Goal: Task Accomplishment & Management: Manage account settings

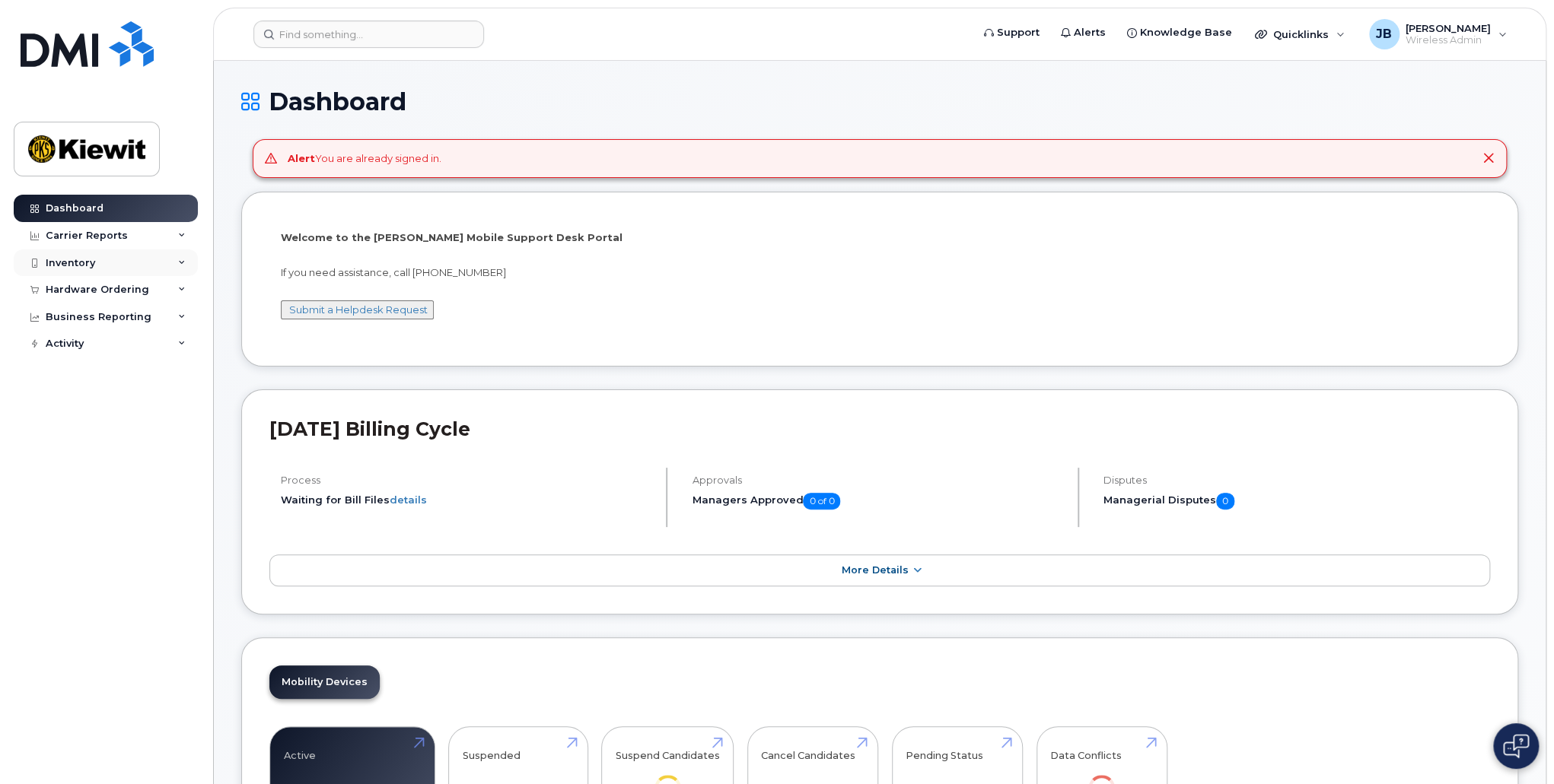
click at [143, 260] on div "Inventory" at bounding box center [106, 263] width 184 height 28
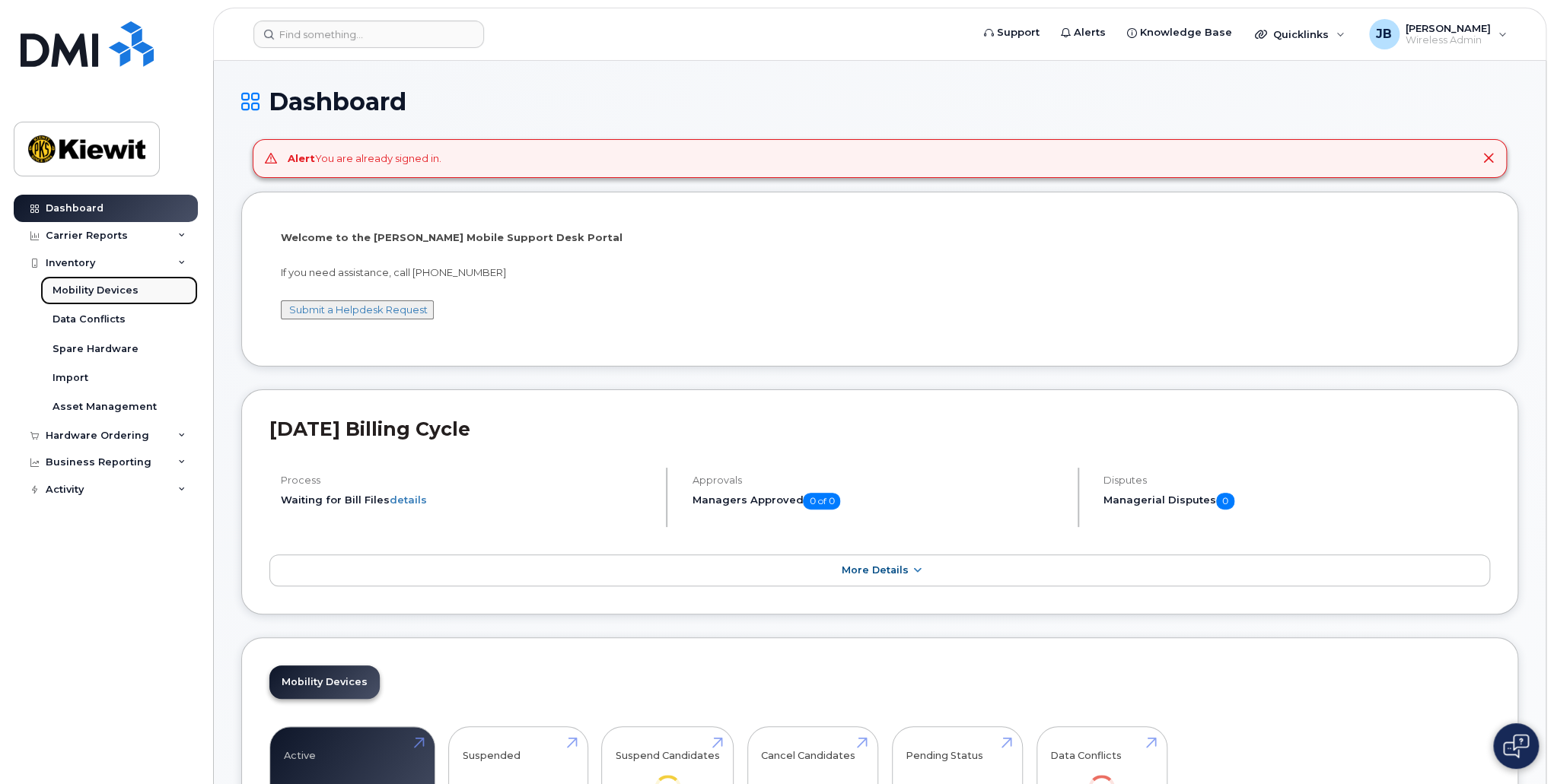
click at [148, 292] on link "Mobility Devices" at bounding box center [119, 290] width 157 height 28
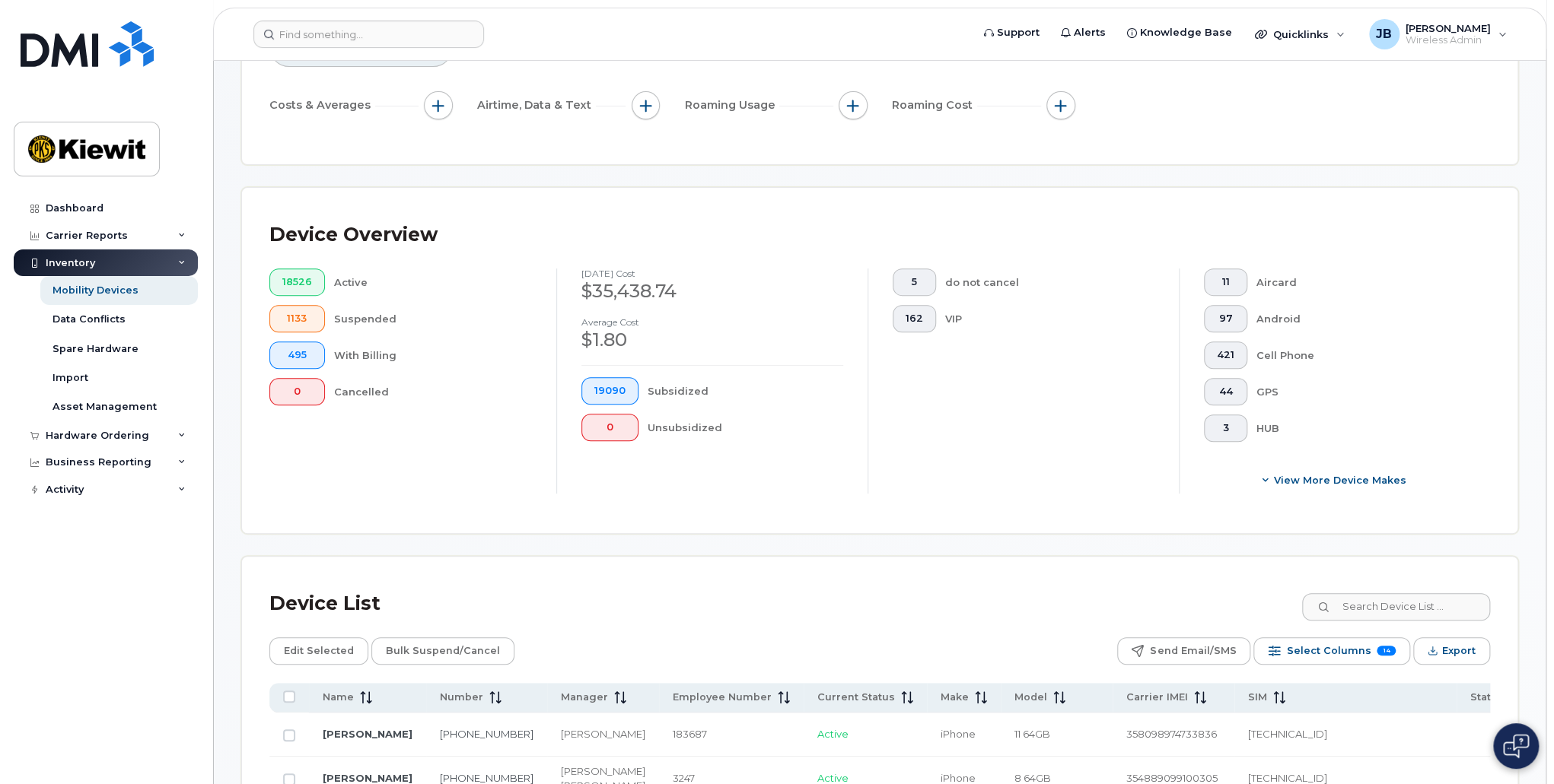
scroll to position [304, 0]
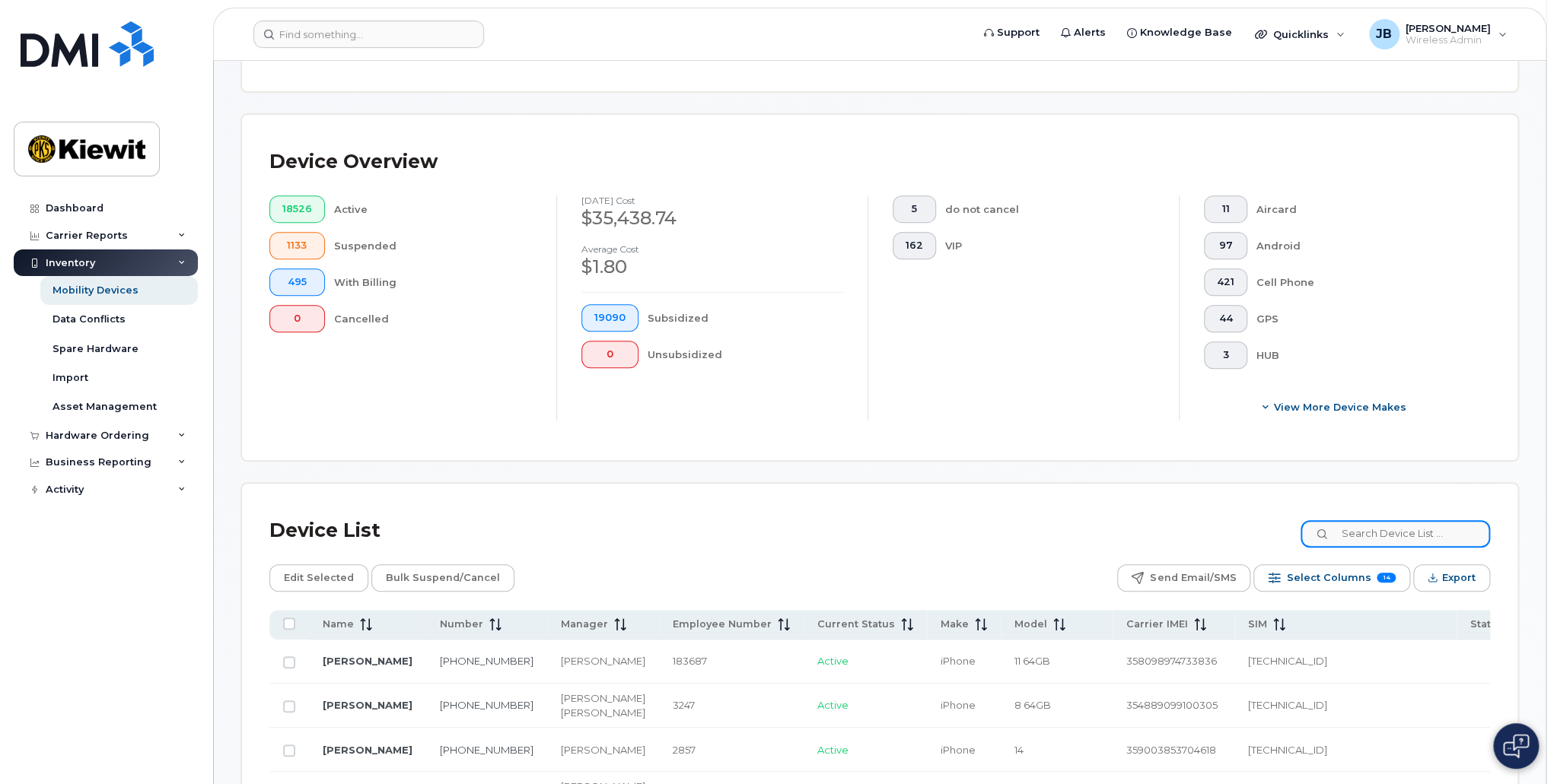
click at [1382, 544] on input at bounding box center [1395, 534] width 189 height 28
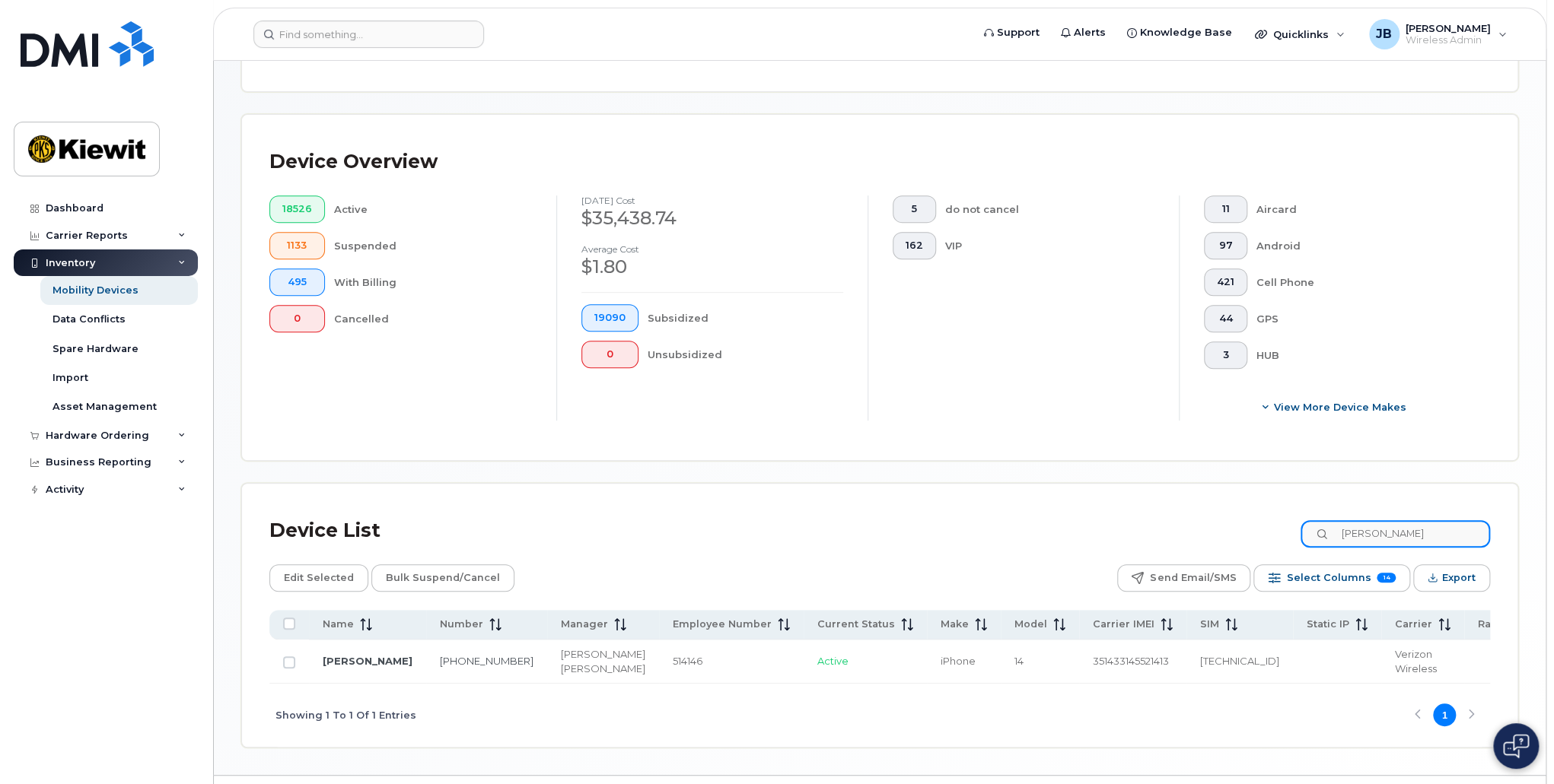
type input "[PERSON_NAME]"
click at [704, 548] on div "Device List [PERSON_NAME]" at bounding box center [879, 530] width 1220 height 40
drag, startPoint x: 1332, startPoint y: 545, endPoint x: 1213, endPoint y: 547, distance: 119.0
click at [1213, 547] on div "Device List [PERSON_NAME]" at bounding box center [879, 530] width 1220 height 40
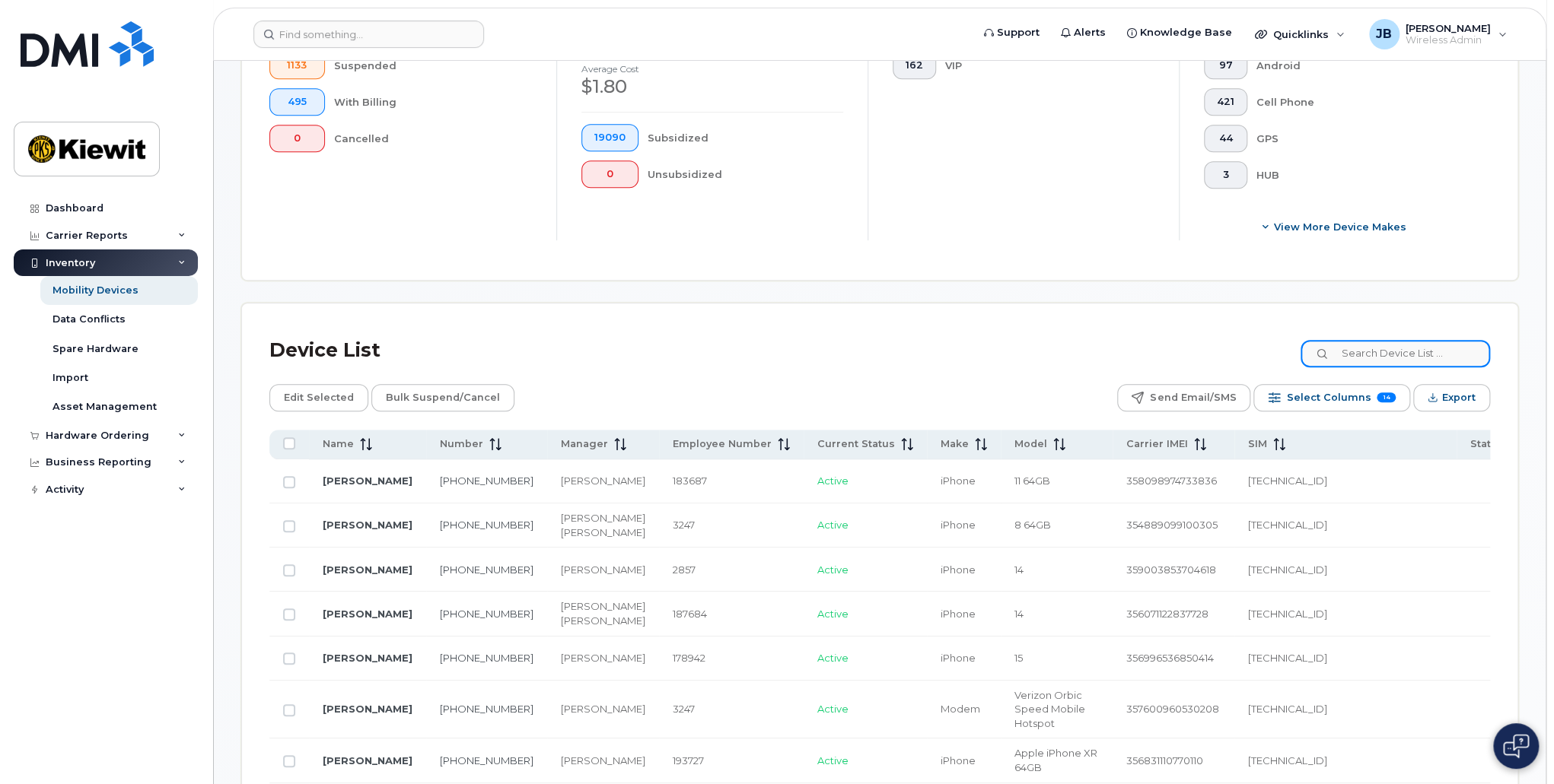
scroll to position [381, 0]
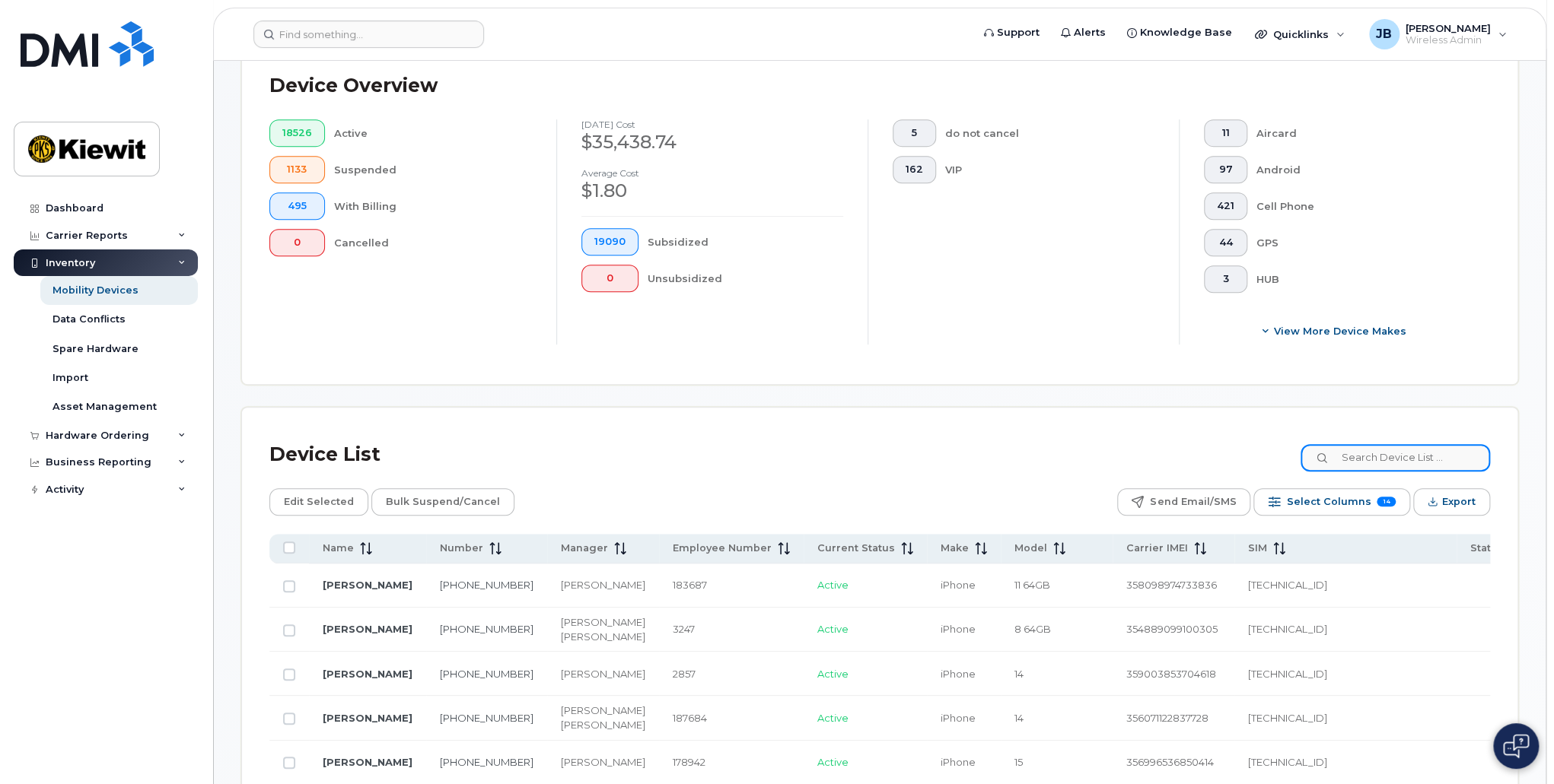
click at [1443, 449] on input at bounding box center [1395, 458] width 189 height 28
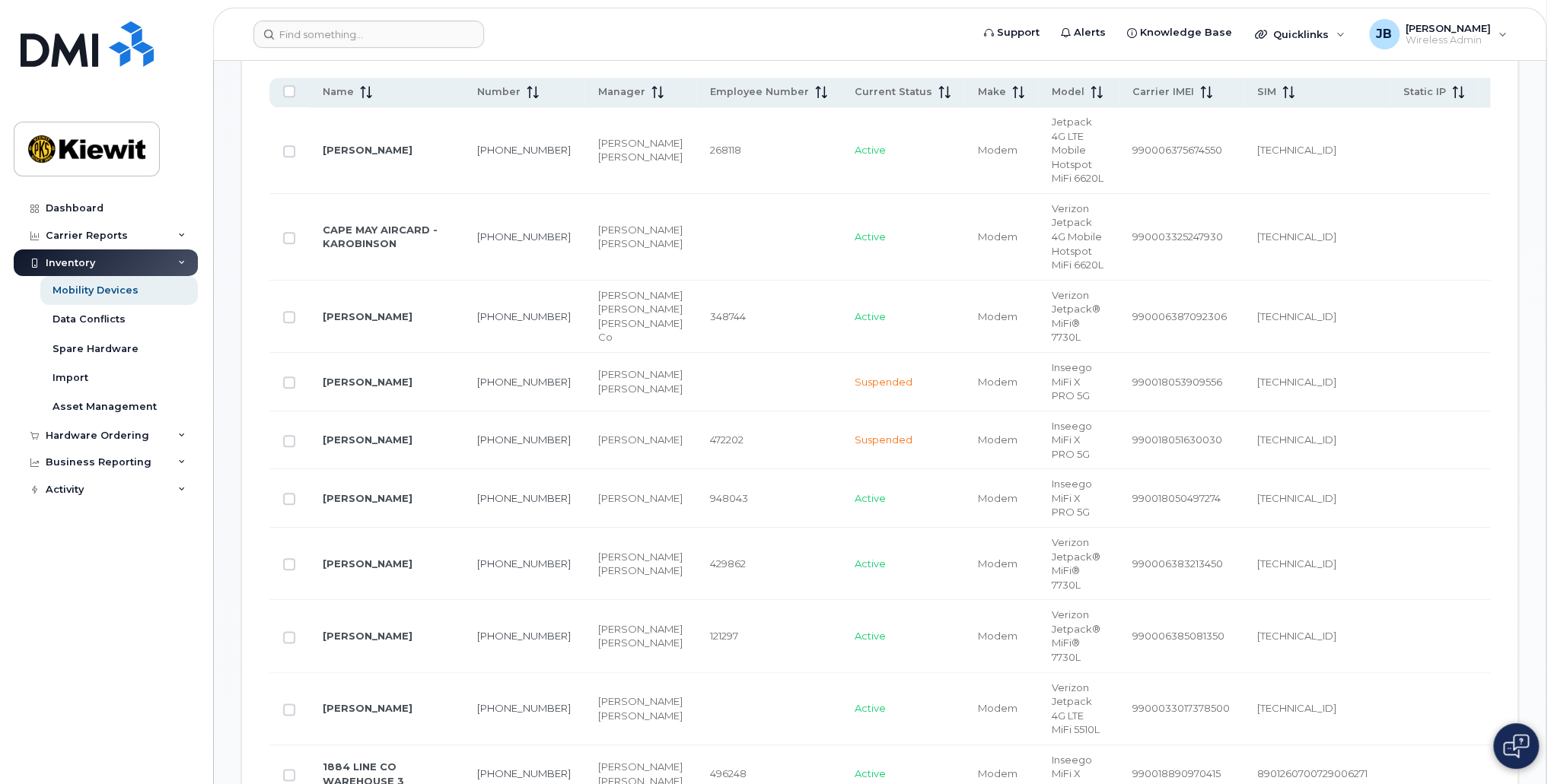
scroll to position [532, 0]
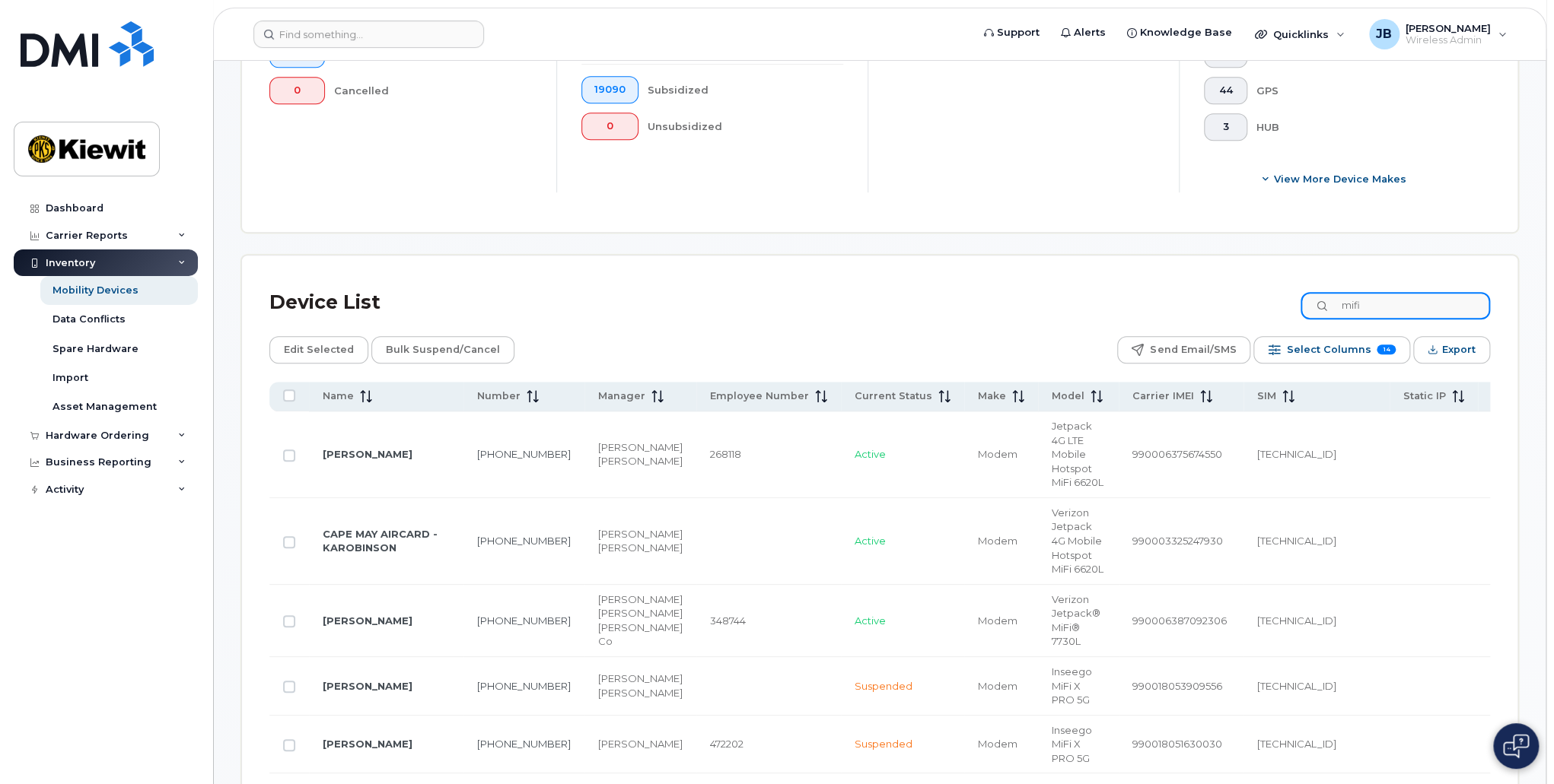
drag, startPoint x: 1381, startPoint y: 303, endPoint x: 1295, endPoint y: 312, distance: 86.5
click at [1295, 311] on div "Device List mifi" at bounding box center [879, 302] width 1220 height 40
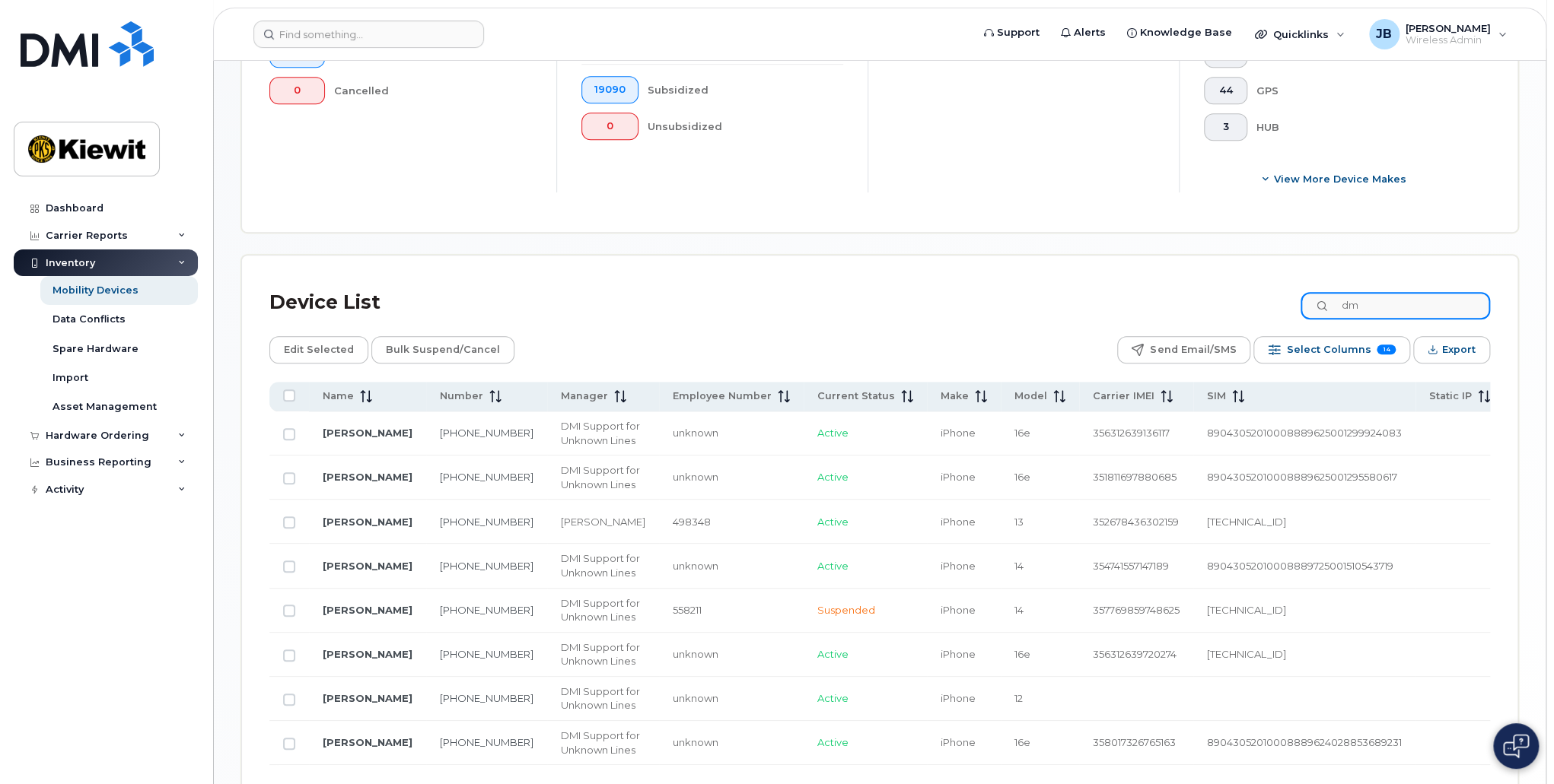
type input "d"
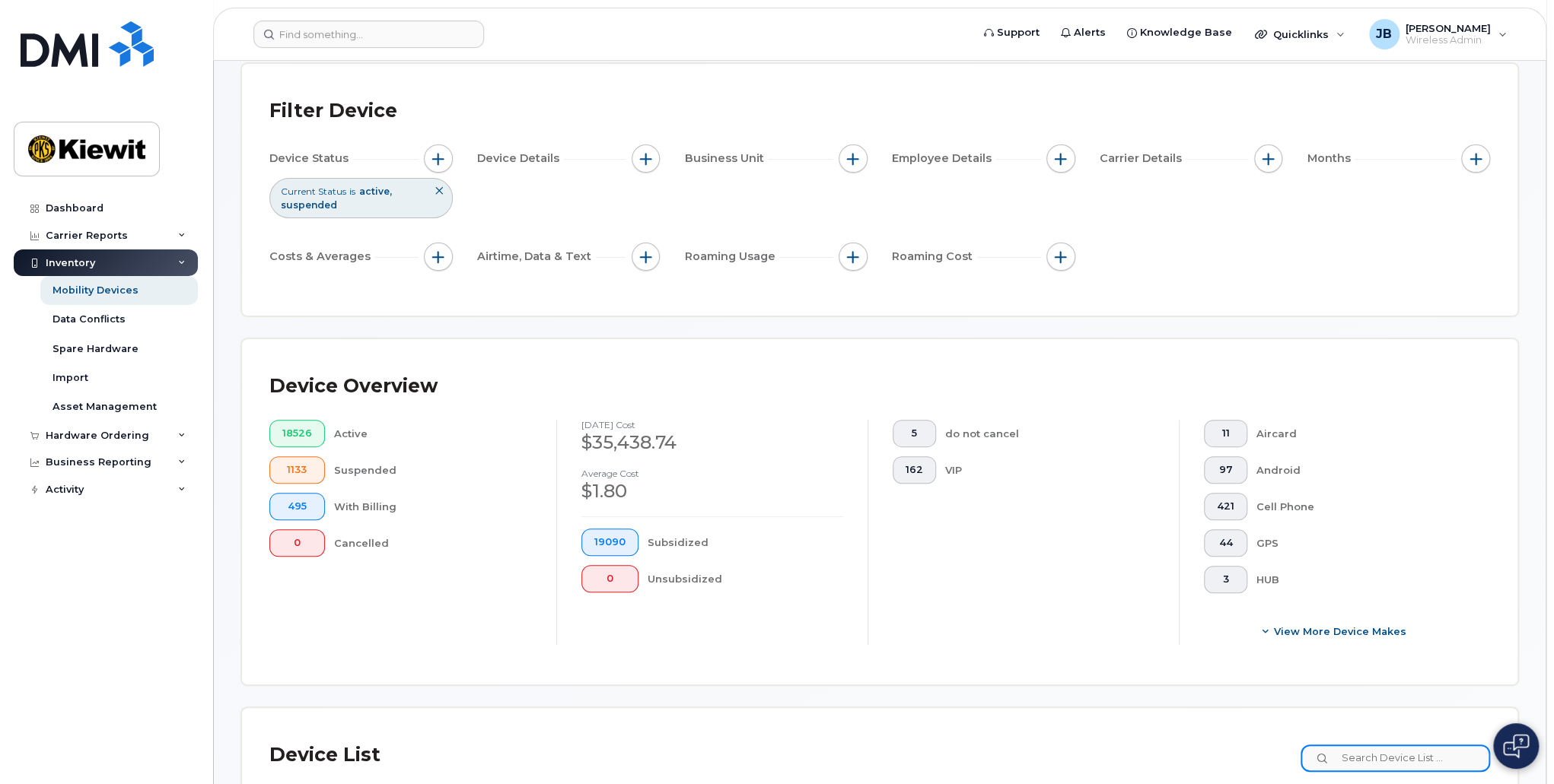
scroll to position [0, 0]
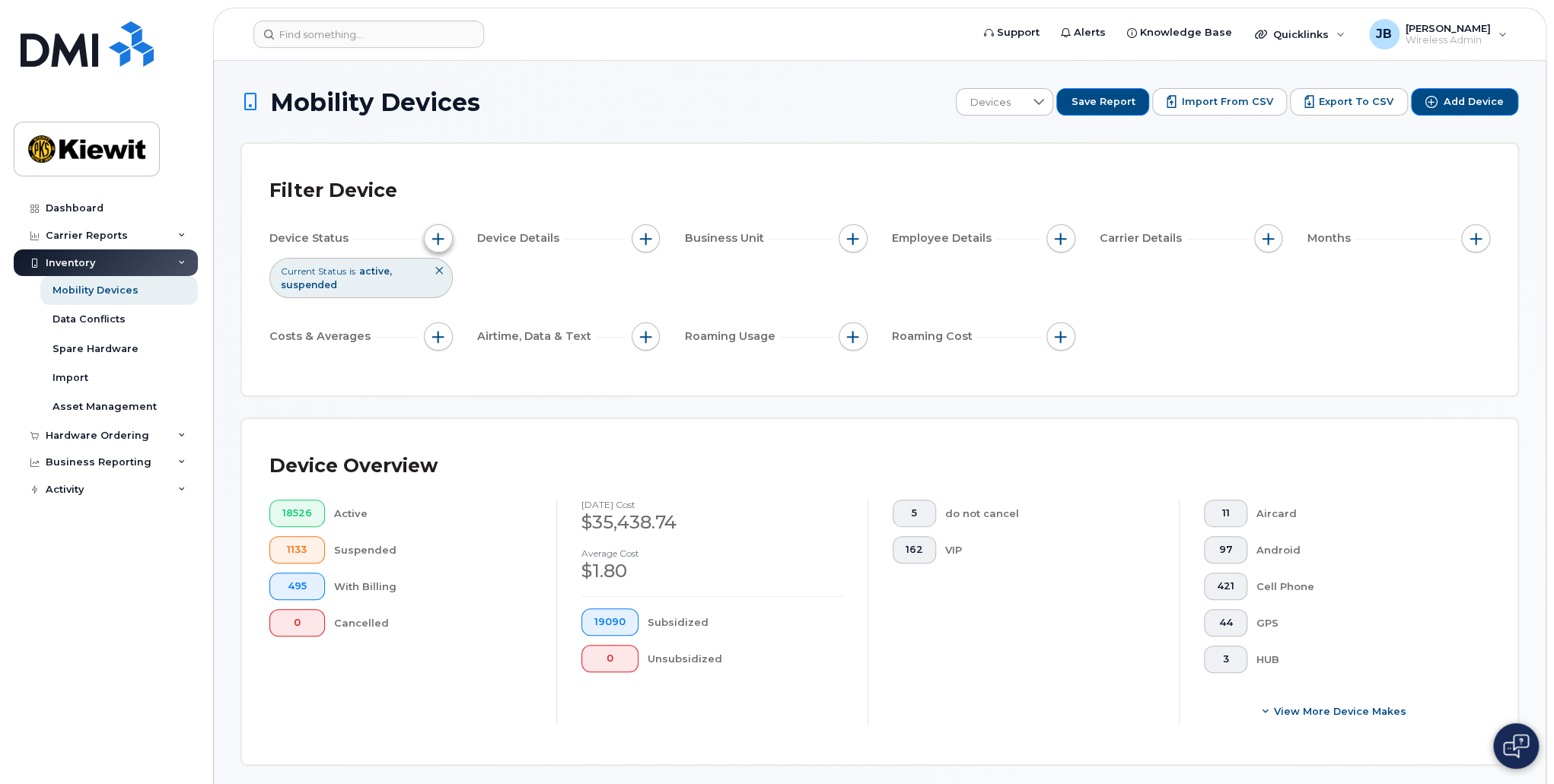
click at [432, 235] on span "button" at bounding box center [438, 238] width 12 height 12
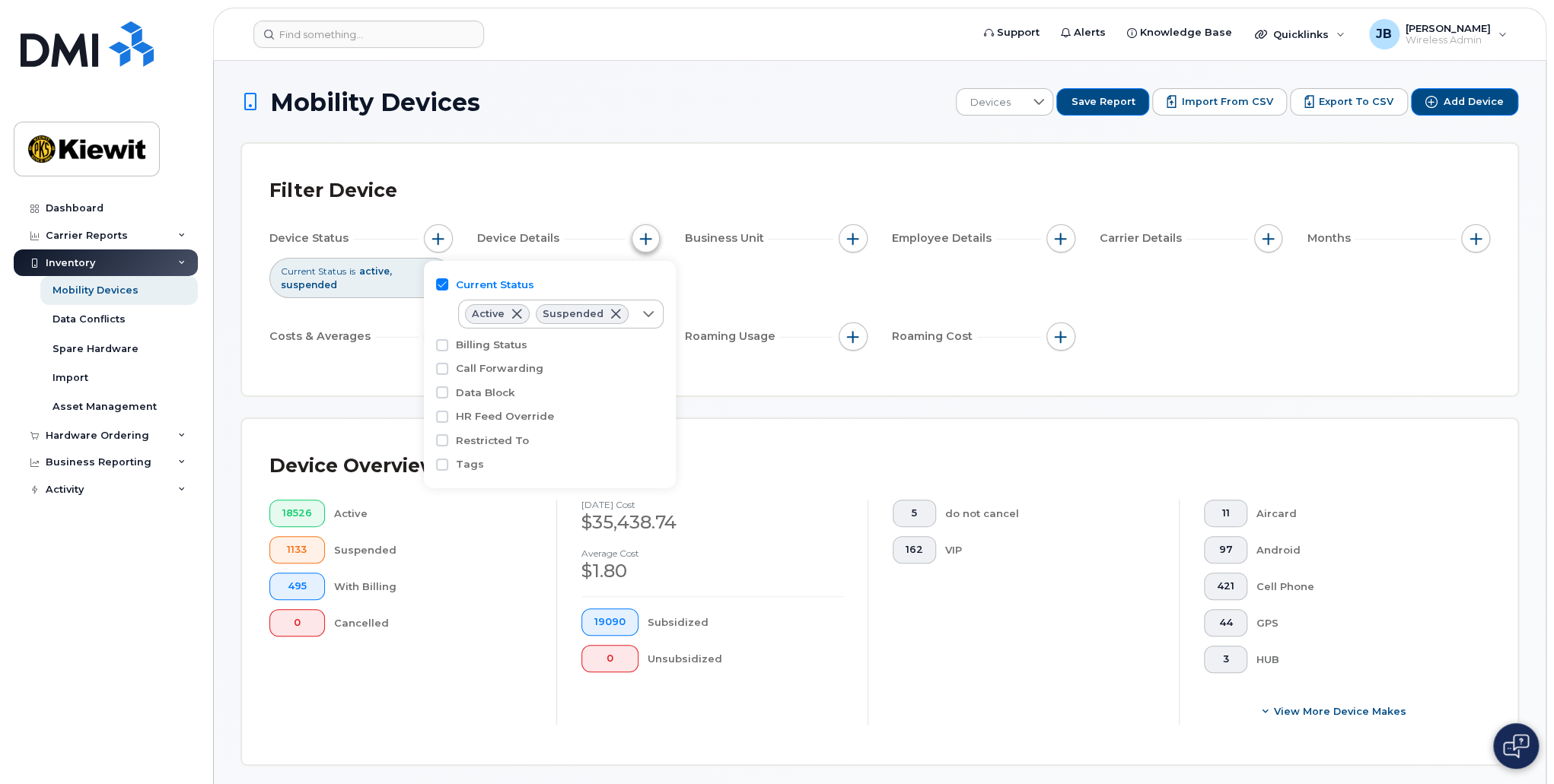
click at [657, 230] on div "Device Details" at bounding box center [568, 238] width 183 height 28
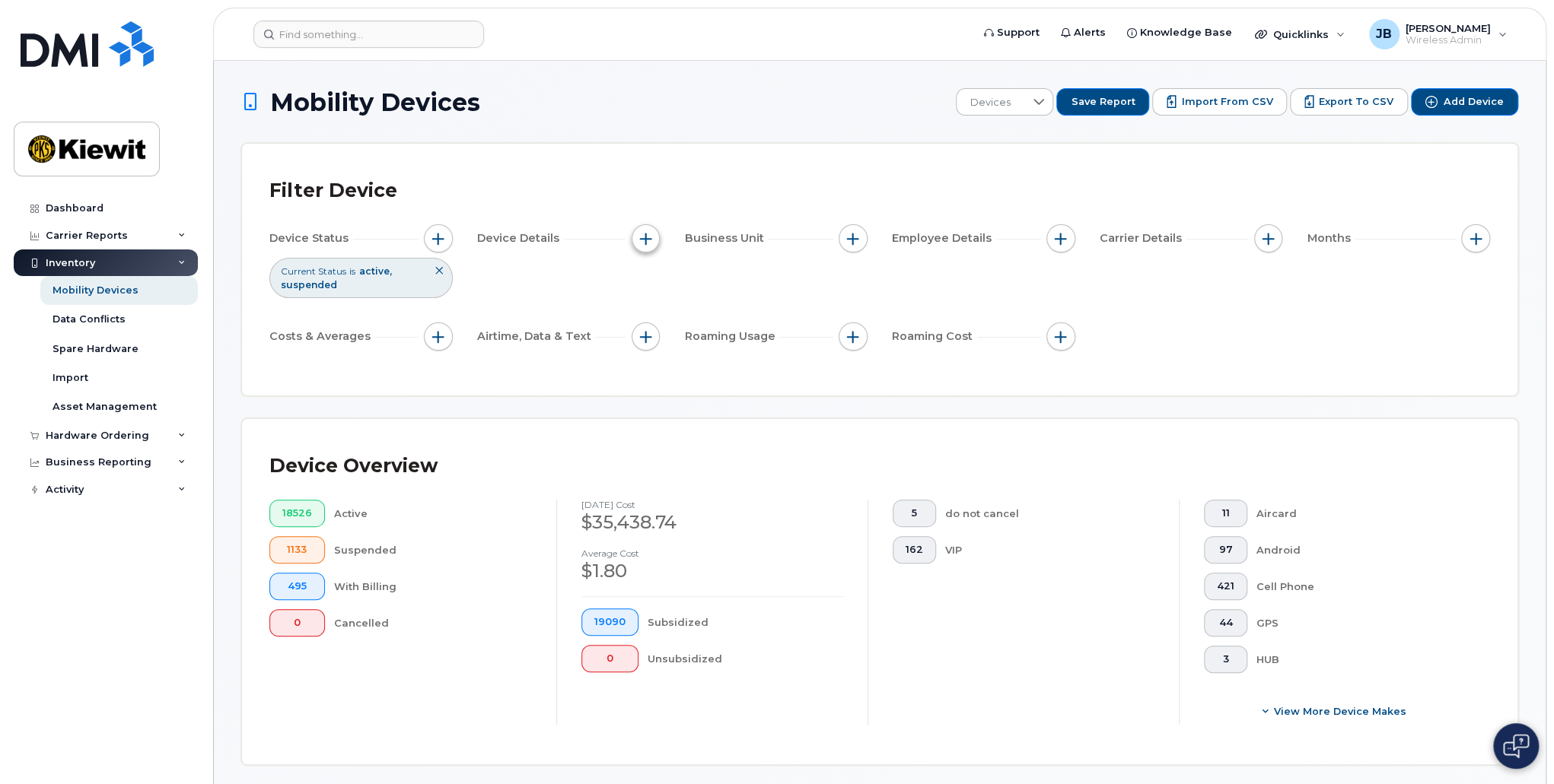
click at [642, 236] on span "button" at bounding box center [645, 238] width 12 height 12
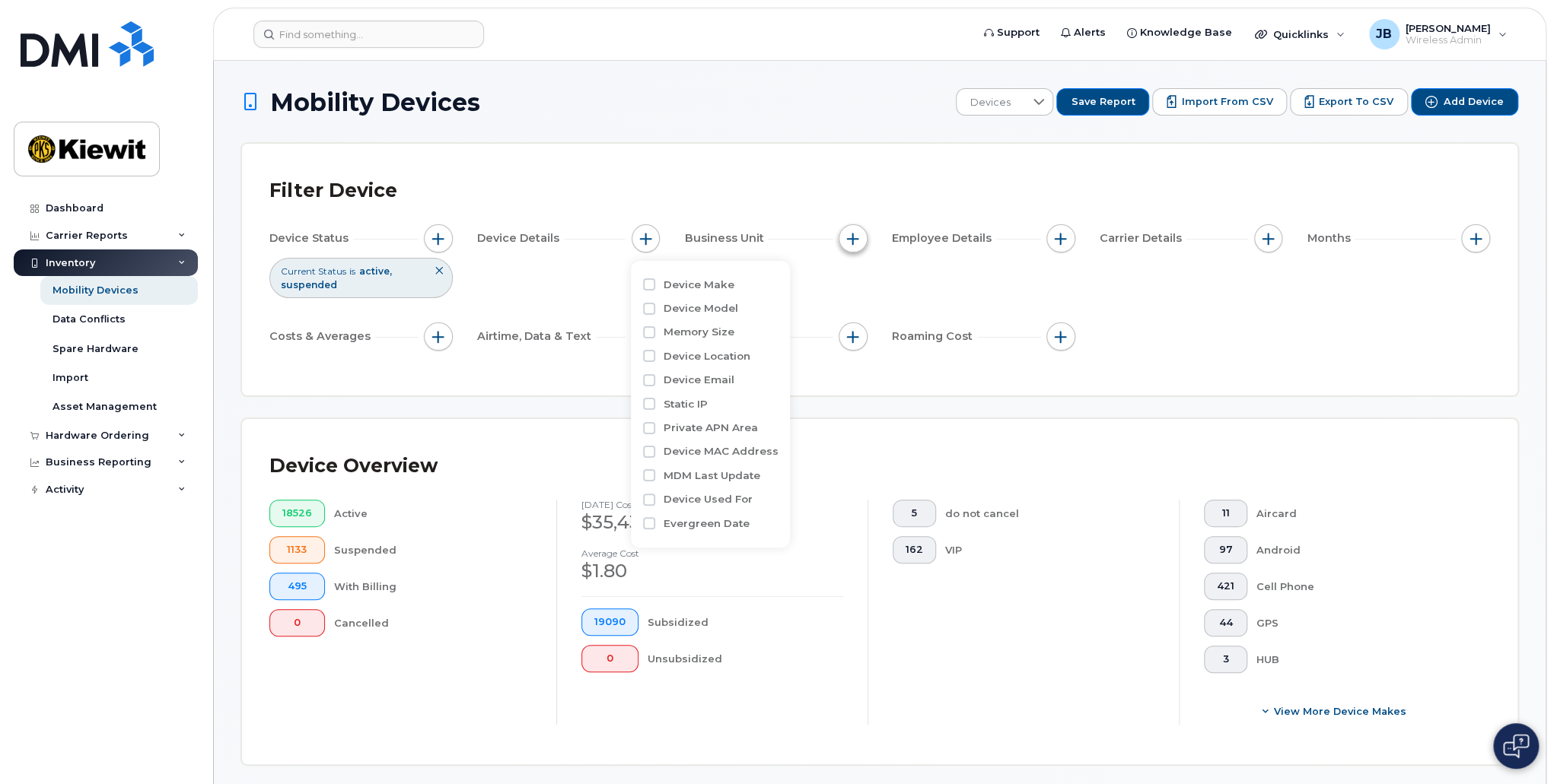
click at [850, 233] on span "button" at bounding box center [852, 238] width 12 height 12
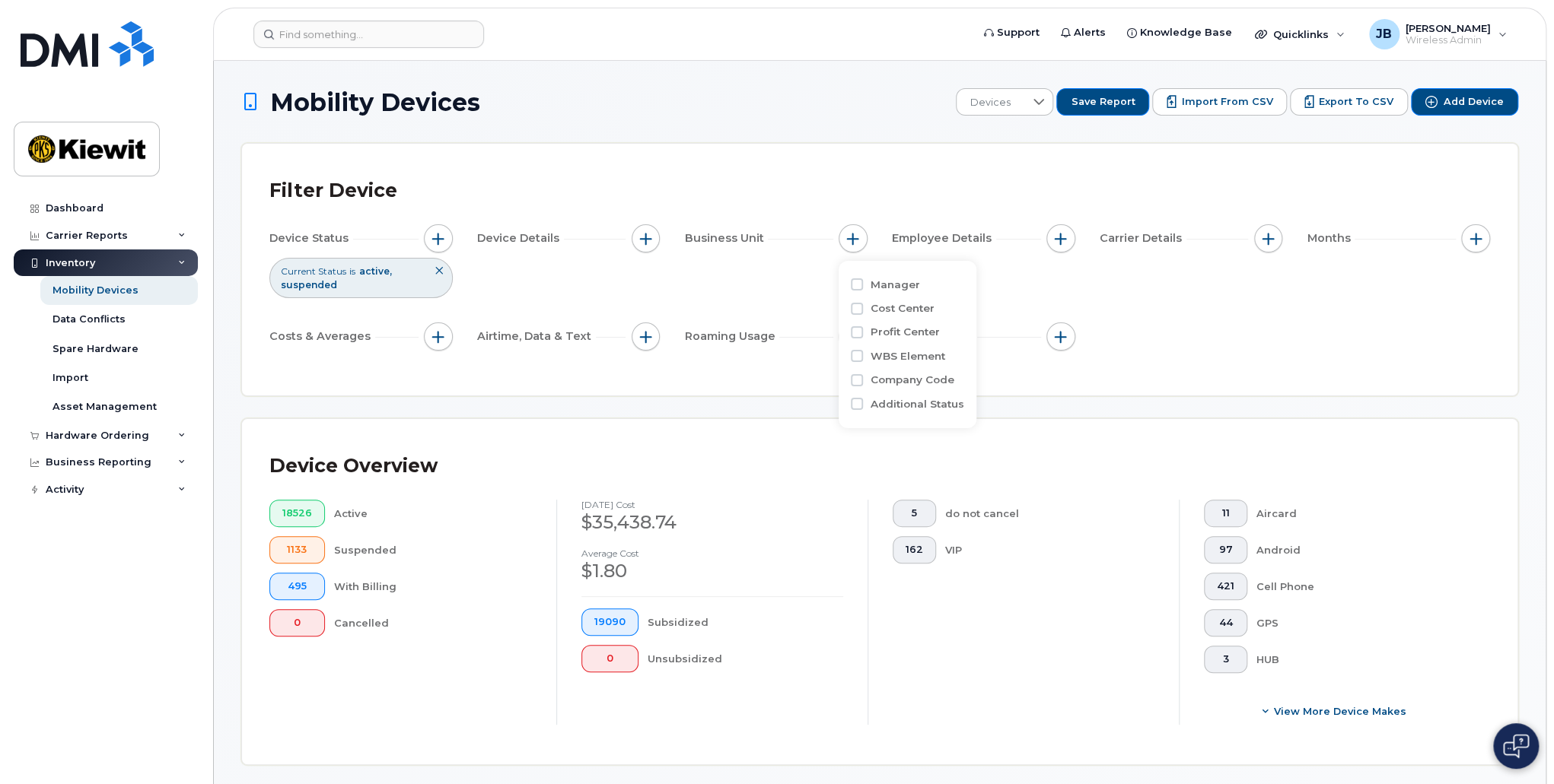
click at [1251, 252] on div "Carrier Details" at bounding box center [1191, 238] width 183 height 28
click at [1266, 238] on span "button" at bounding box center [1267, 238] width 12 height 12
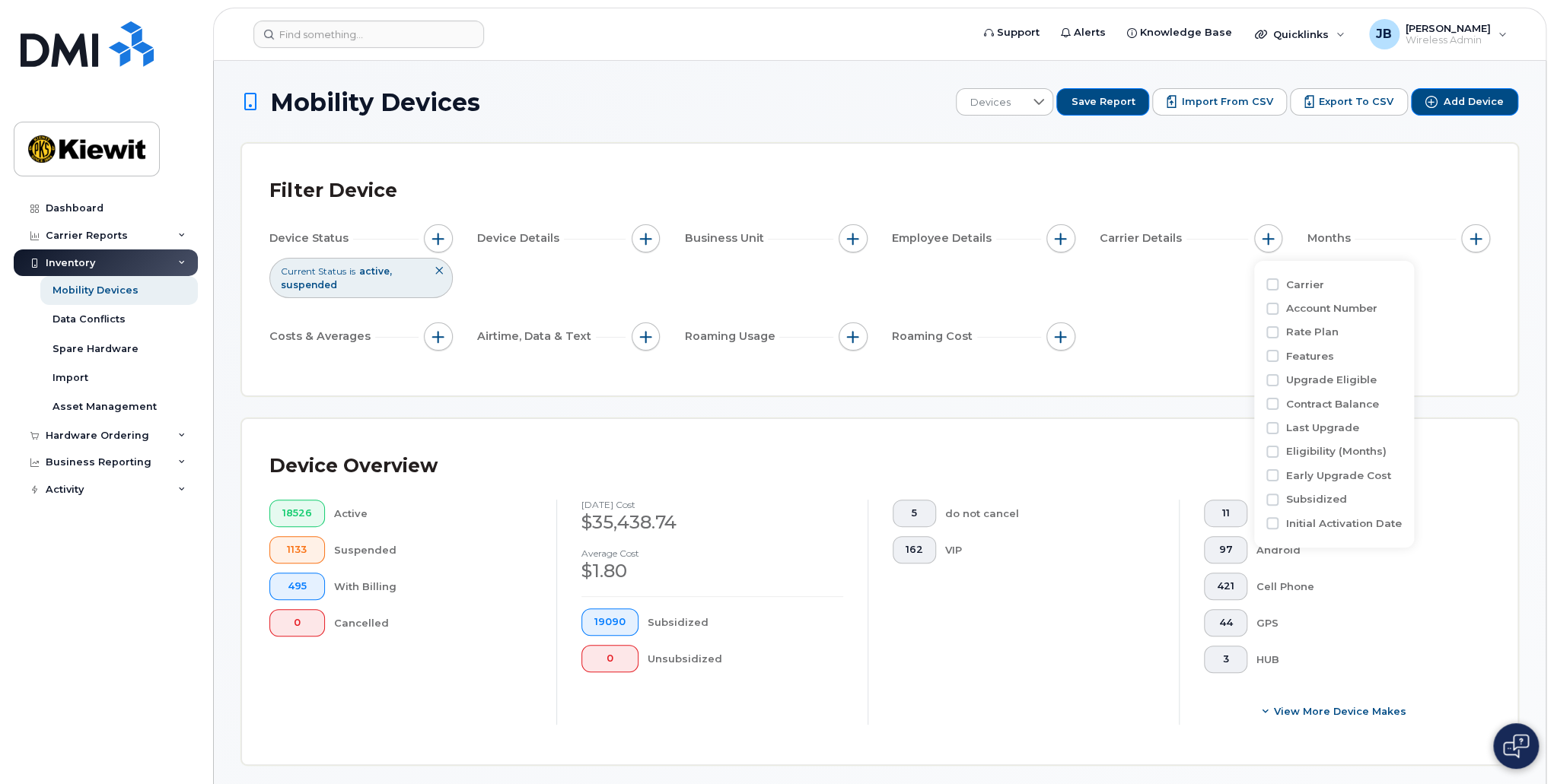
click at [1129, 239] on span "Carrier Details" at bounding box center [1143, 238] width 86 height 16
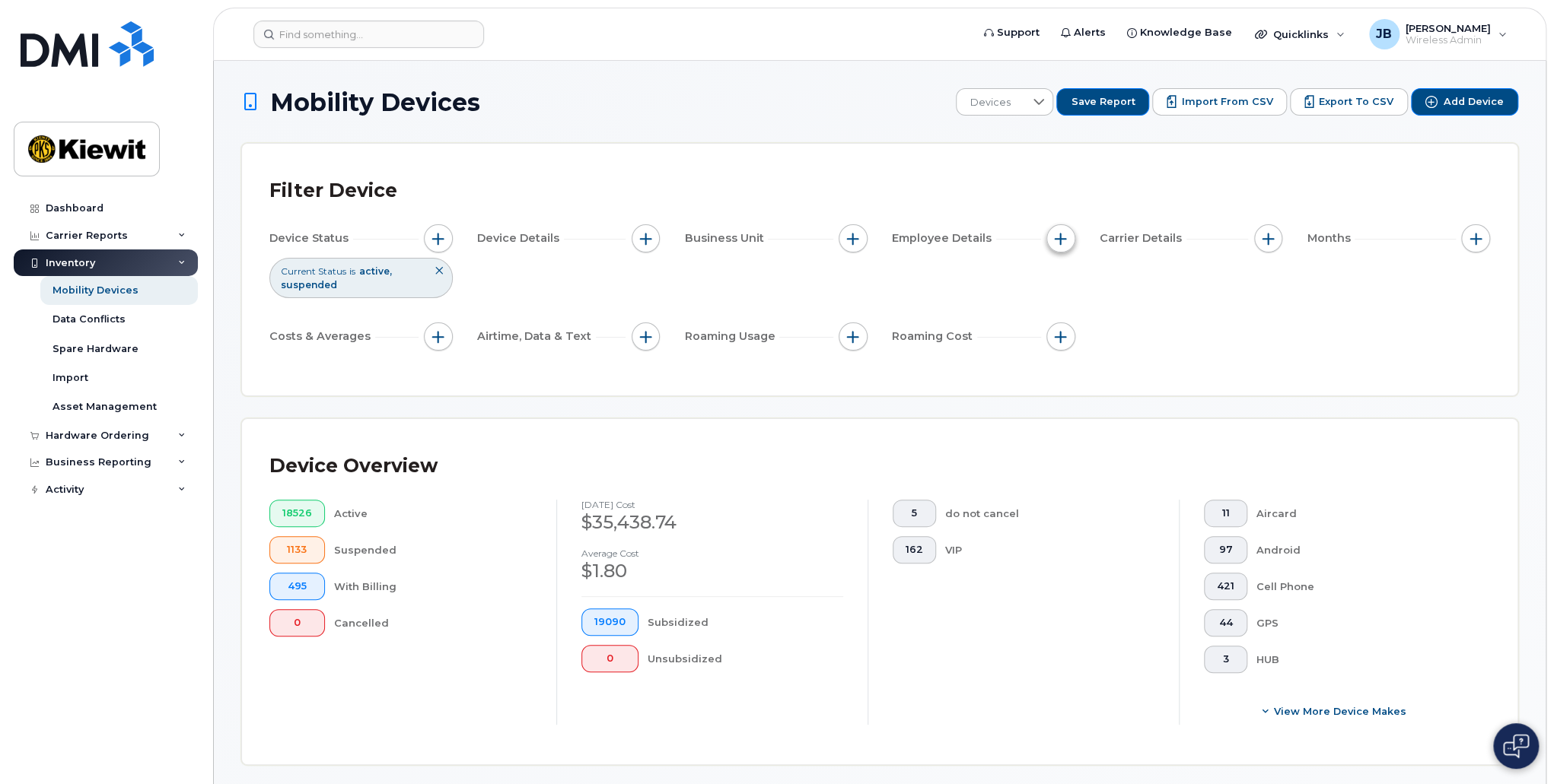
click at [1057, 243] on span "button" at bounding box center [1060, 238] width 12 height 12
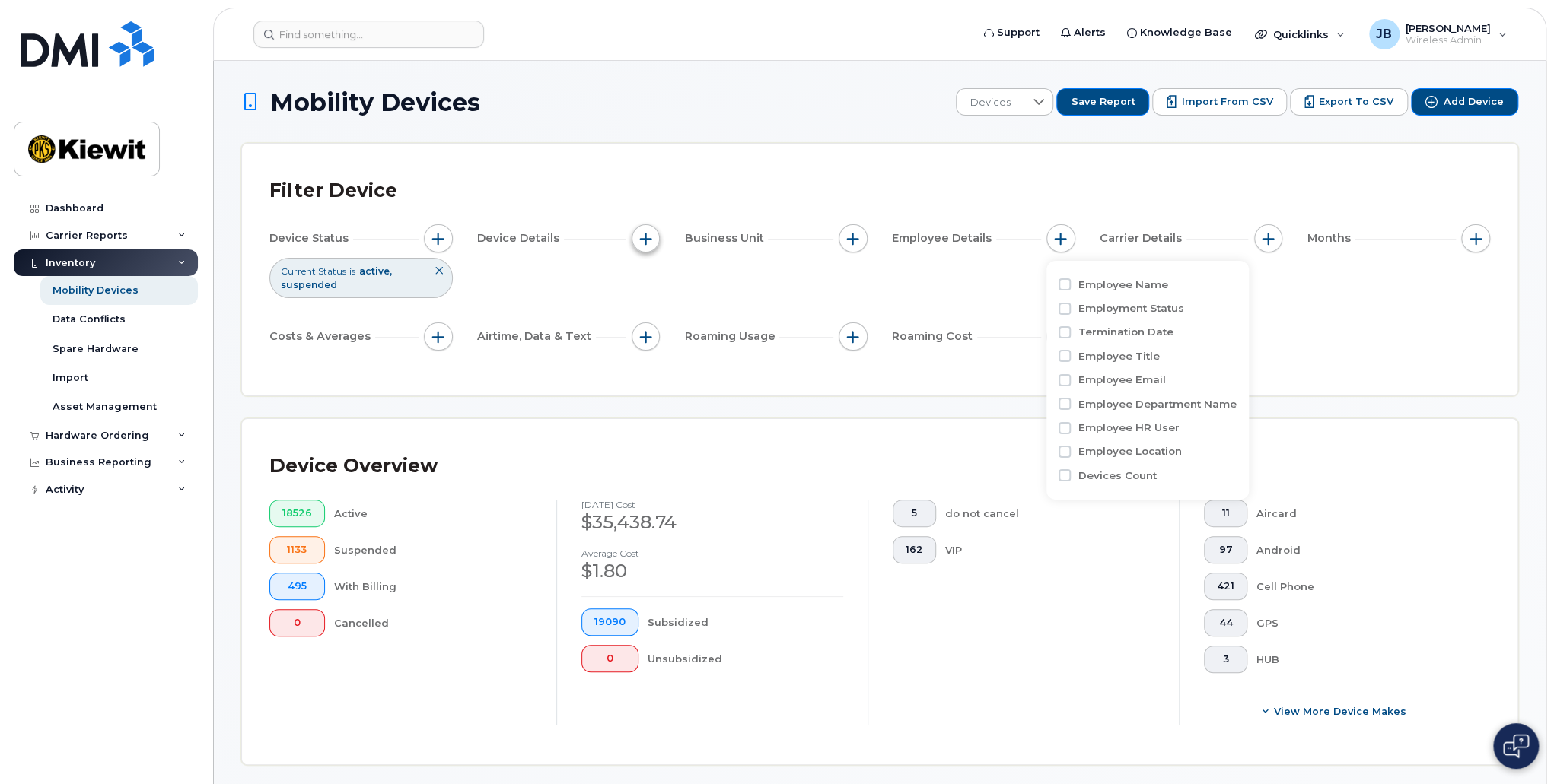
click at [651, 240] on button "button" at bounding box center [646, 238] width 29 height 28
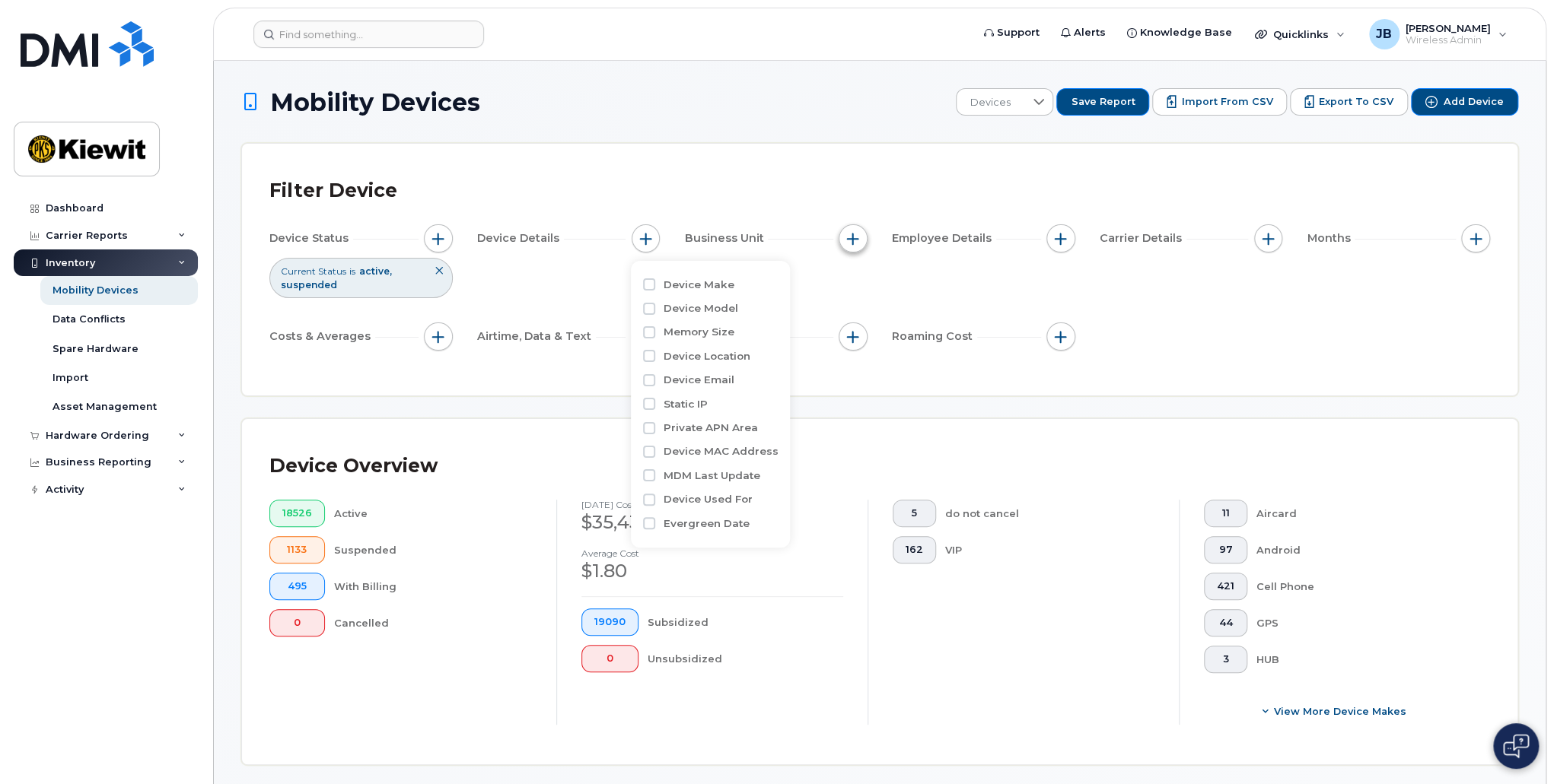
click at [853, 240] on span "button" at bounding box center [852, 238] width 12 height 12
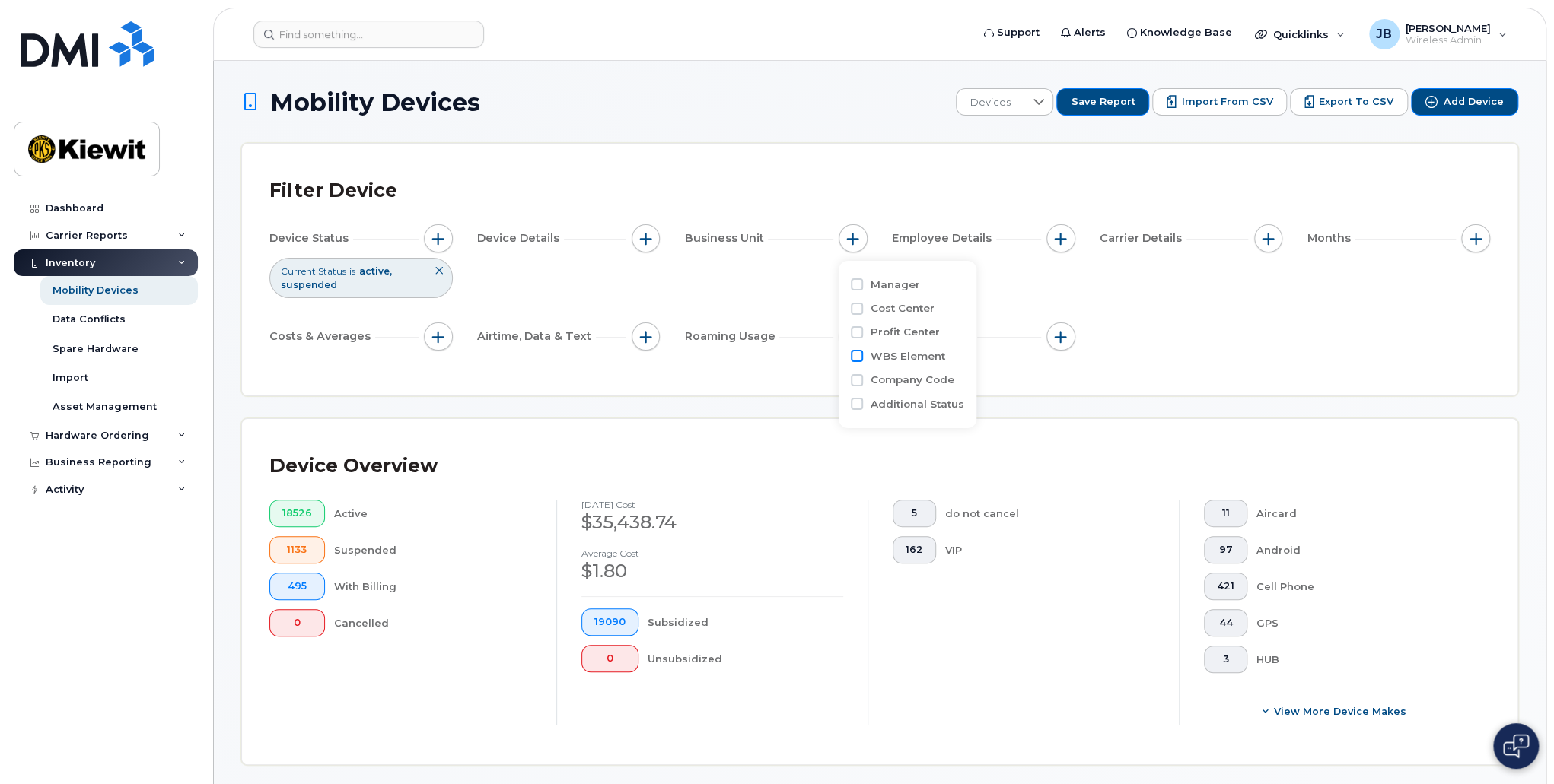
click at [858, 355] on input "WBS Element" at bounding box center [856, 356] width 12 height 12
checkbox input "true"
click at [904, 418] on input "text" at bounding box center [954, 420] width 133 height 14
type input "106119"
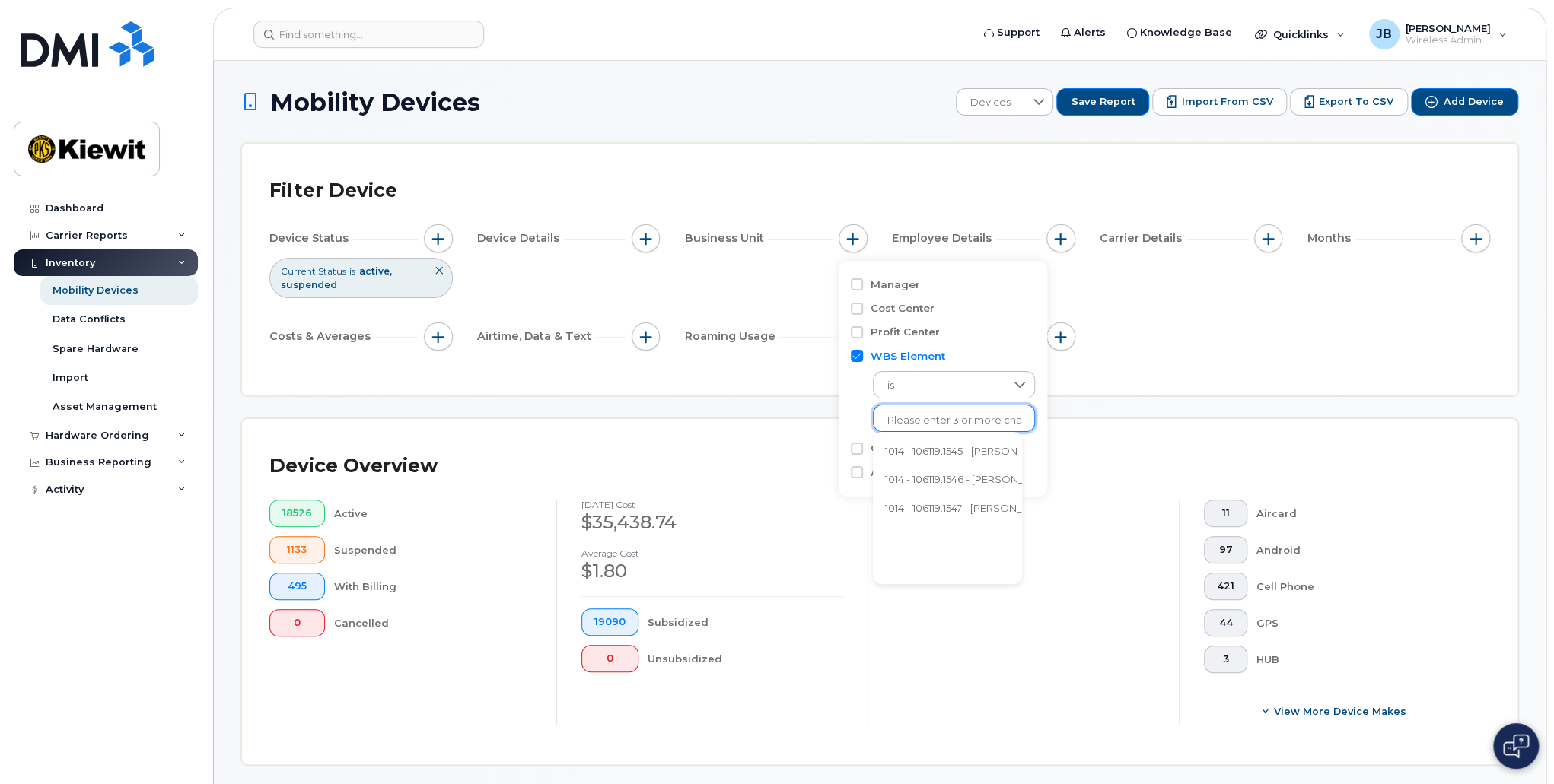
click at [904, 418] on input "text" at bounding box center [954, 420] width 133 height 14
click at [930, 505] on li "1014 - 106119.1547 - [PERSON_NAME] Infrastructure Co." at bounding box center [1013, 509] width 282 height 28
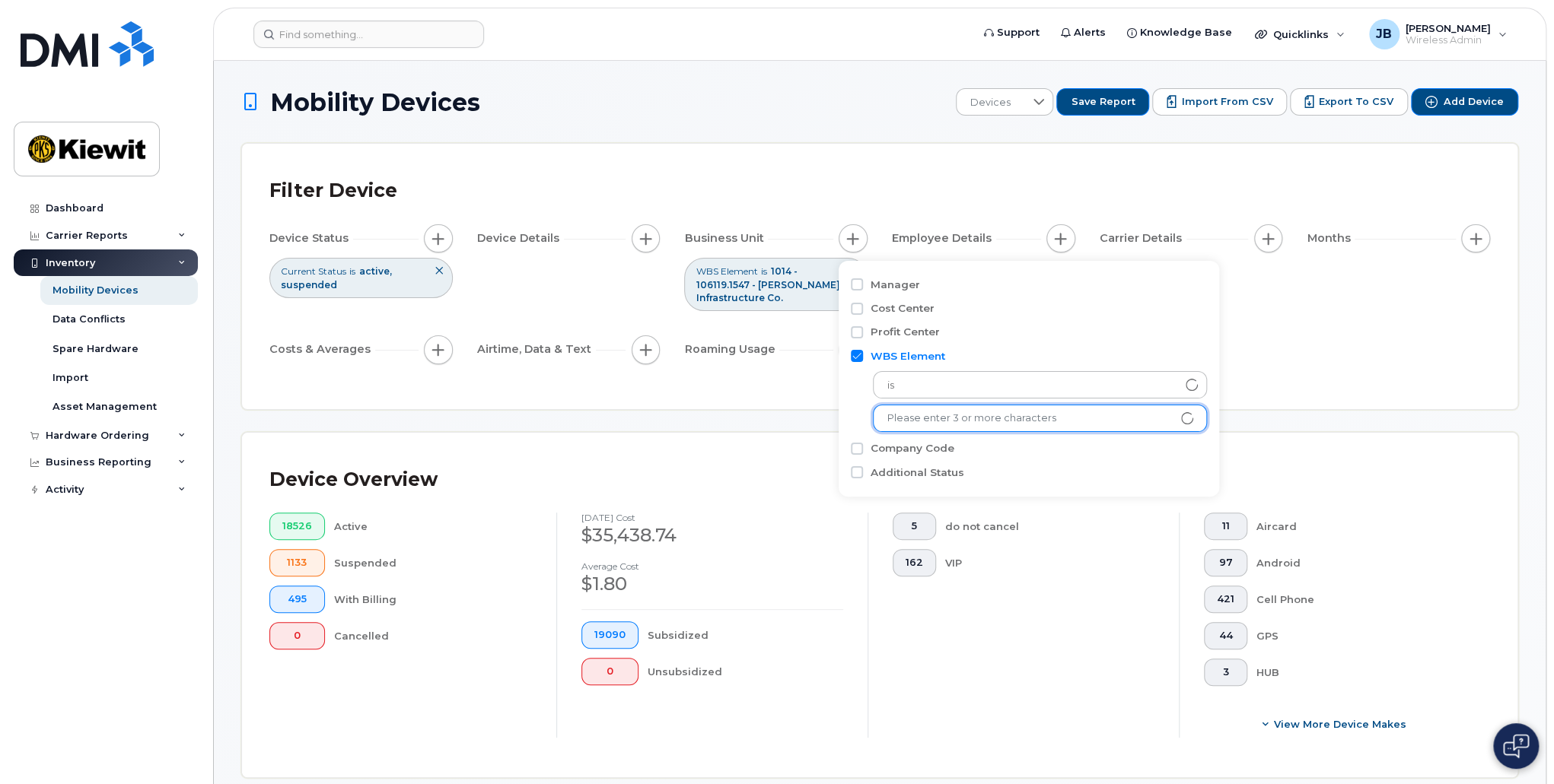
click at [792, 372] on div "Filter Device Device Status Current Status is active suspended Device Details B…" at bounding box center [879, 276] width 1220 height 210
click at [721, 510] on div "Device Overview 18526 Active 1133 Suspended 495 With Billing 0 Cancelled [DATE]…" at bounding box center [879, 606] width 1220 height 290
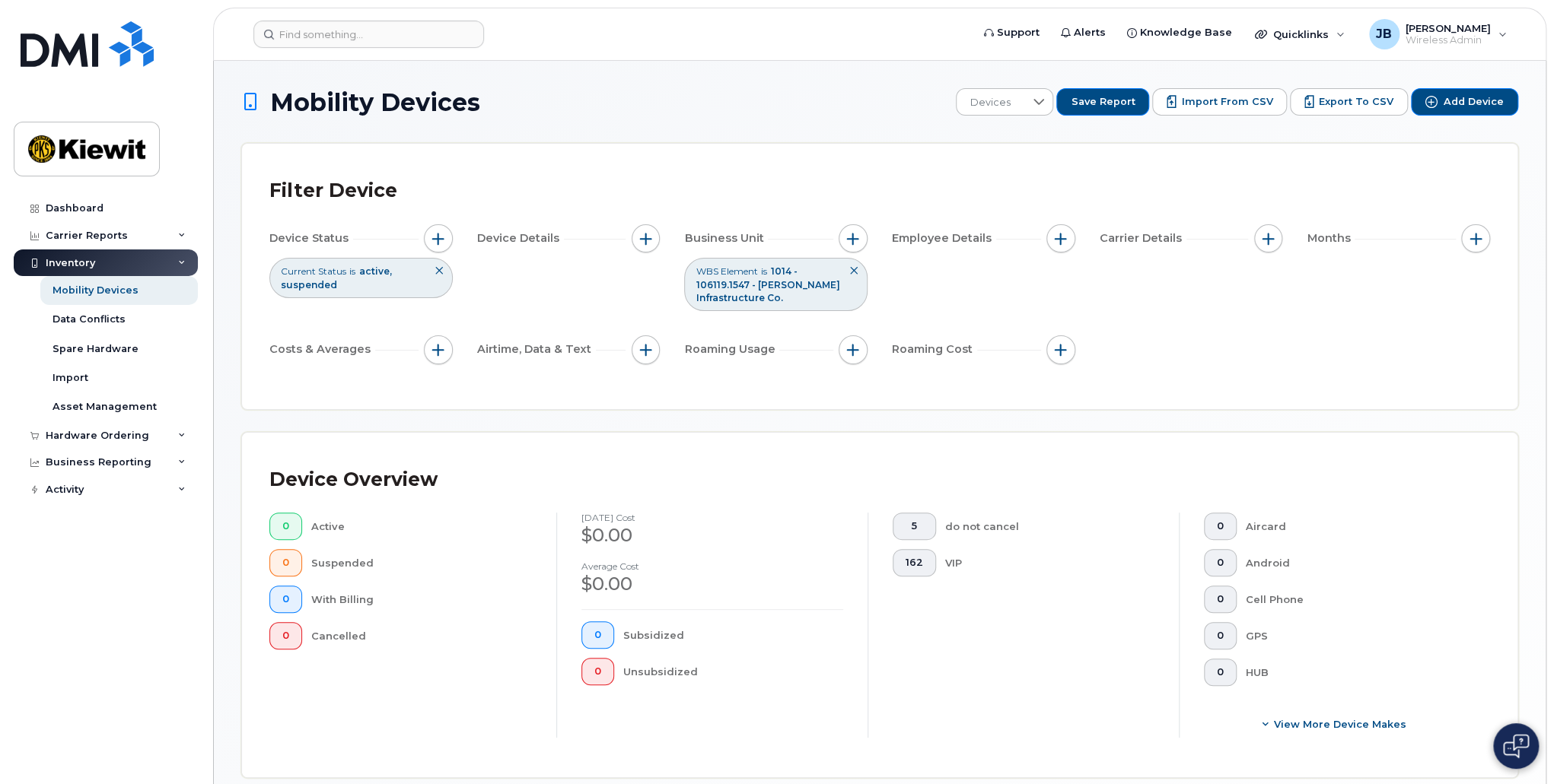
click at [853, 267] on icon at bounding box center [853, 271] width 9 height 9
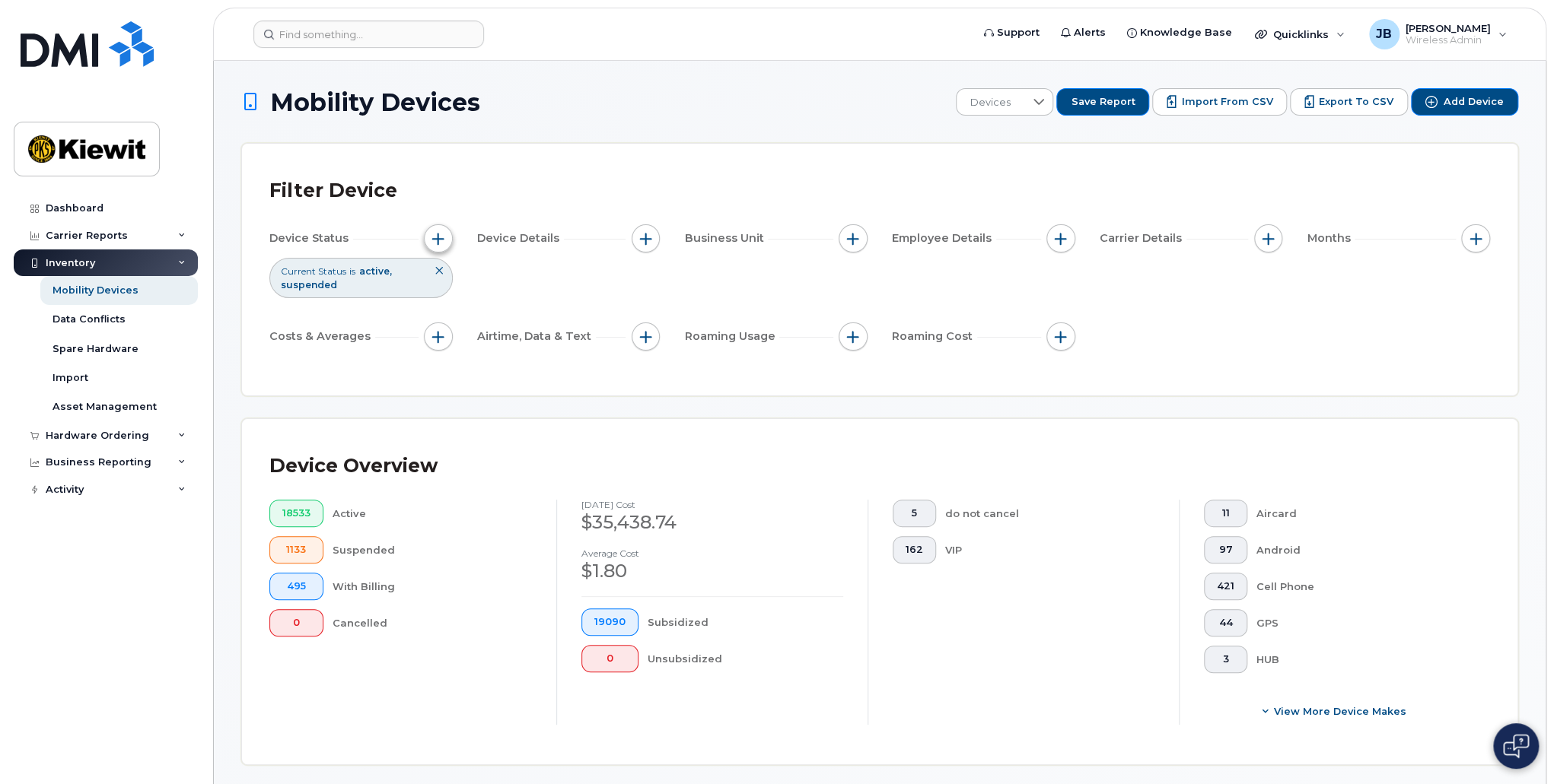
click at [433, 236] on span "button" at bounding box center [438, 238] width 12 height 12
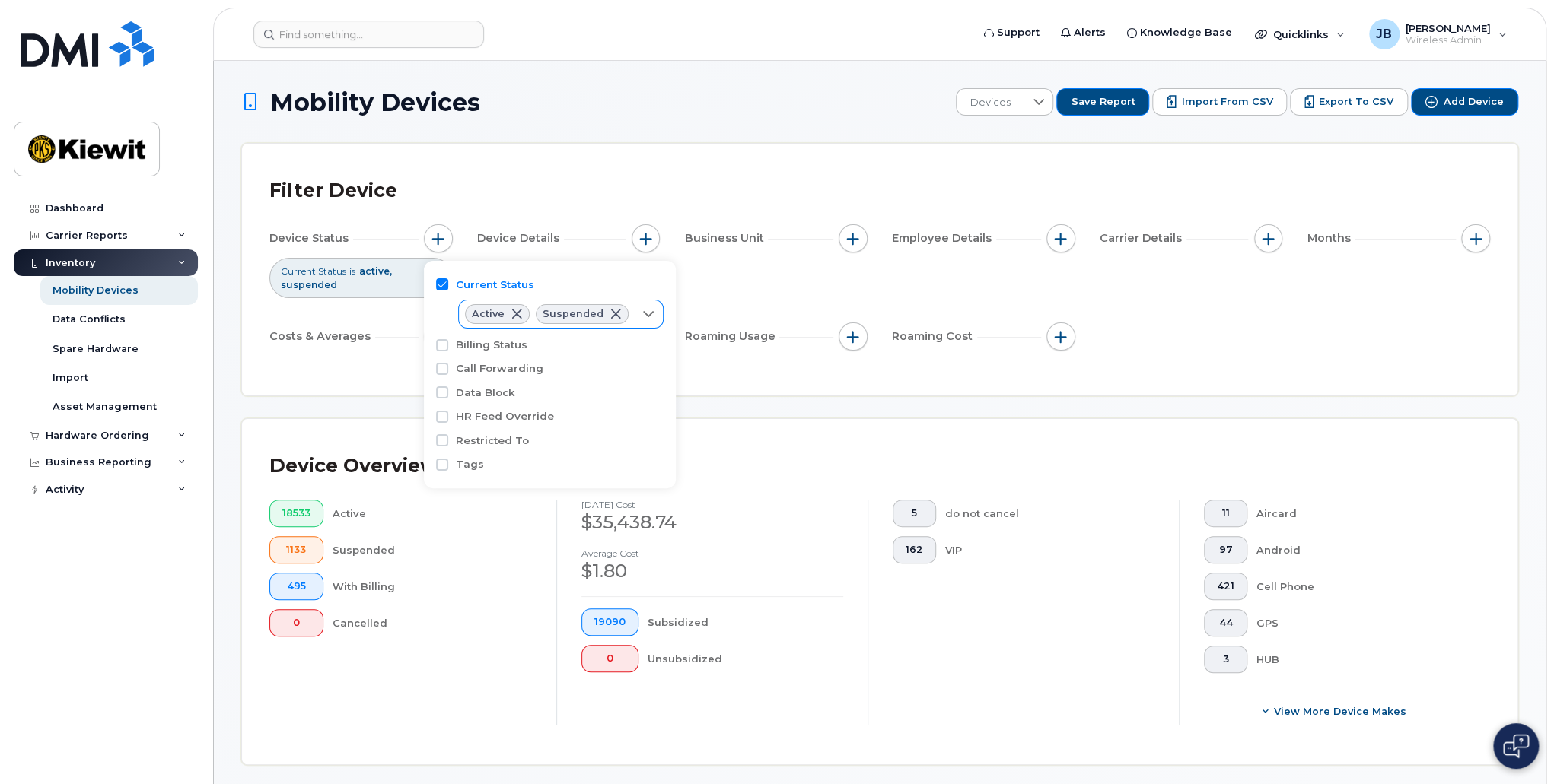
click at [644, 315] on icon at bounding box center [649, 313] width 11 height 6
click at [478, 399] on input "Cancelled" at bounding box center [475, 400] width 12 height 12
checkbox input "true"
click at [630, 199] on div "Filter Device" at bounding box center [879, 190] width 1220 height 40
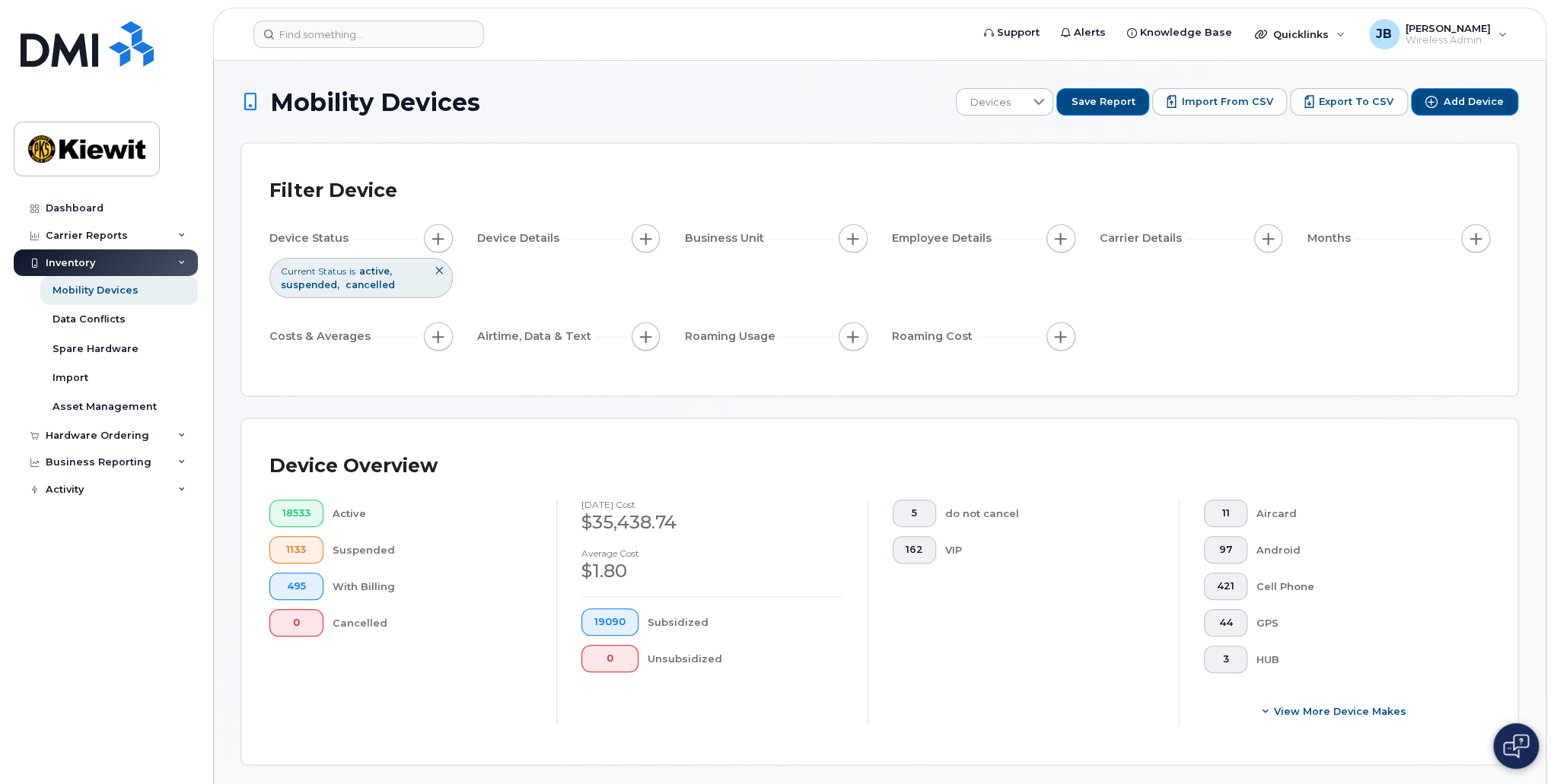
scroll to position [228, 0]
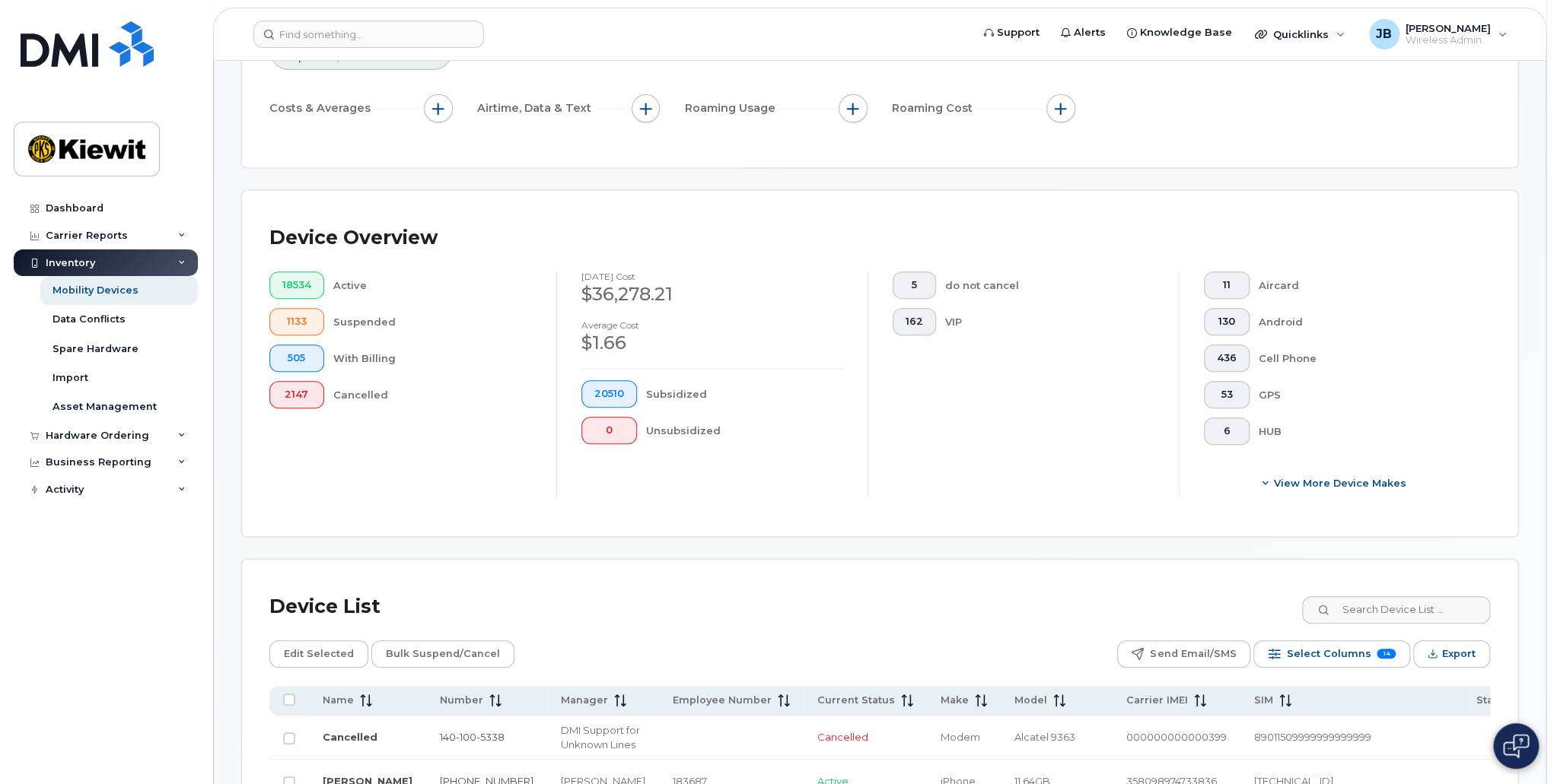
scroll to position [608, 0]
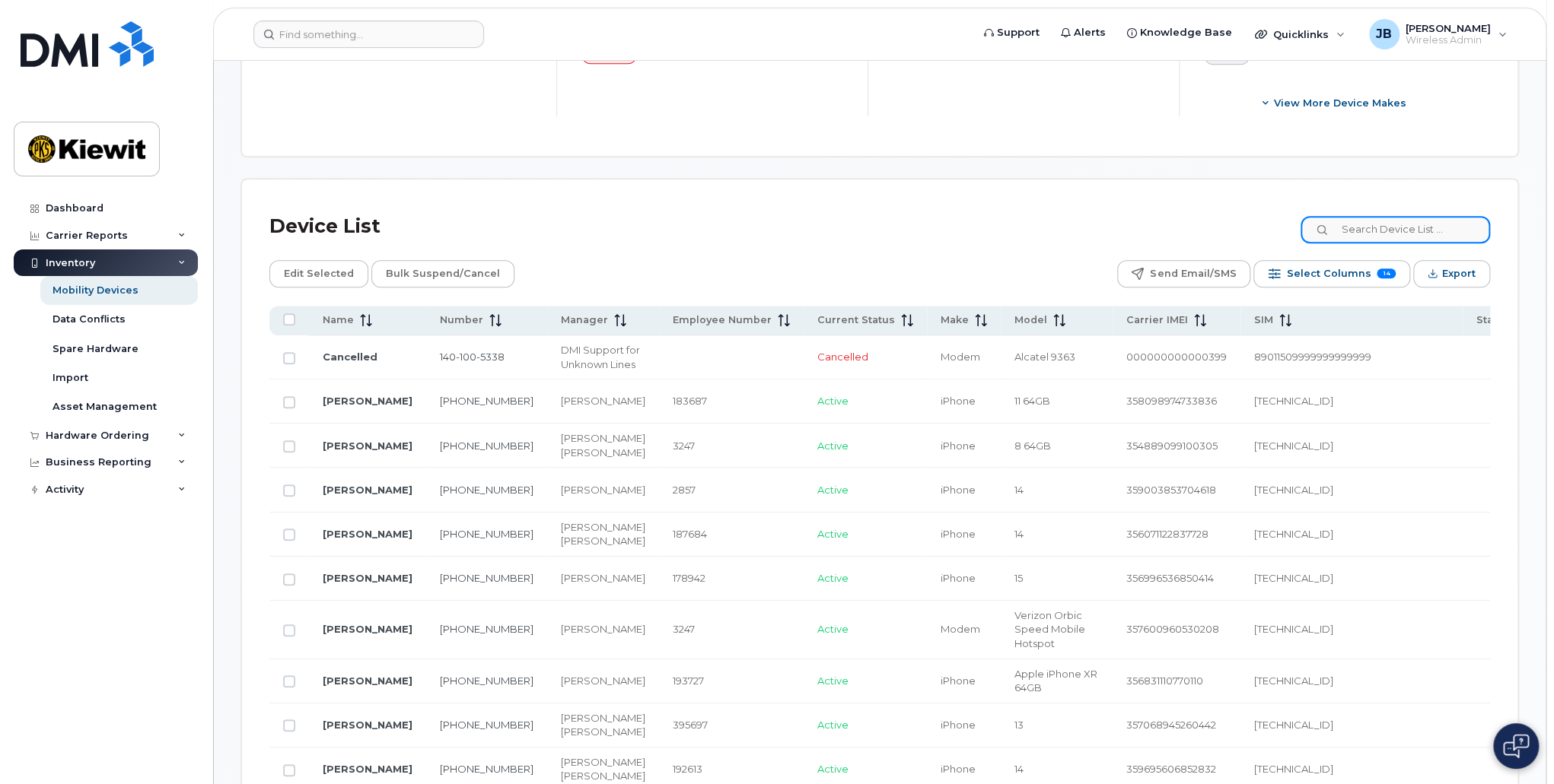
click at [1400, 221] on input at bounding box center [1395, 230] width 189 height 28
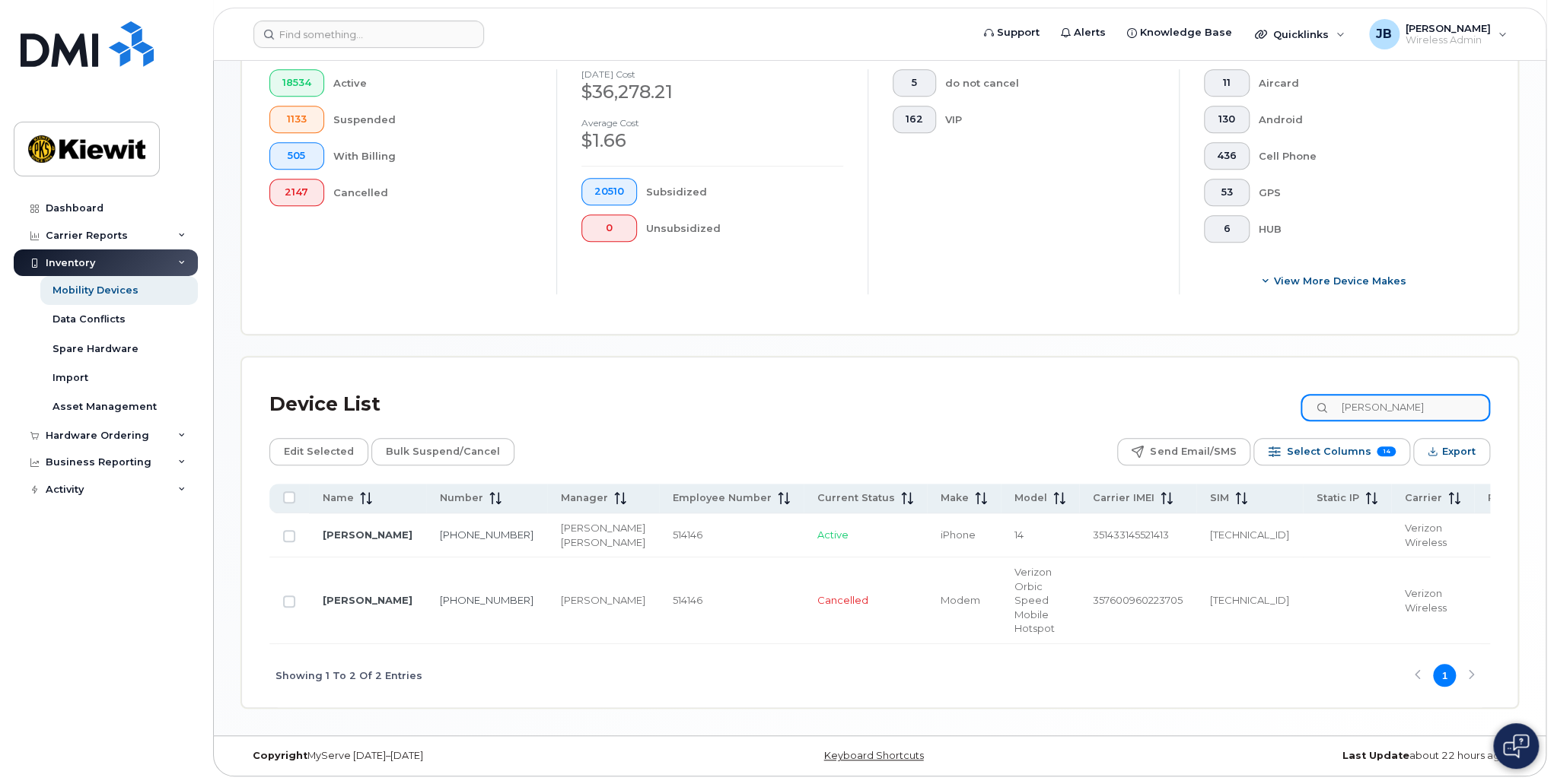
scroll to position [460, 0]
type input "[PERSON_NAME]"
click at [313, 598] on td "[PERSON_NAME]" at bounding box center [367, 601] width 117 height 86
click at [326, 597] on link "[PERSON_NAME]" at bounding box center [368, 599] width 90 height 12
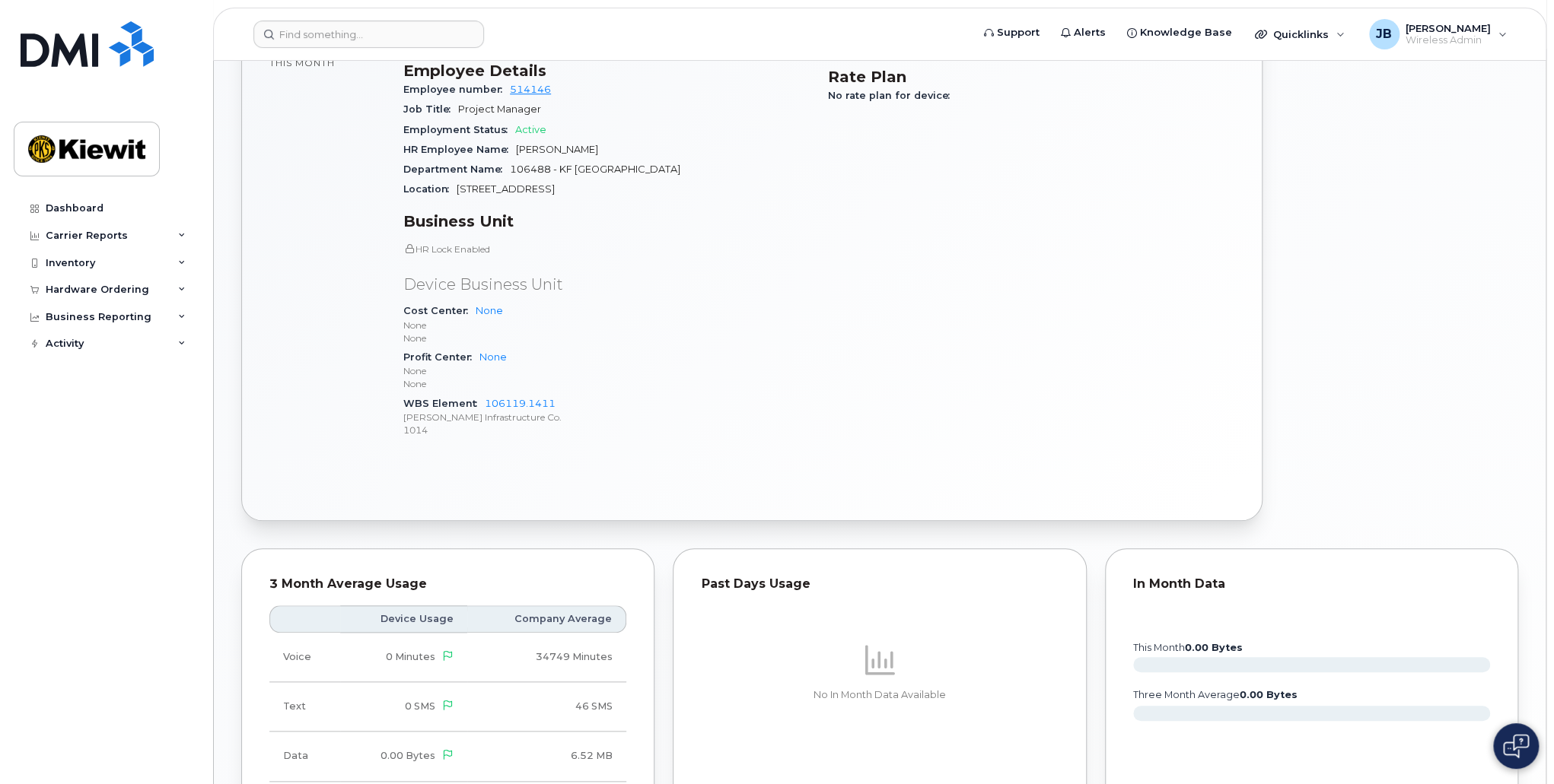
scroll to position [1118, 0]
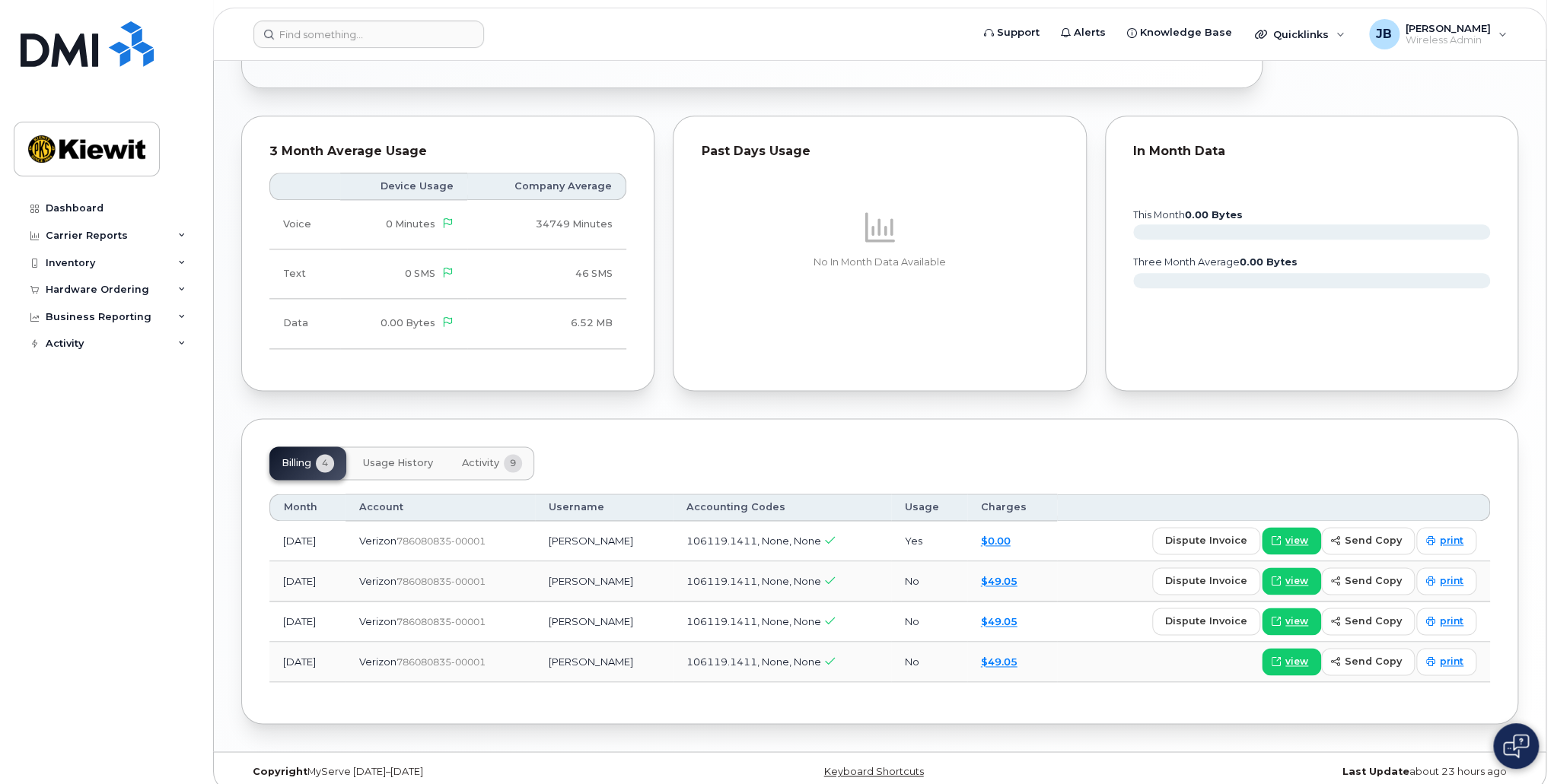
click at [475, 457] on span "Activity" at bounding box center [480, 462] width 38 height 12
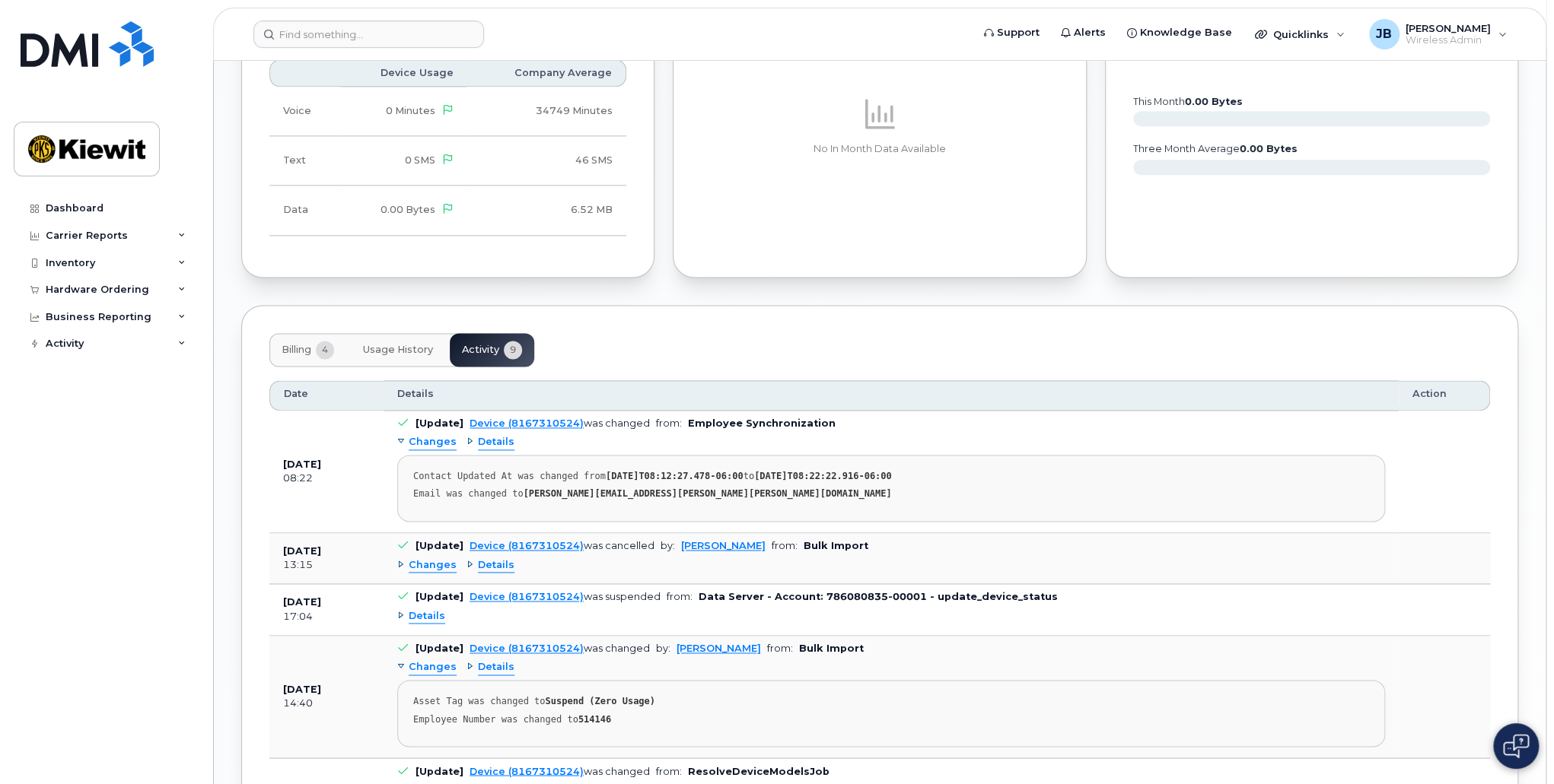
scroll to position [1422, 0]
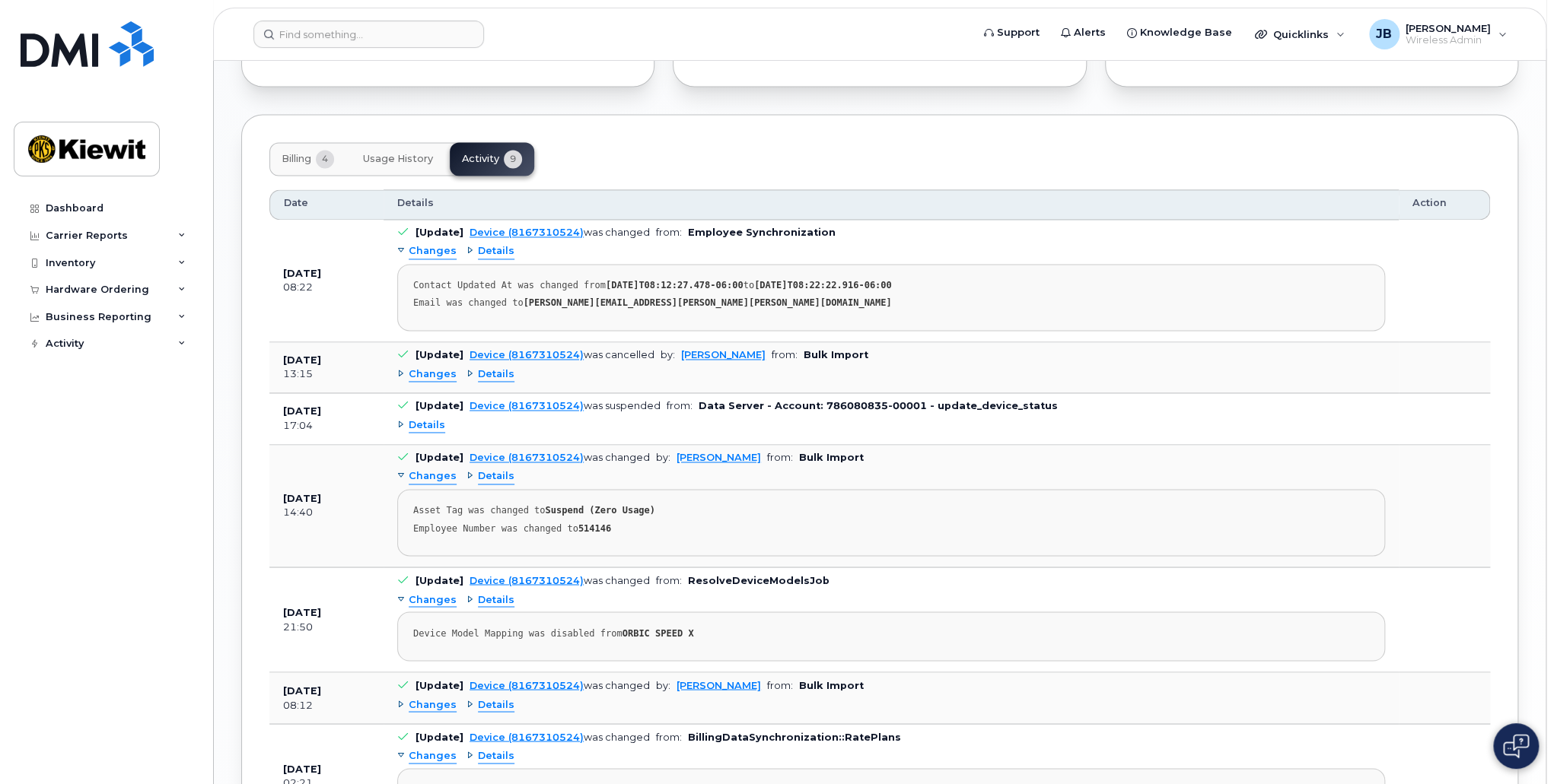
click at [443, 244] on span "Changes" at bounding box center [432, 252] width 48 height 15
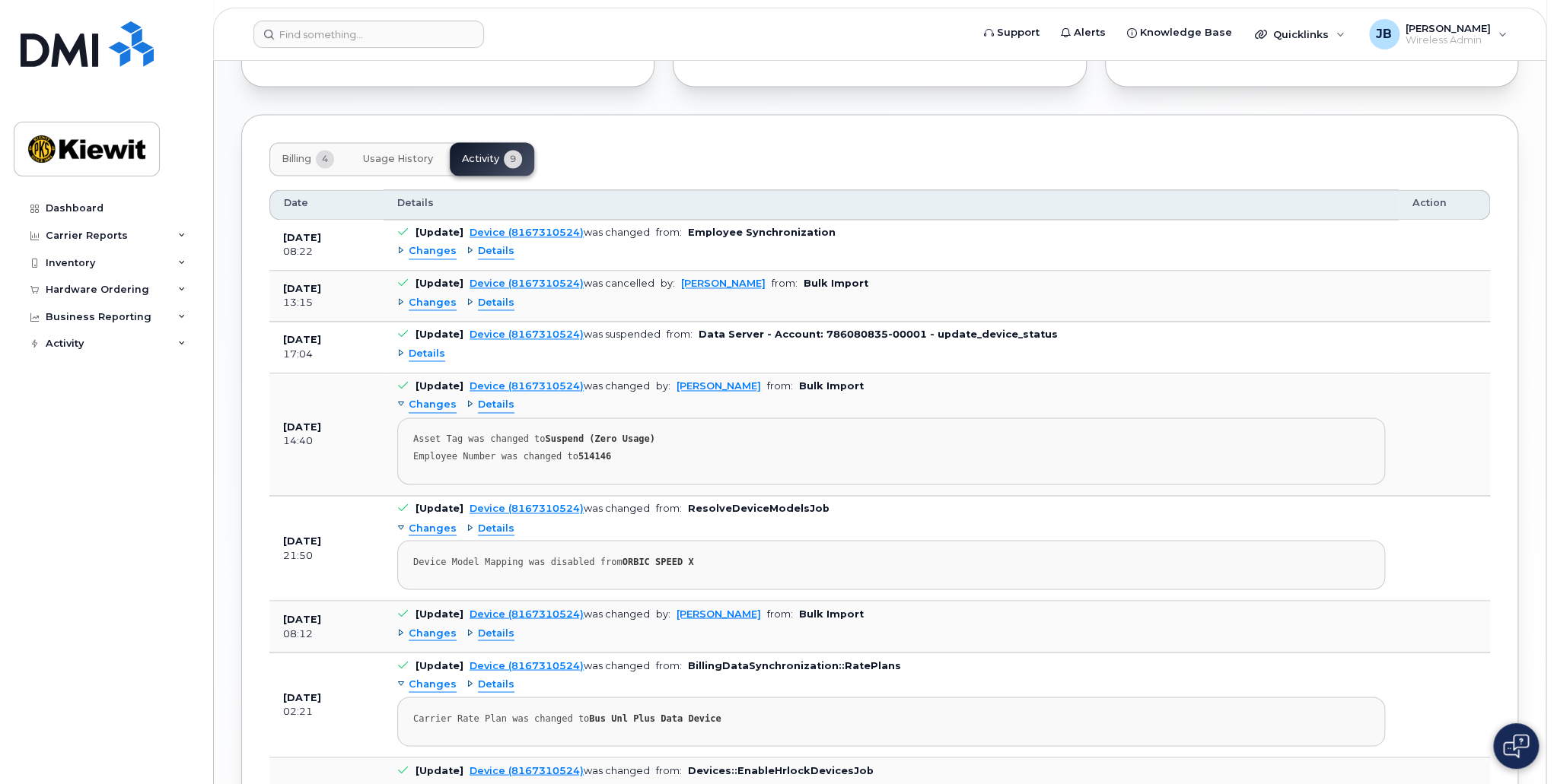
click at [443, 244] on span "Changes" at bounding box center [432, 252] width 48 height 15
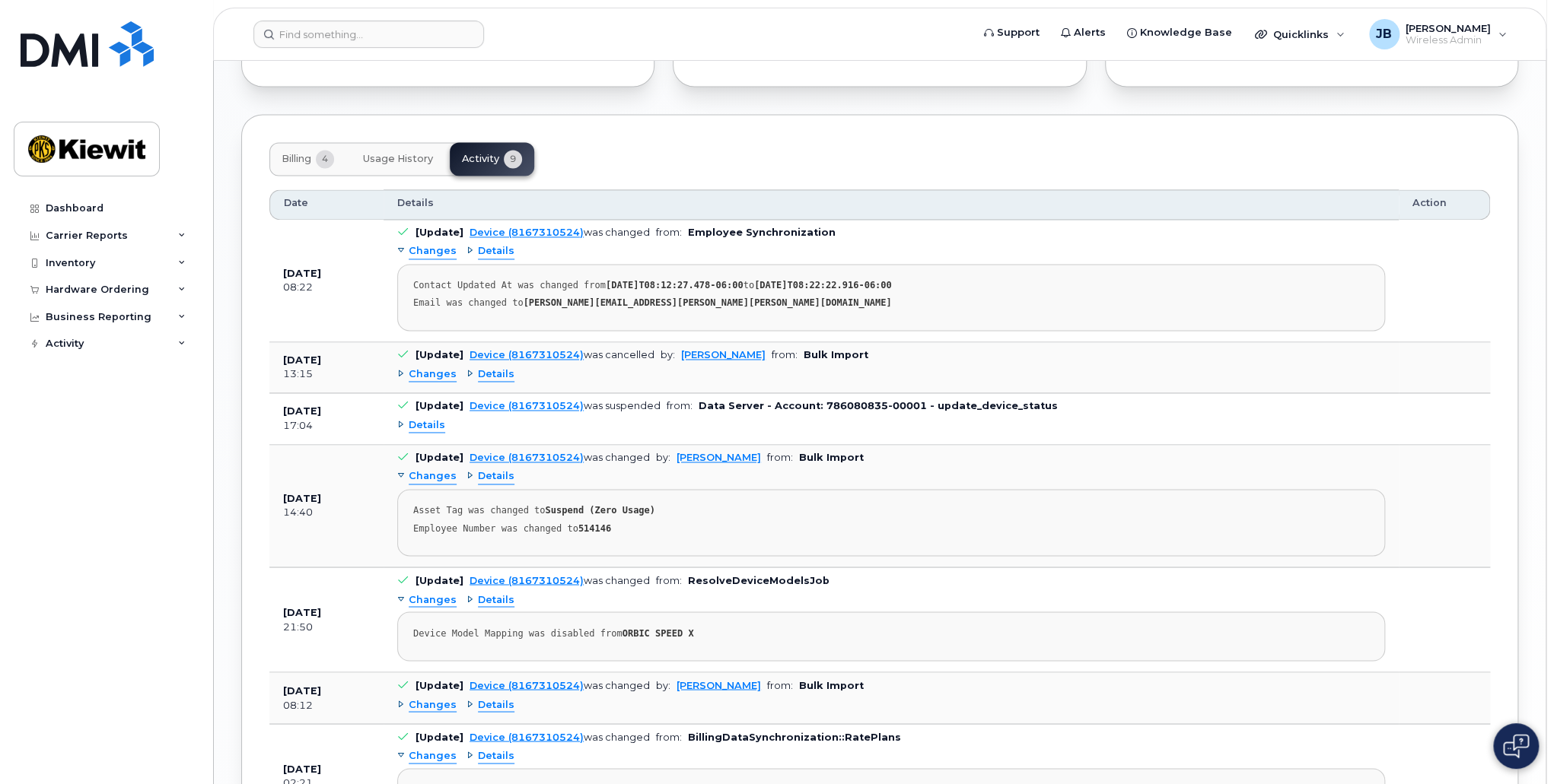
click at [478, 244] on span "Details" at bounding box center [497, 252] width 37 height 15
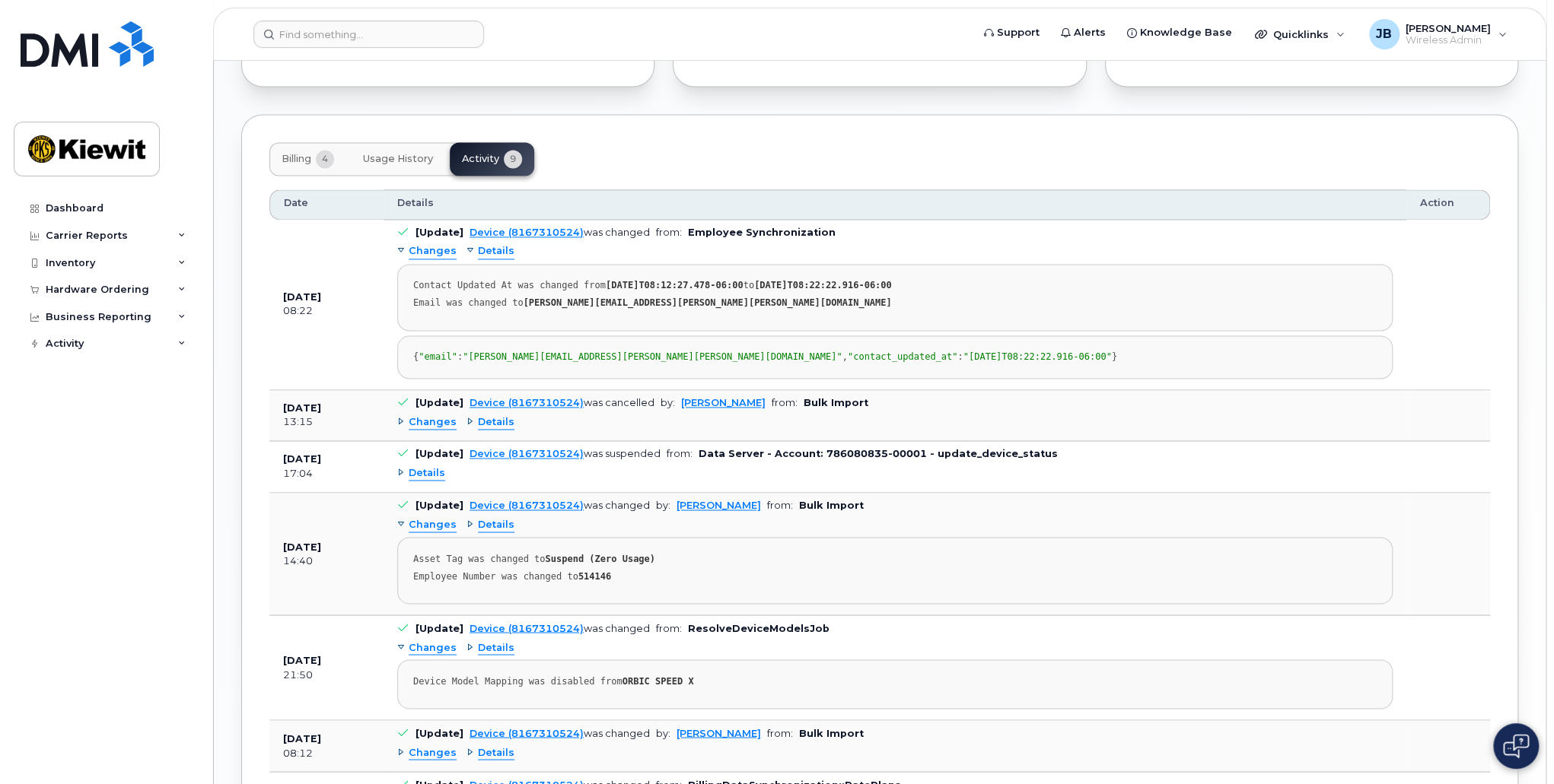
click at [478, 244] on span "Details" at bounding box center [497, 252] width 37 height 15
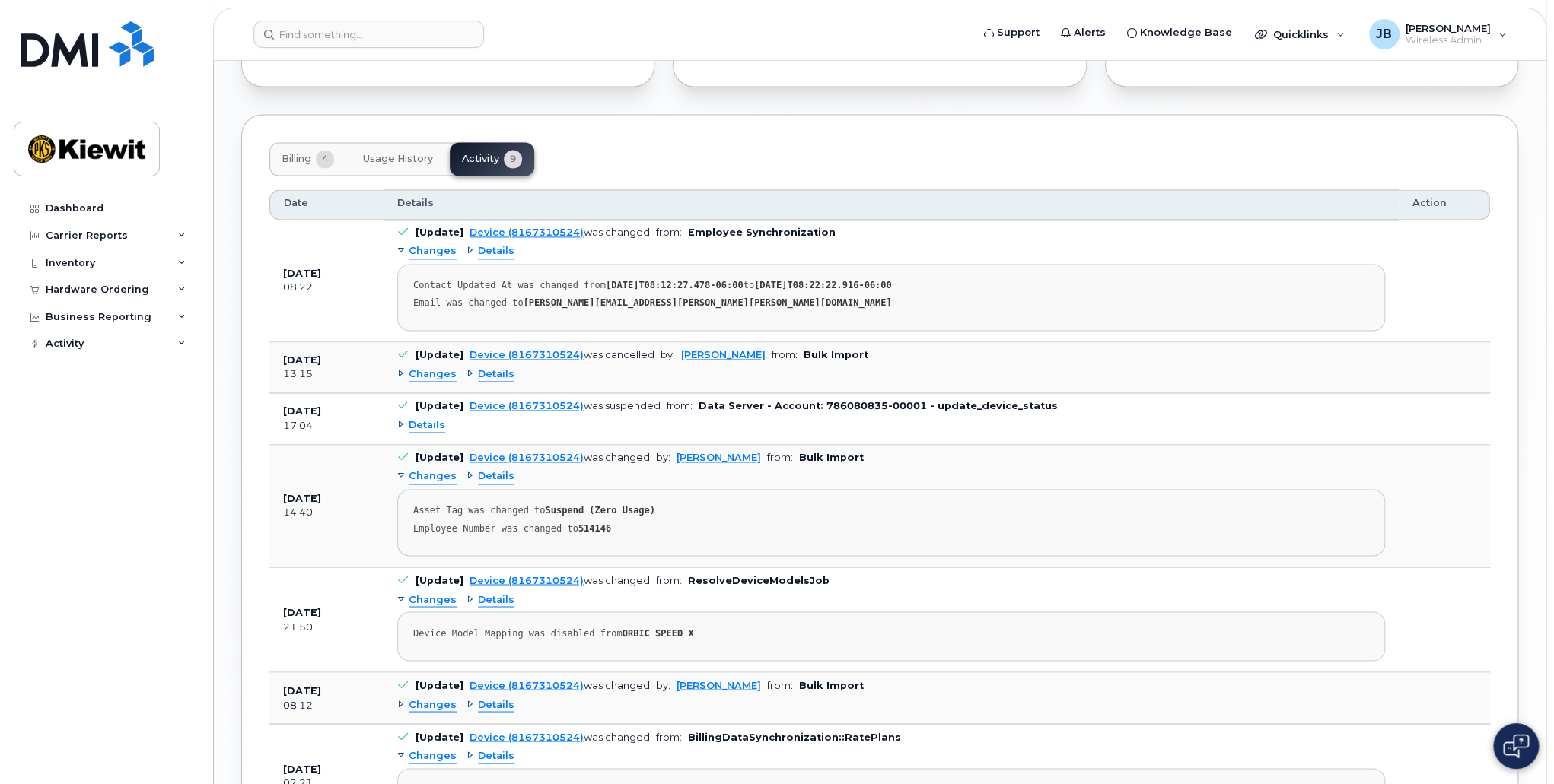
click at [435, 368] on span "Changes" at bounding box center [432, 375] width 48 height 15
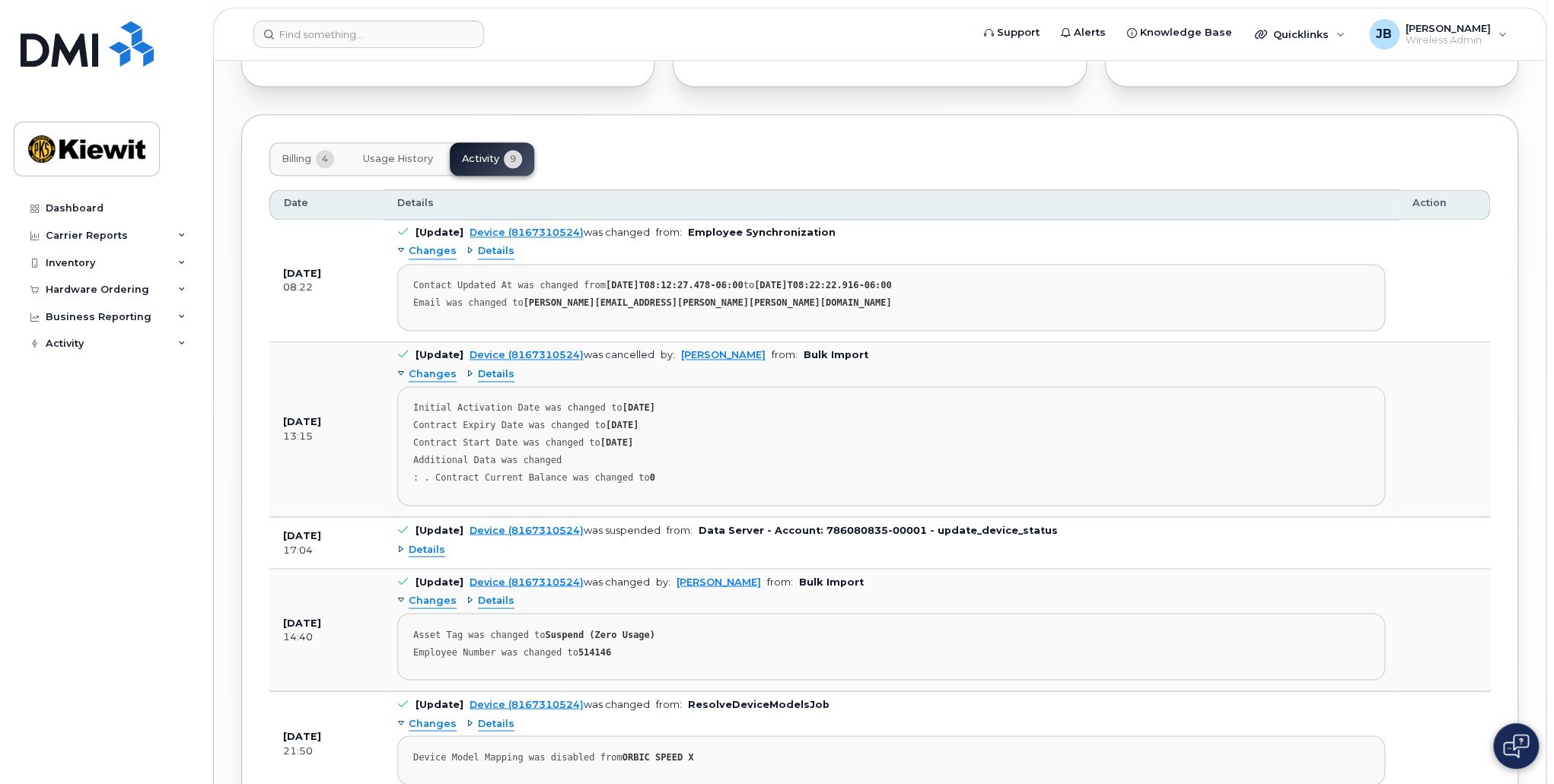
click at [435, 368] on span "Changes" at bounding box center [432, 375] width 48 height 15
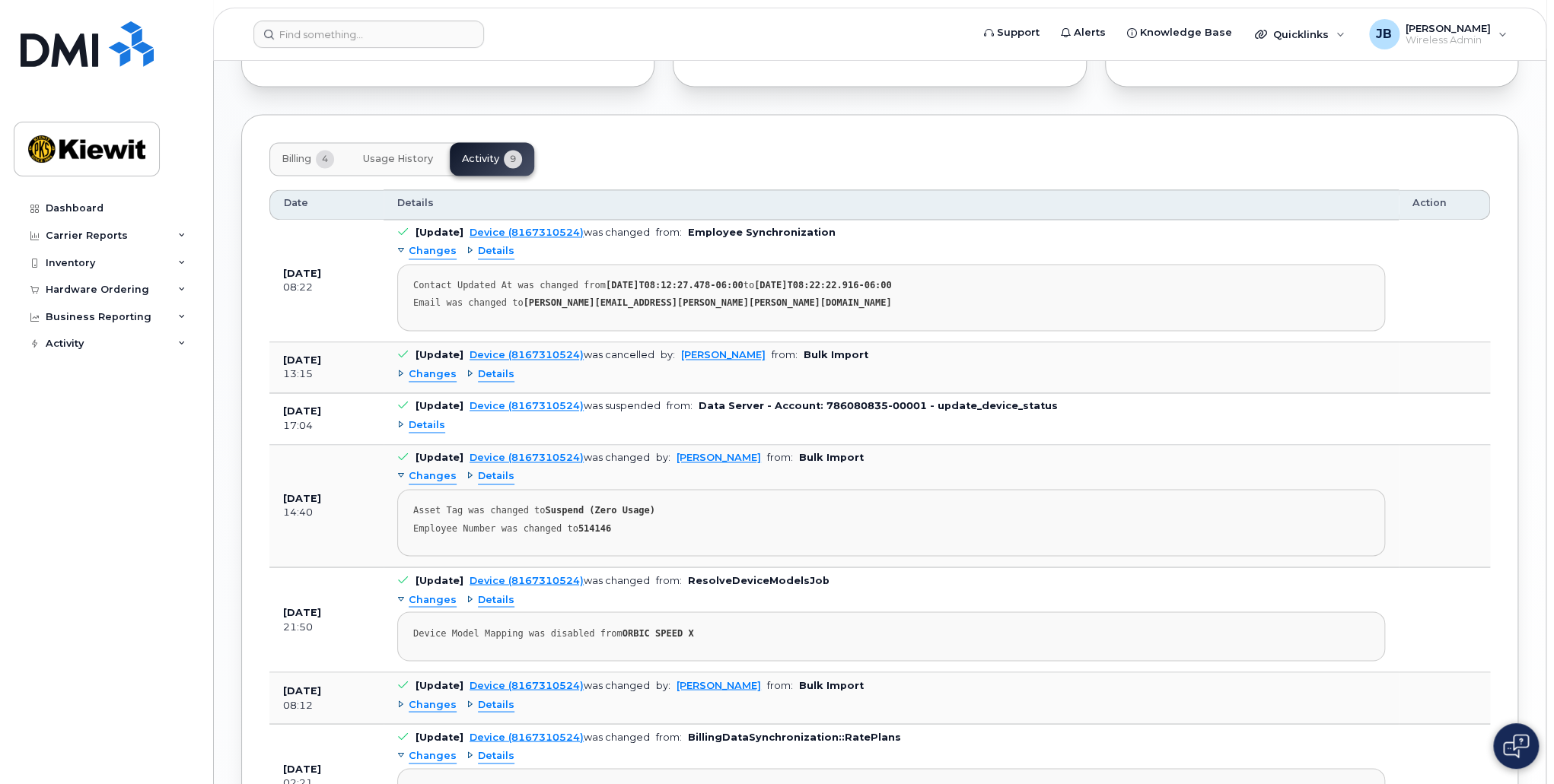
click at [634, 362] on div "Changes Details" at bounding box center [891, 374] width 988 height 24
click at [431, 368] on span "Changes" at bounding box center [432, 375] width 48 height 15
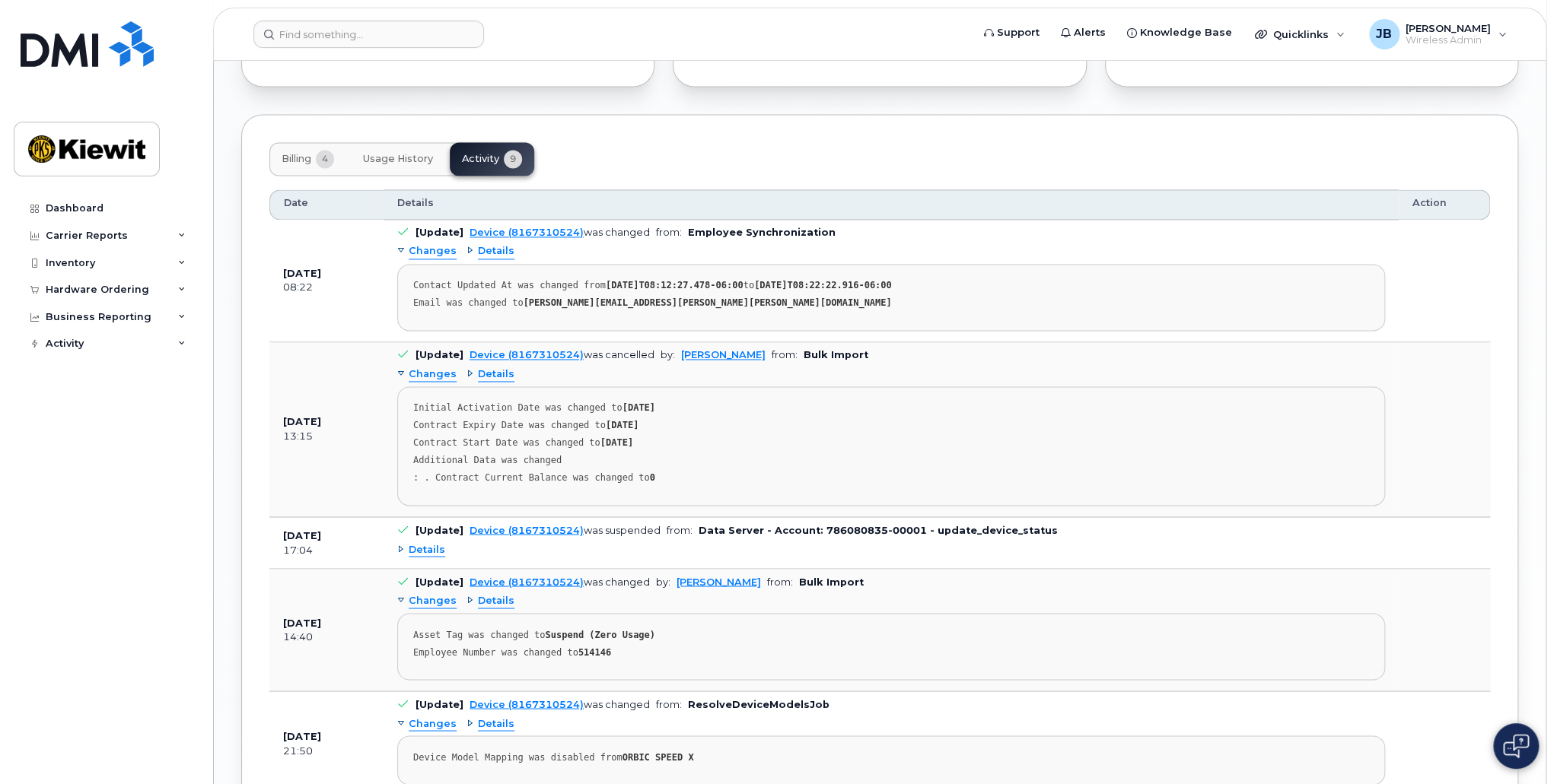
drag, startPoint x: 447, startPoint y: 393, endPoint x: 689, endPoint y: 394, distance: 242.0
click at [689, 403] on div "Initial Activation Date was changed to 2019-05-13" at bounding box center [890, 408] width 955 height 11
drag, startPoint x: 463, startPoint y: 413, endPoint x: 669, endPoint y: 414, distance: 206.0
click at [669, 420] on div "Contract Expiry Date was changed to 2025-10-02" at bounding box center [890, 426] width 955 height 11
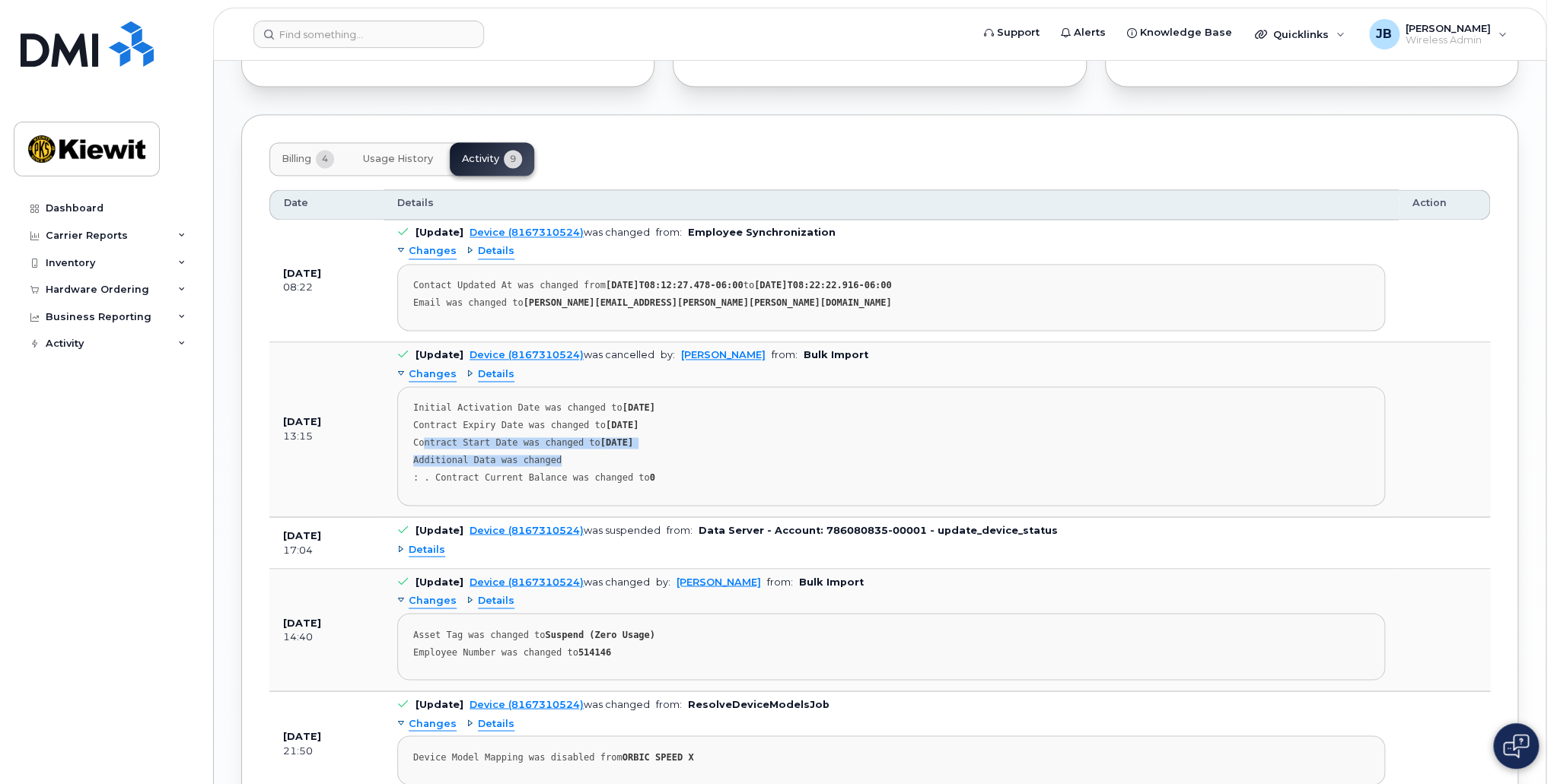
drag, startPoint x: 421, startPoint y: 428, endPoint x: 691, endPoint y: 437, distance: 270.1
click at [691, 437] on pre "Initial Activation Date was changed to 2019-05-13 Contract Expiry Date was chan…" at bounding box center [891, 446] width 988 height 119
drag, startPoint x: 546, startPoint y: 465, endPoint x: 611, endPoint y: 468, distance: 65.1
click at [611, 472] on div ": . Contract Current Balance was changed to 0" at bounding box center [890, 478] width 955 height 11
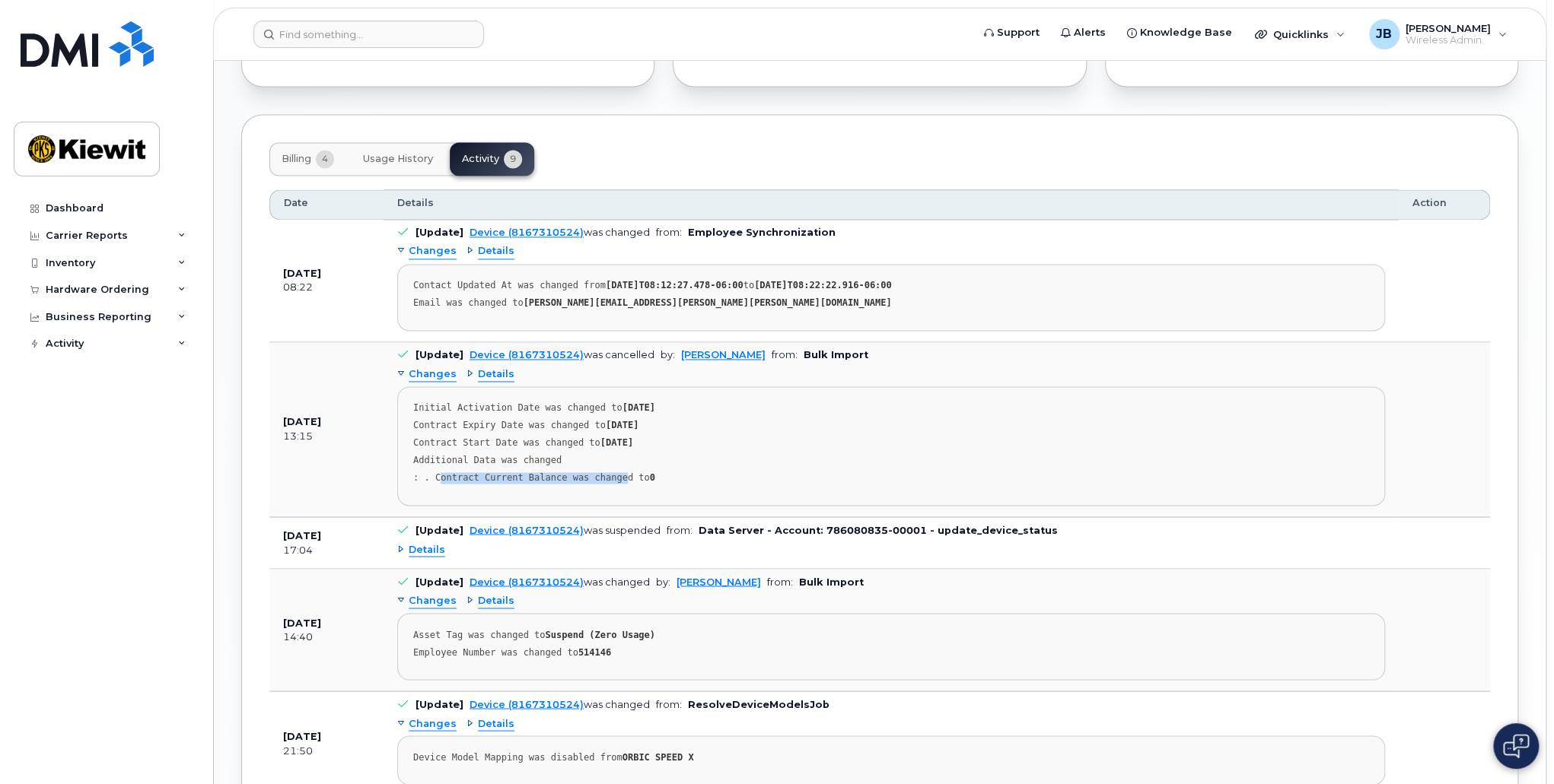
click at [611, 472] on div ": . Contract Current Balance was changed to 0" at bounding box center [890, 478] width 955 height 11
click at [416, 542] on span "Details" at bounding box center [427, 550] width 37 height 15
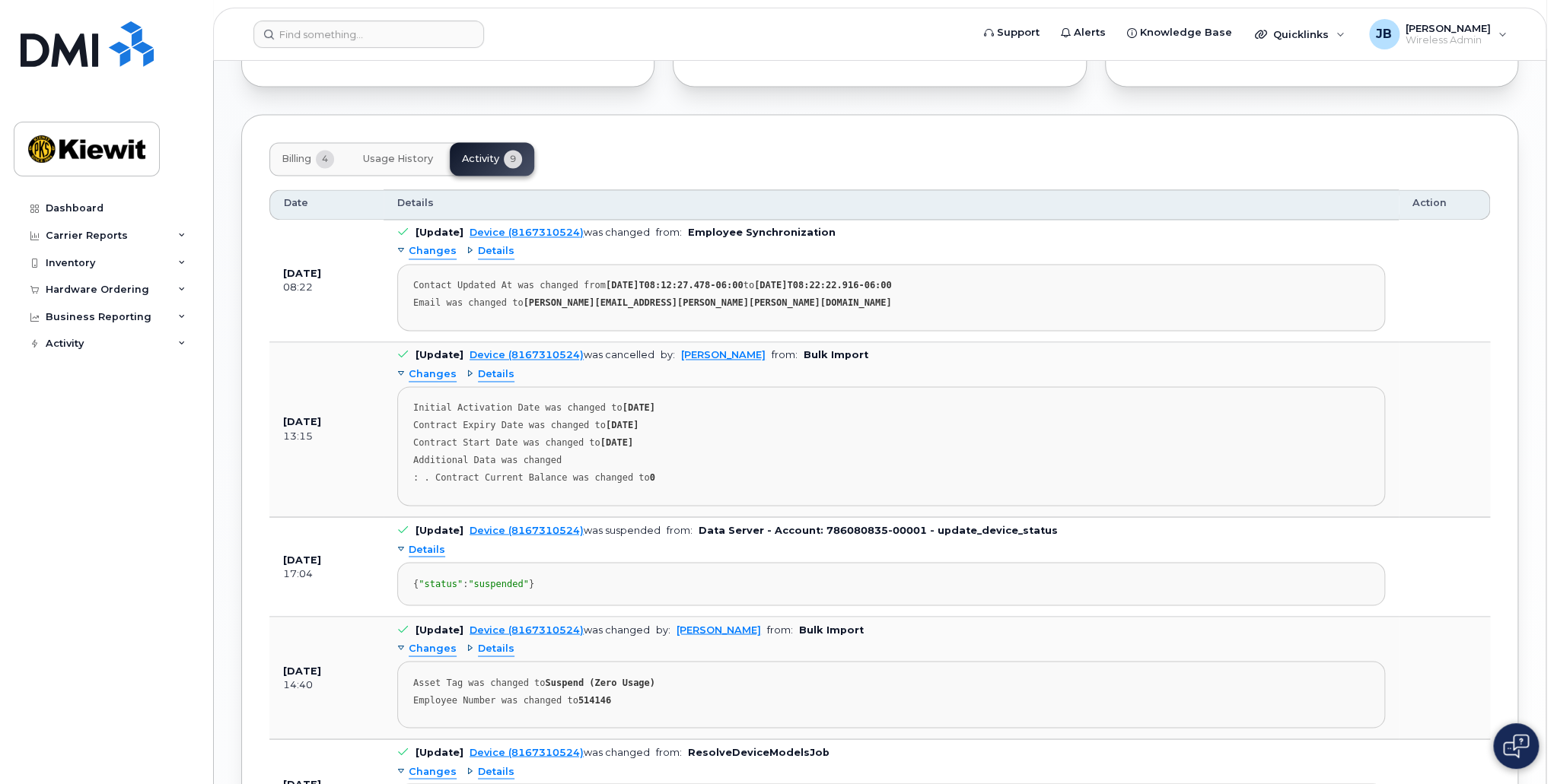
click at [416, 542] on span "Details" at bounding box center [427, 550] width 37 height 15
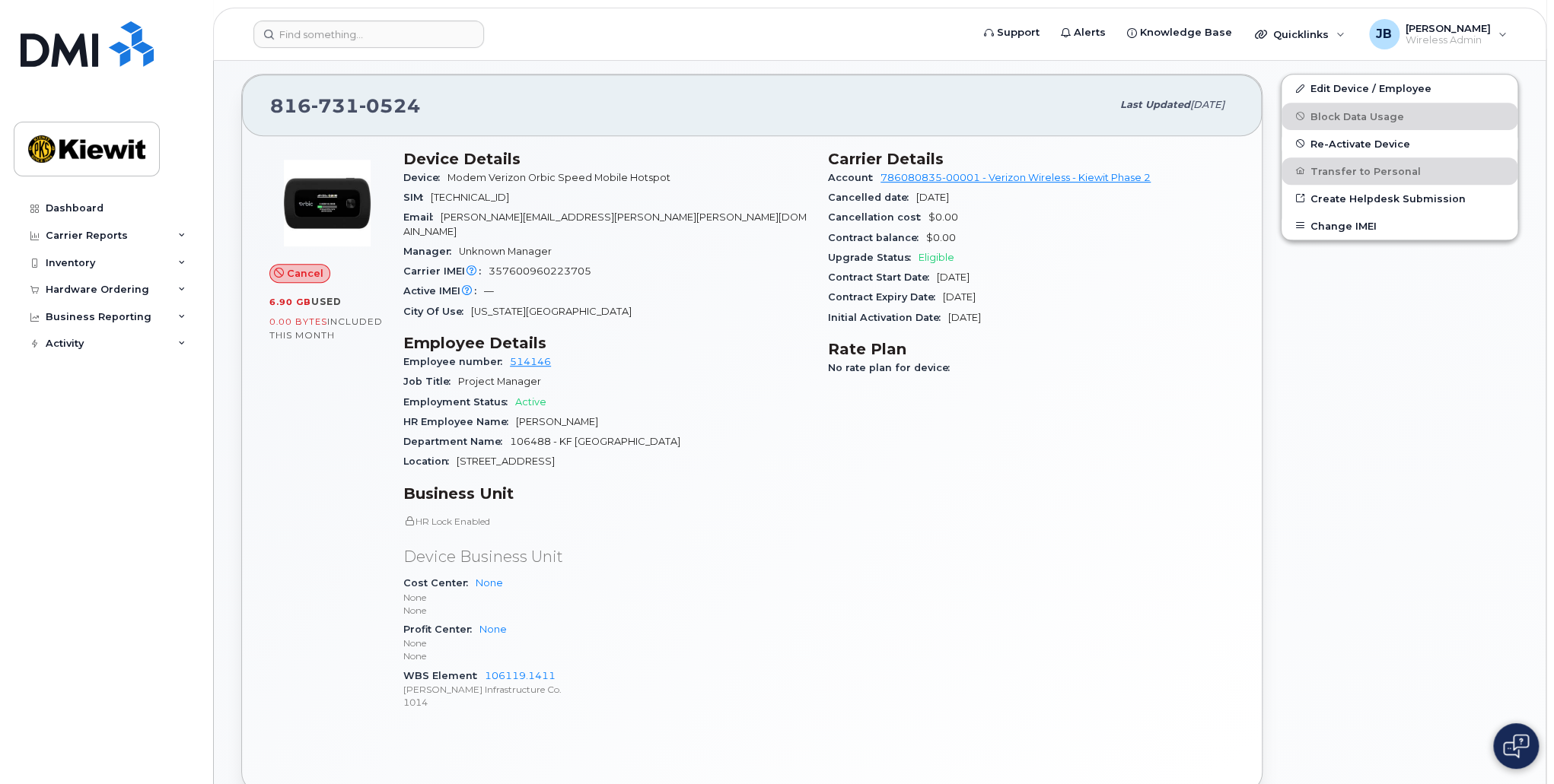
scroll to position [357, 0]
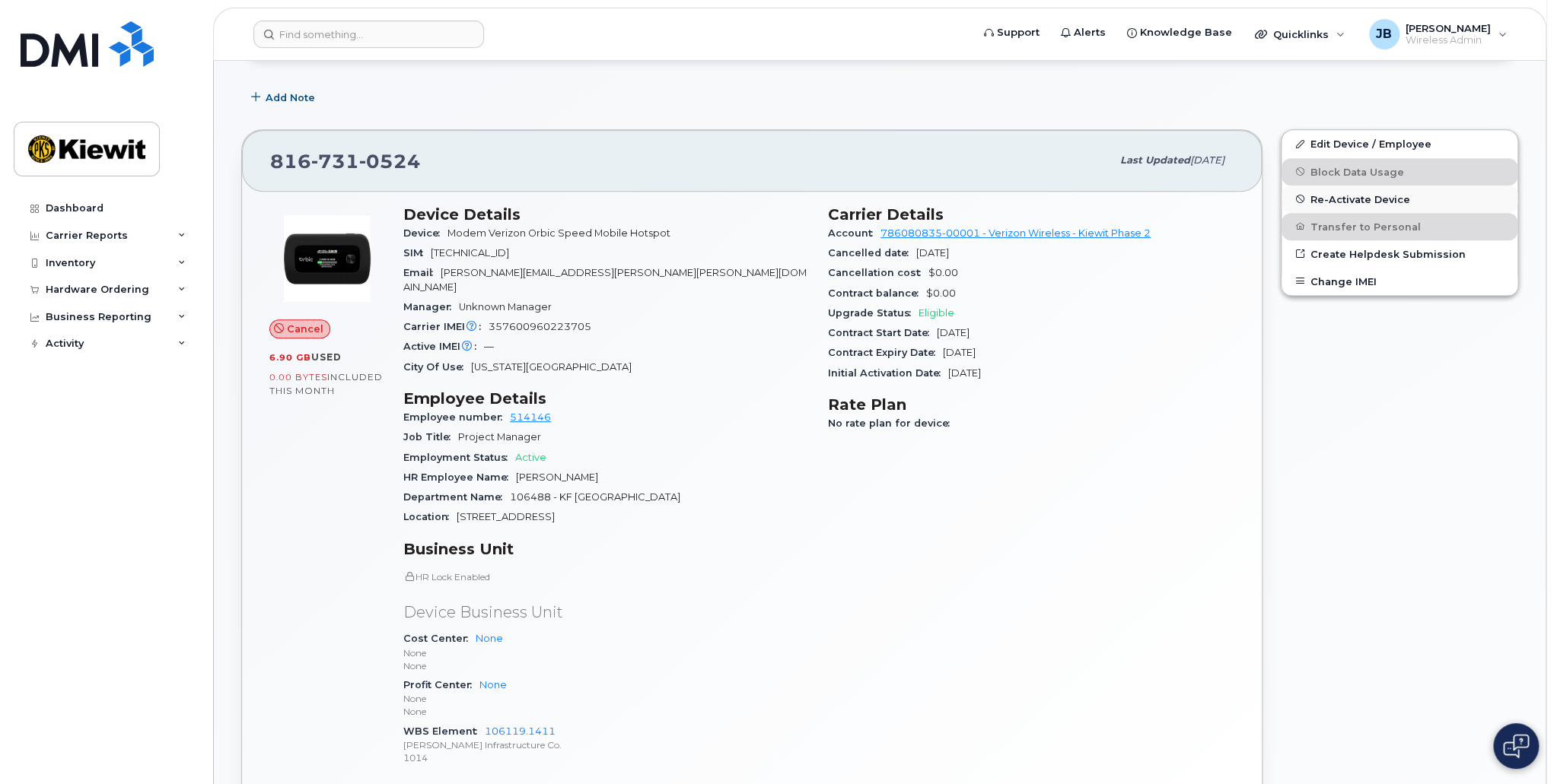
click at [1358, 199] on span "Re-Activate Device" at bounding box center [1360, 199] width 99 height 11
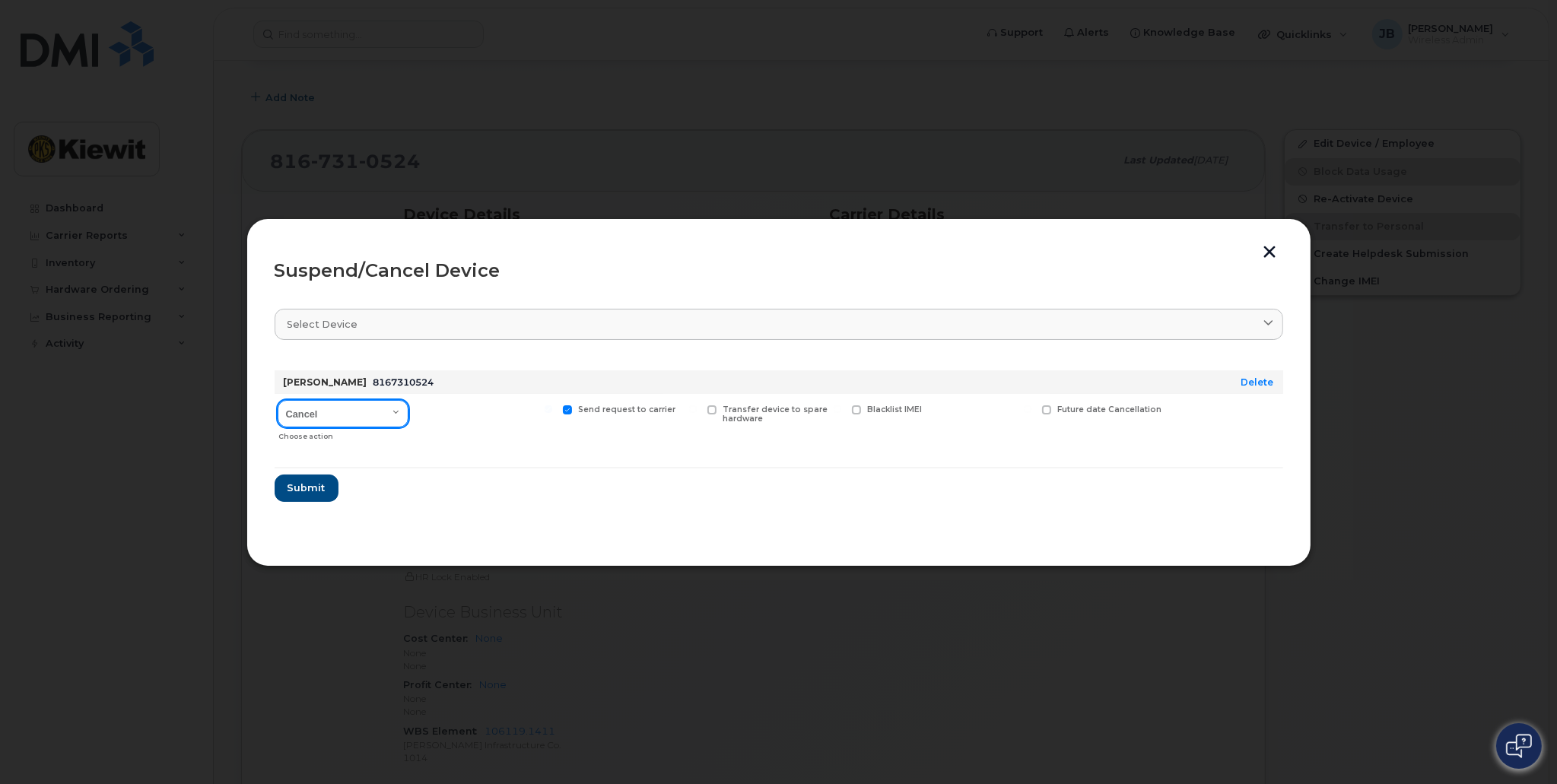
click at [358, 416] on select "Cancel Suspend - Reduced Rate Suspend - Full Rate Suspend - Lost Device/Stolen …" at bounding box center [343, 414] width 131 height 28
select select "[object Object]"
click at [278, 400] on select "Cancel Suspend - Reduced Rate Suspend - Full Rate Suspend - Lost Device/Stolen …" at bounding box center [343, 414] width 131 height 28
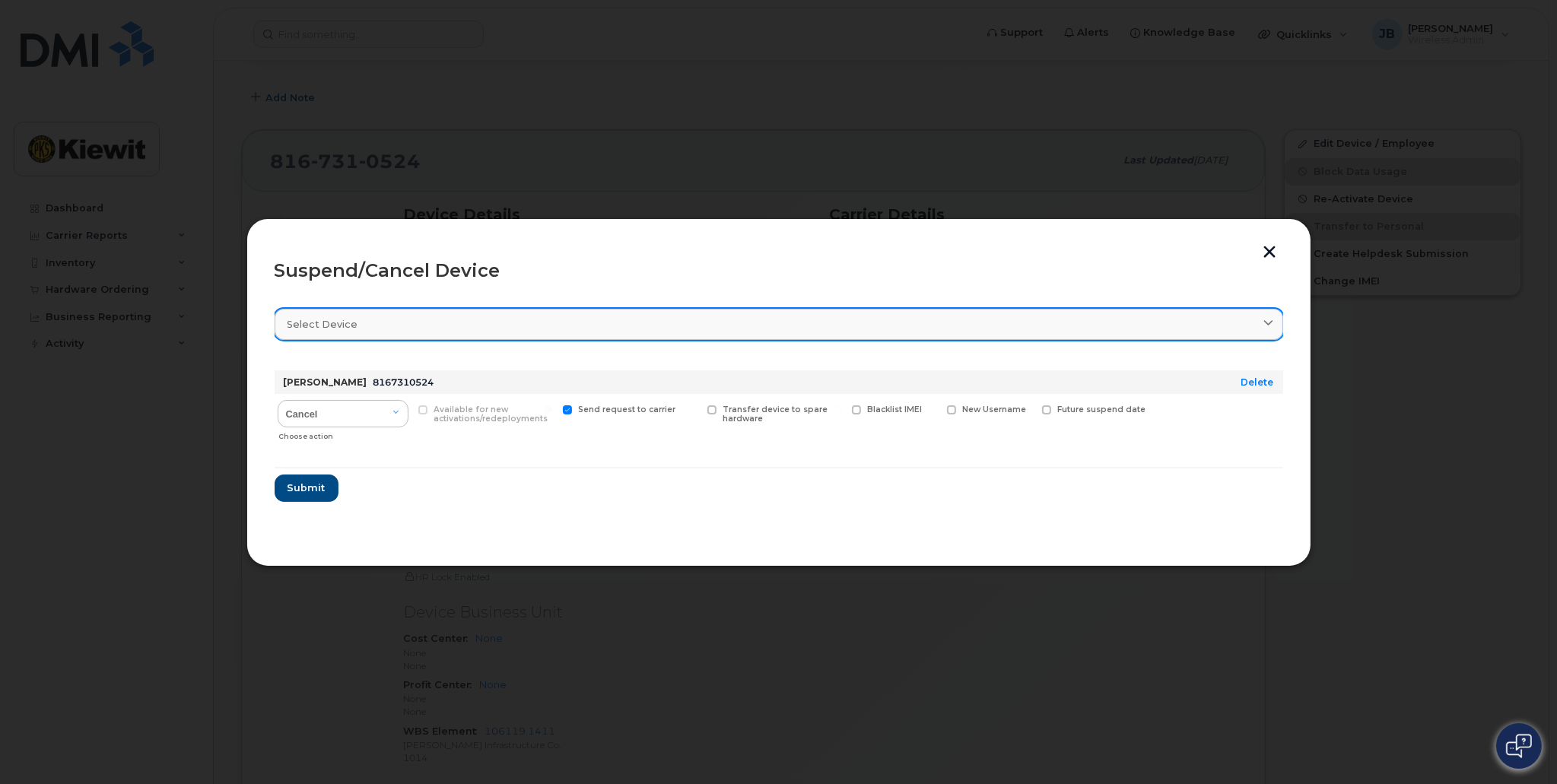
click at [362, 319] on div "Select device" at bounding box center [778, 324] width 983 height 15
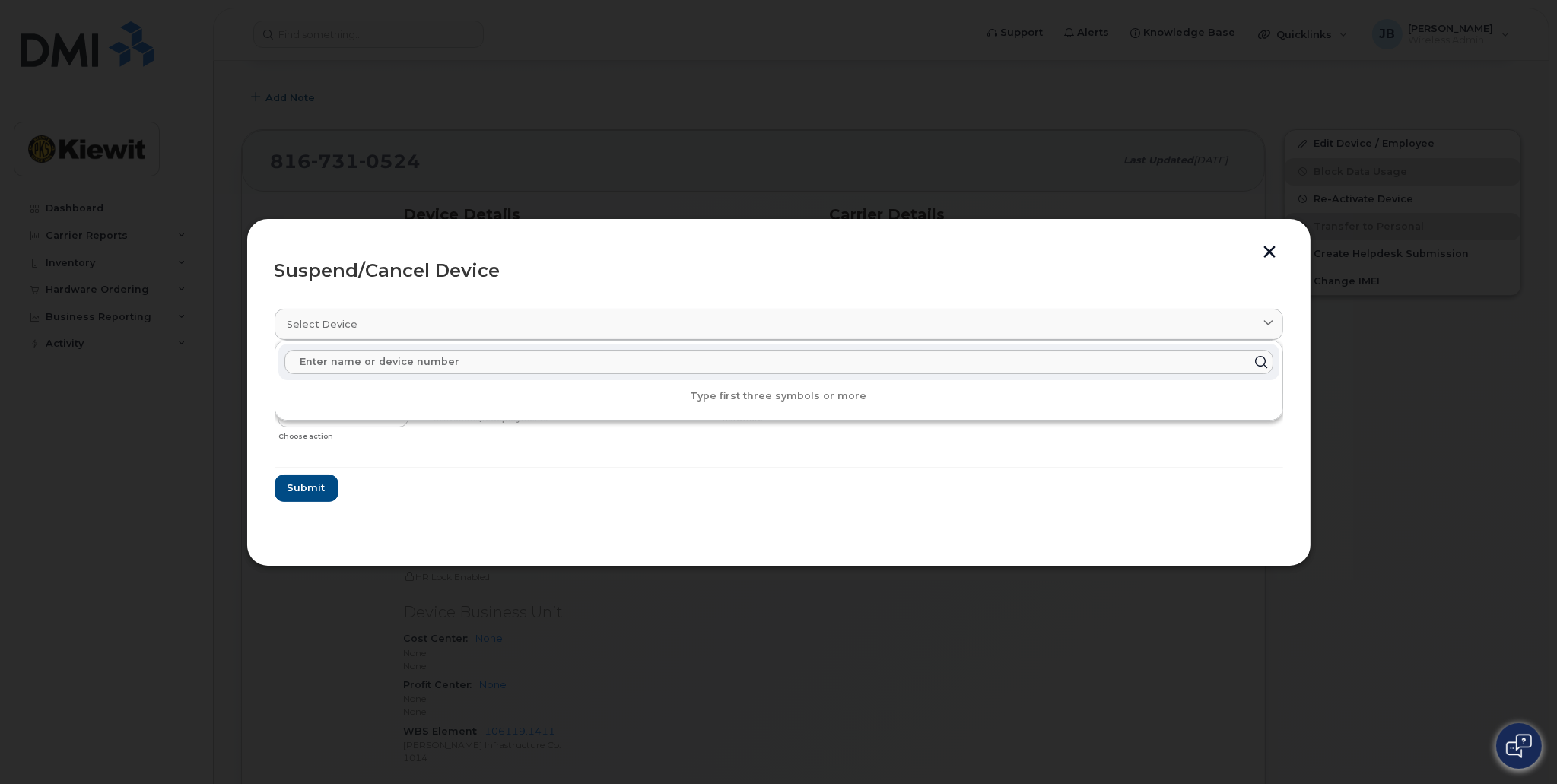
click at [461, 478] on form "TYLER JAMES 8167310524 Delete Cancel Suspend - Reduced Rate Suspend - Full Rate…" at bounding box center [778, 430] width 1008 height 143
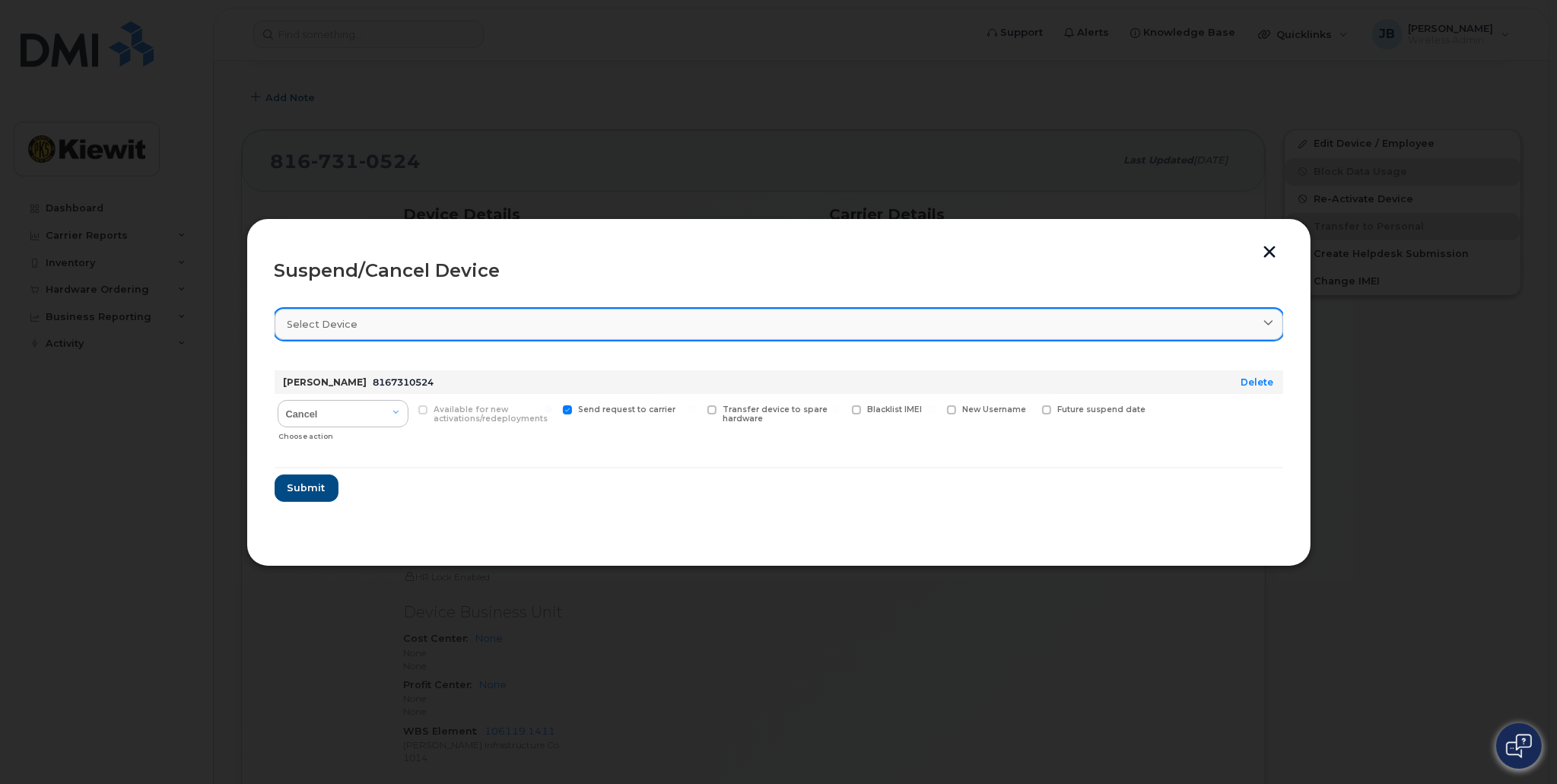
click at [381, 315] on link "Select device" at bounding box center [778, 324] width 1008 height 31
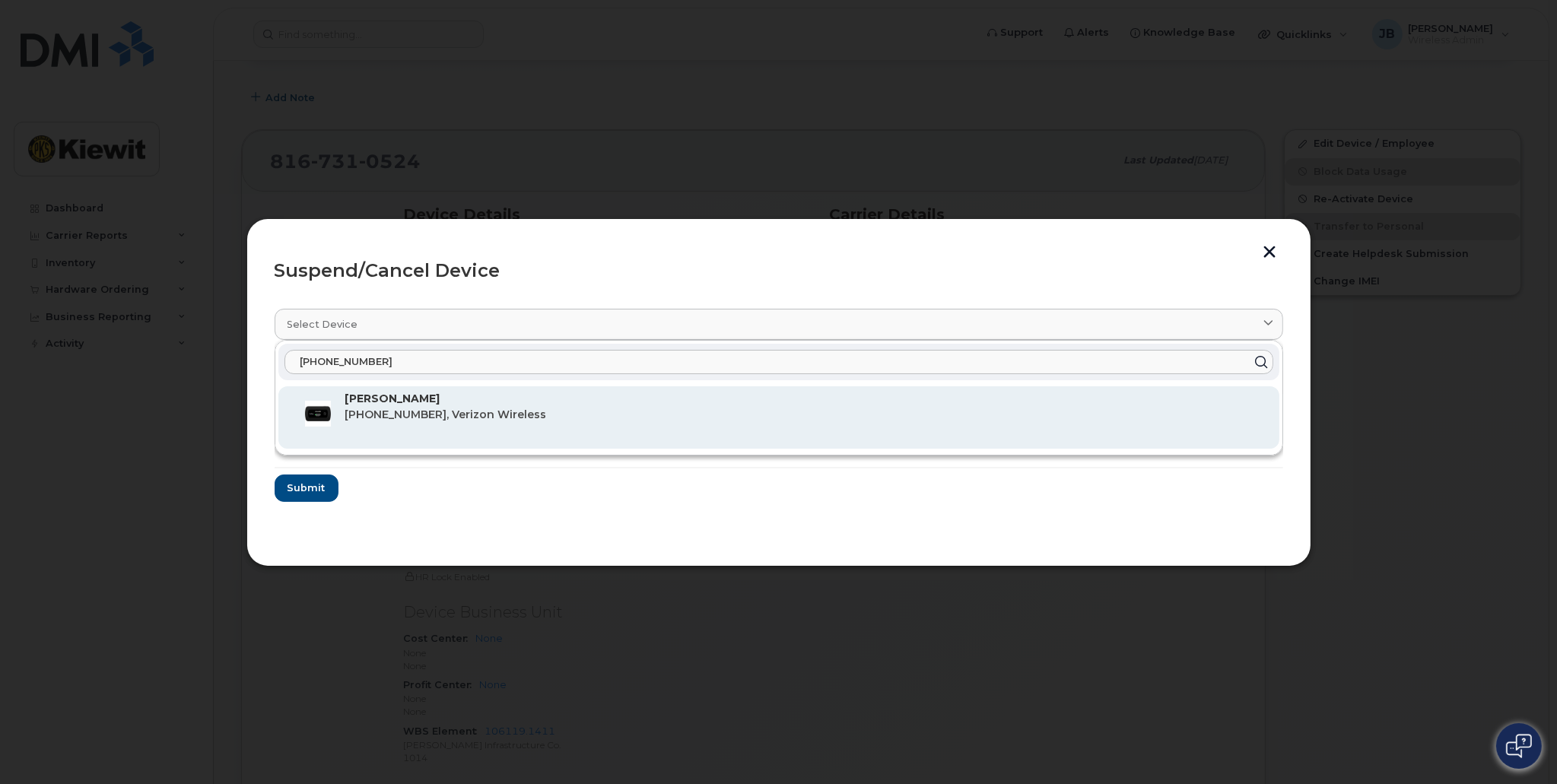
type input "[PHONE_NUMBER]"
click at [480, 412] on span "816-731-0524, Verizon Wireless" at bounding box center [446, 415] width 201 height 14
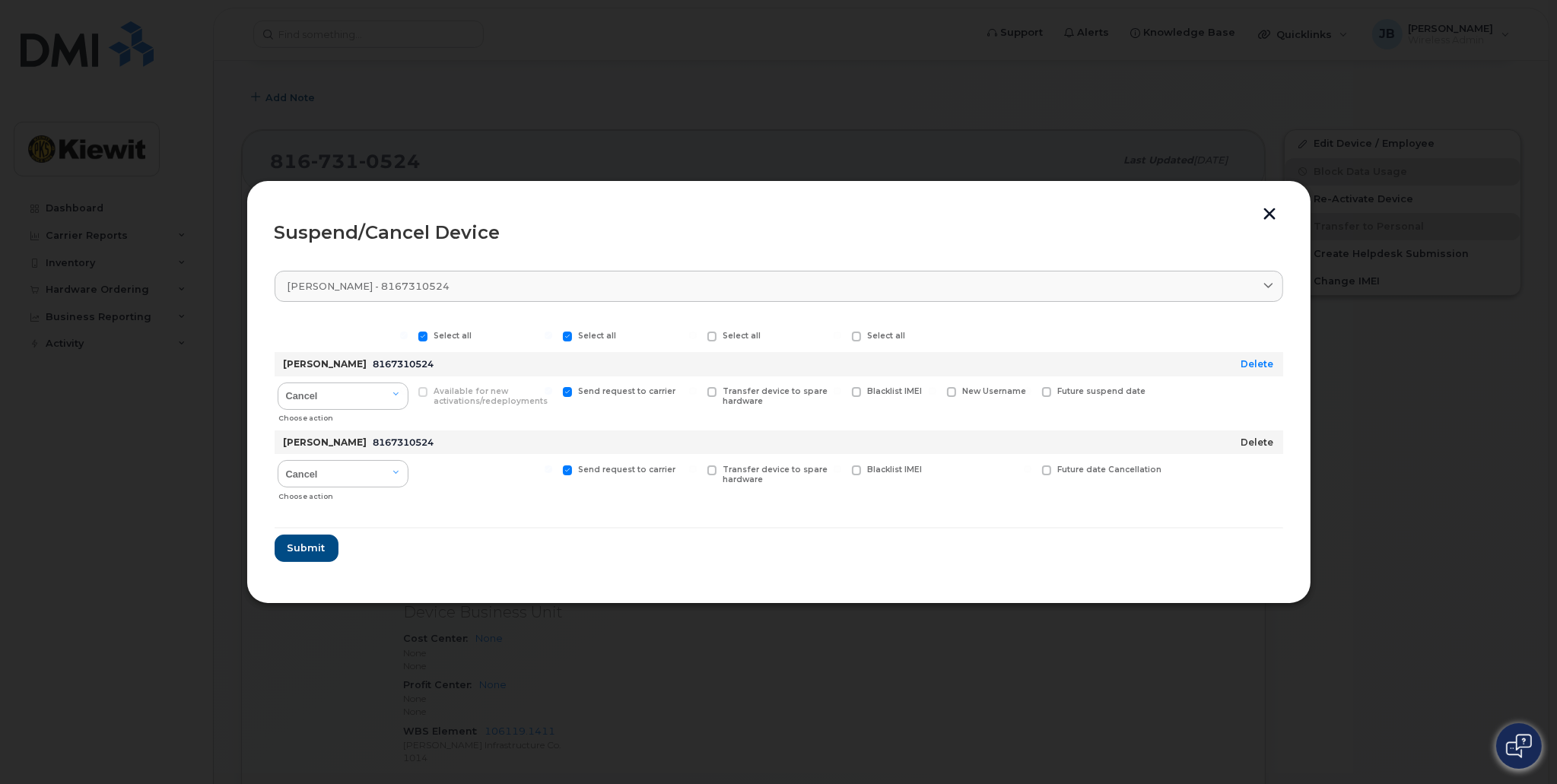
click at [1259, 440] on link "Delete" at bounding box center [1257, 442] width 33 height 11
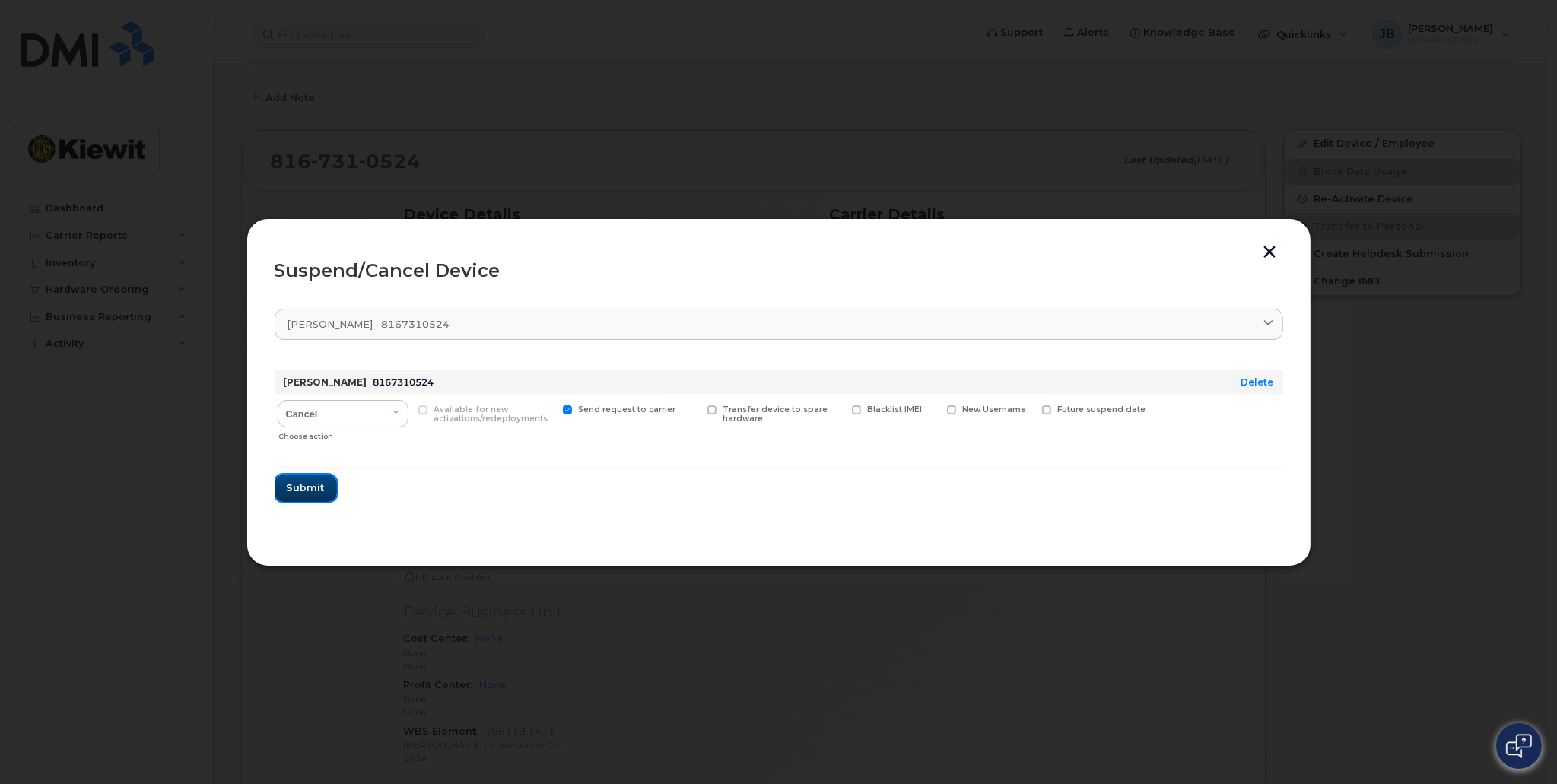
click at [312, 487] on span "Submit" at bounding box center [305, 488] width 38 height 15
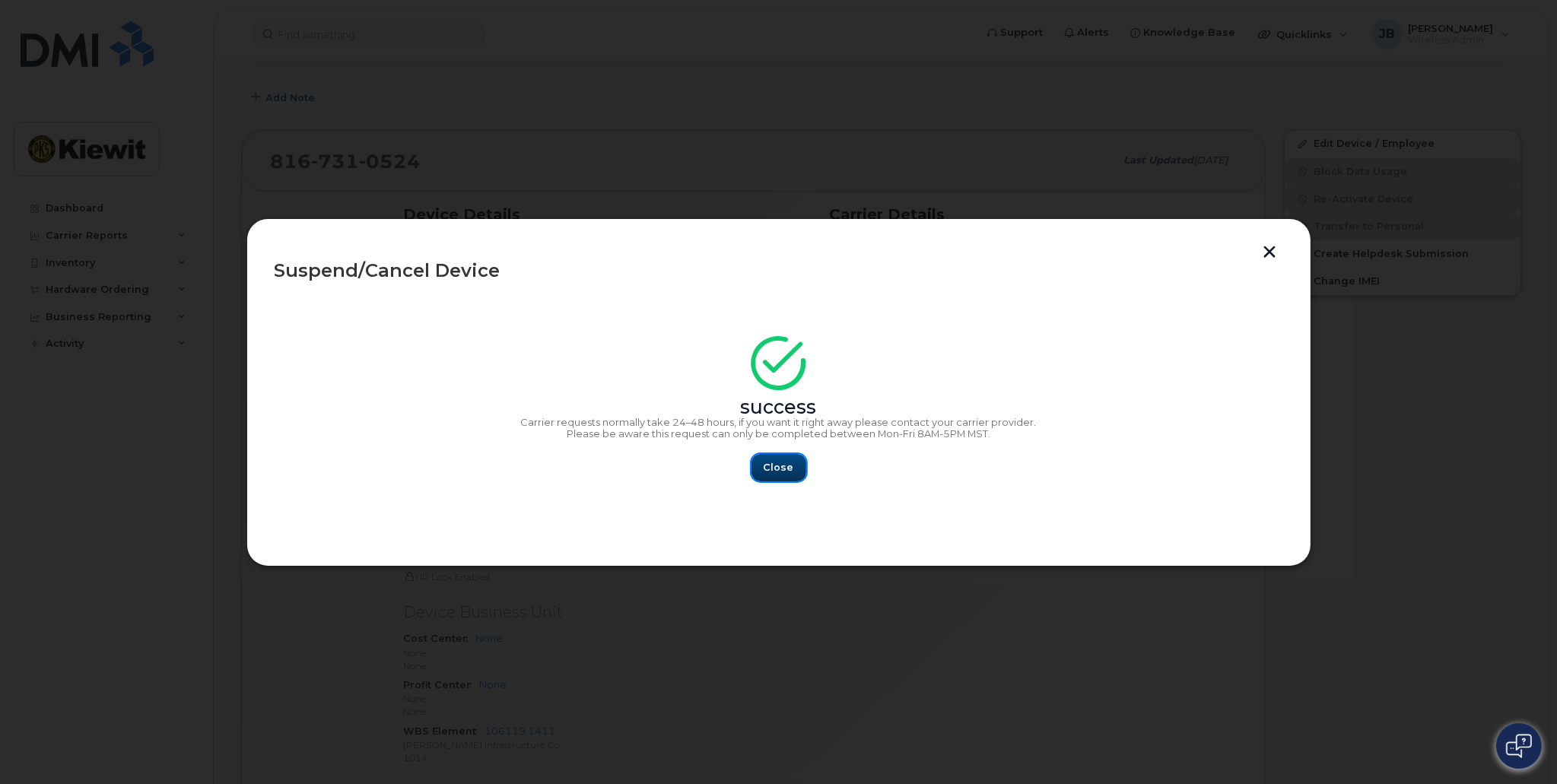
click at [794, 467] on button "Close" at bounding box center [779, 468] width 55 height 28
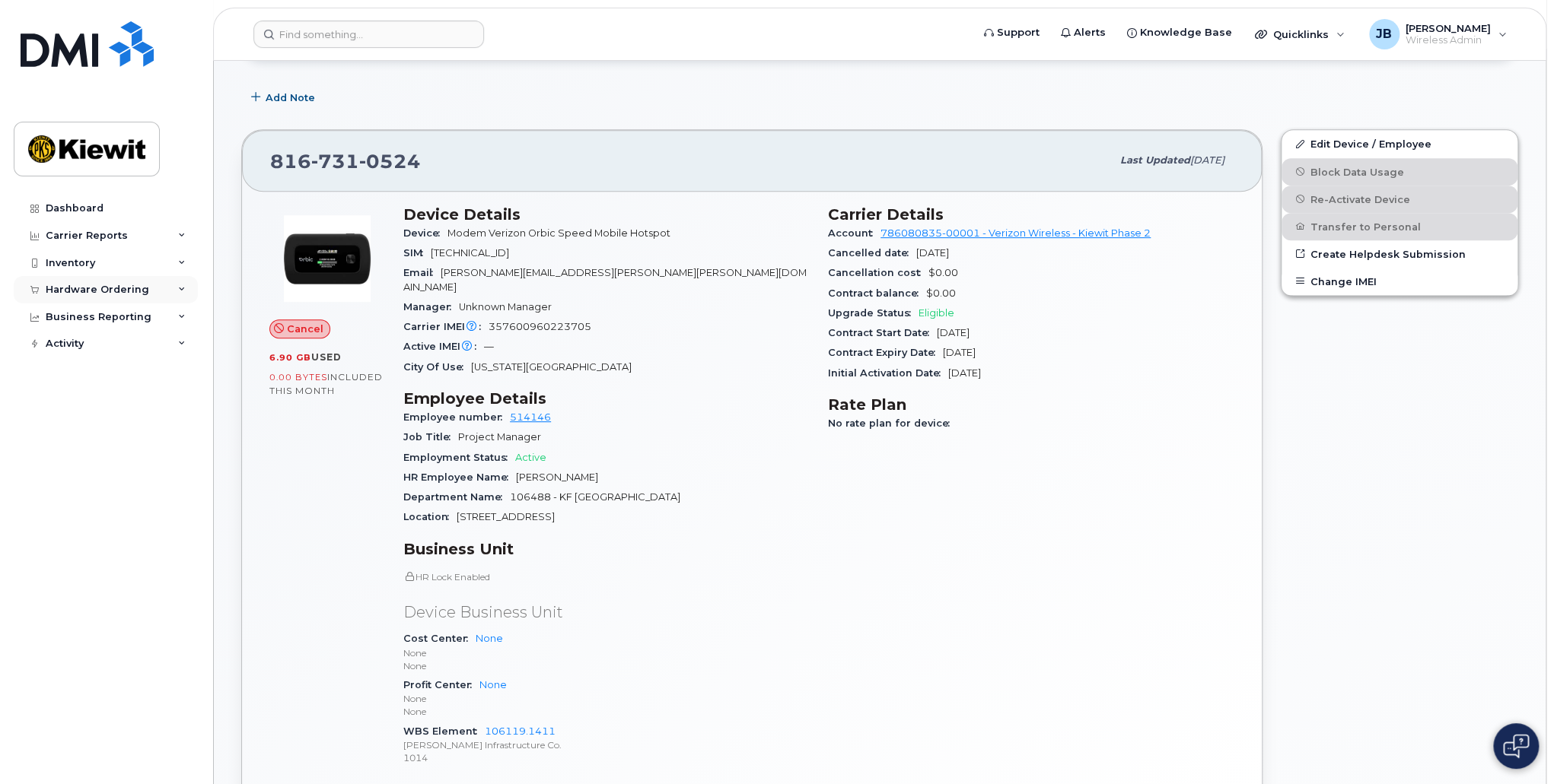
click at [115, 290] on div "Hardware Ordering" at bounding box center [97, 290] width 104 height 12
click at [106, 267] on div "Inventory" at bounding box center [106, 263] width 184 height 28
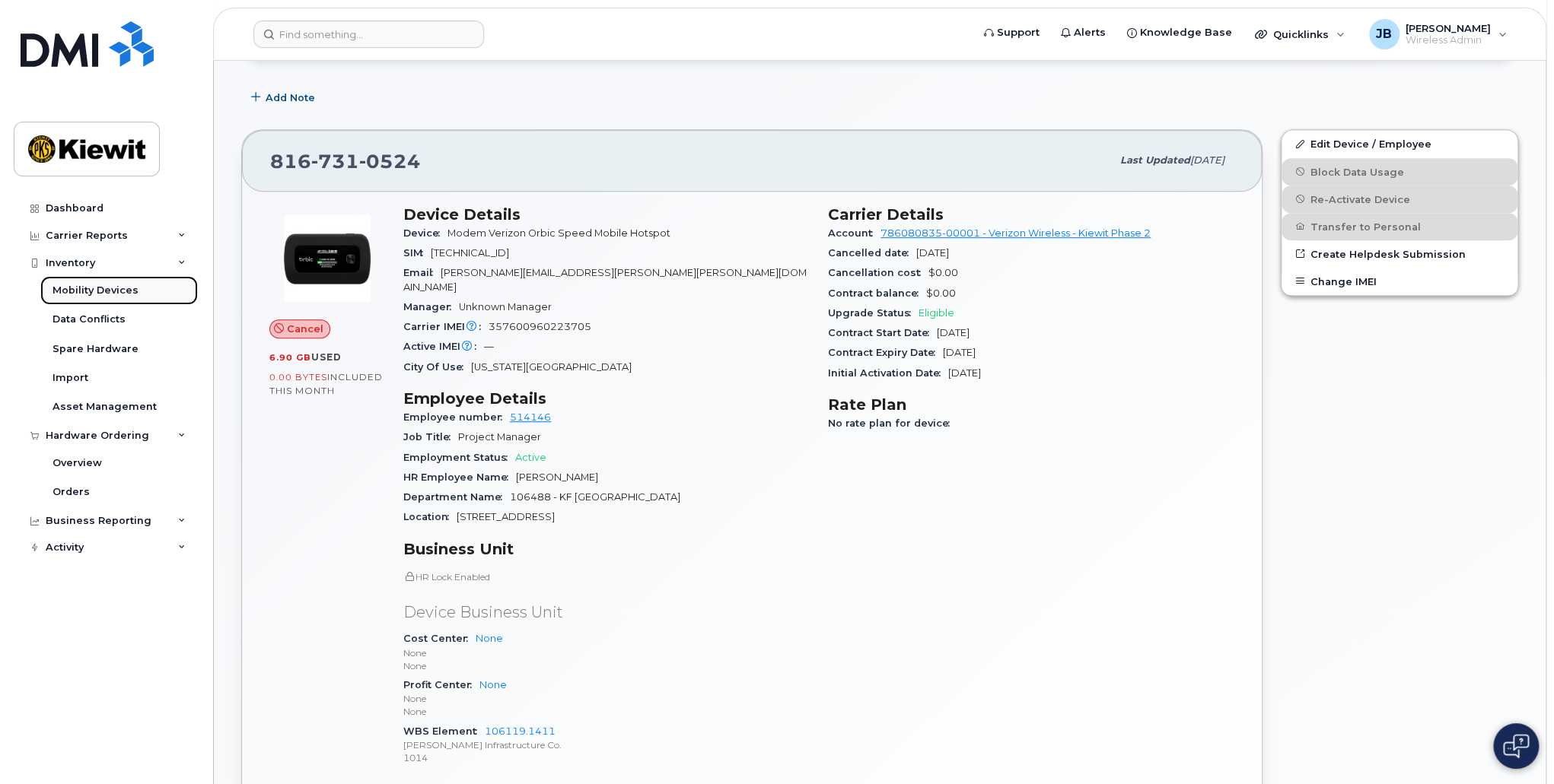
click at [107, 284] on div "Mobility Devices" at bounding box center [96, 290] width 86 height 14
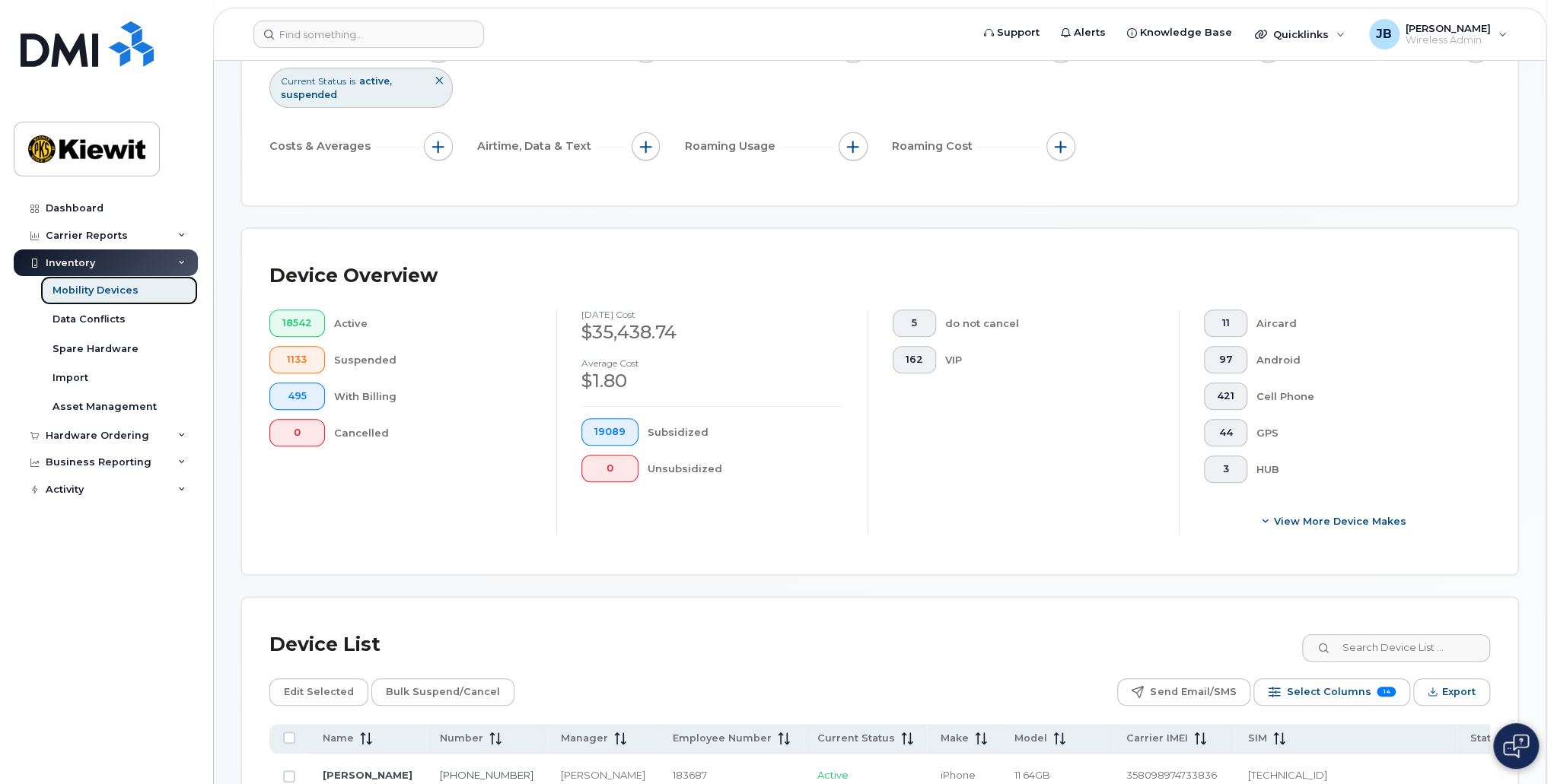
scroll to position [381, 0]
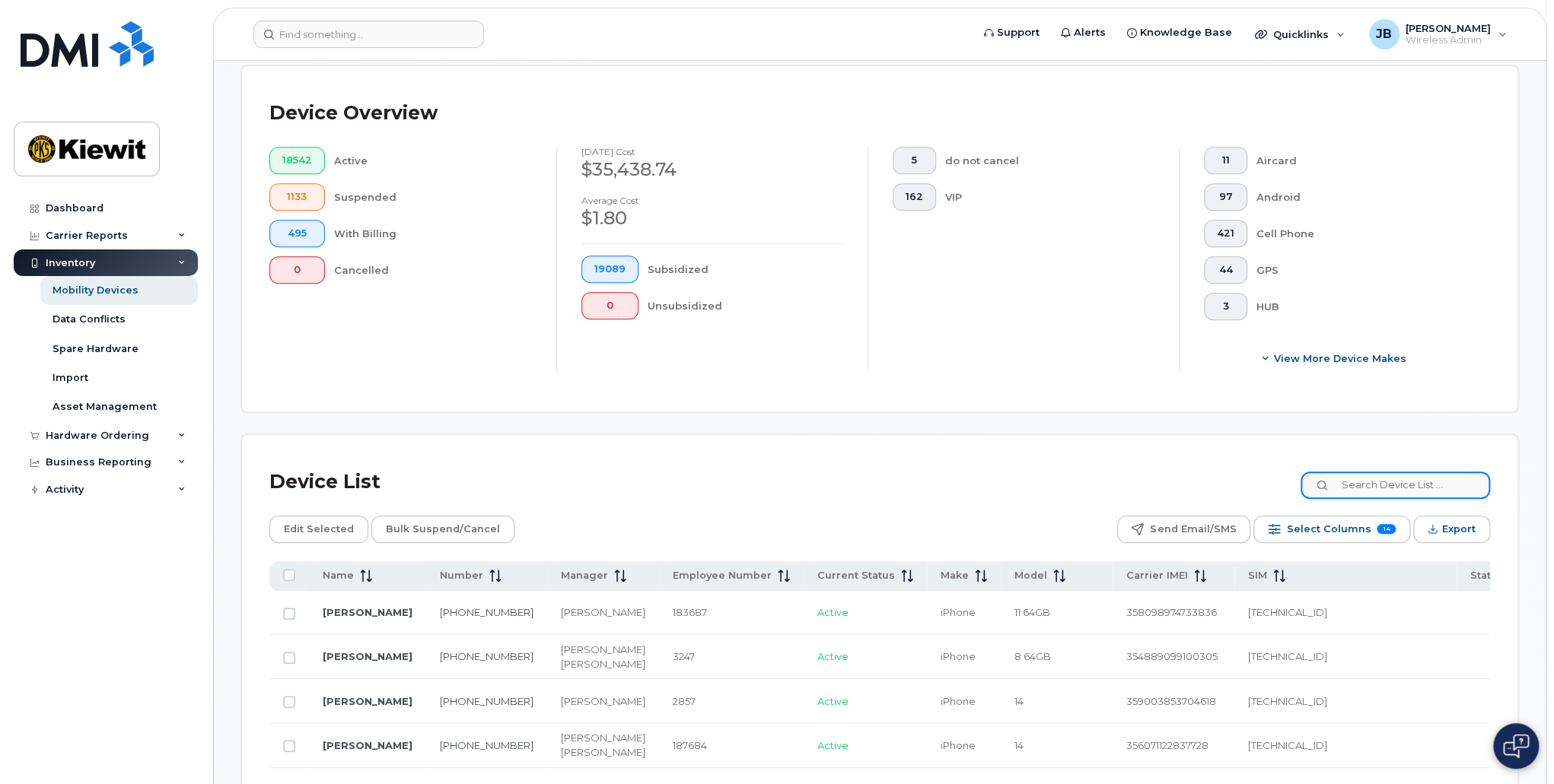
click at [1400, 478] on input at bounding box center [1395, 485] width 189 height 28
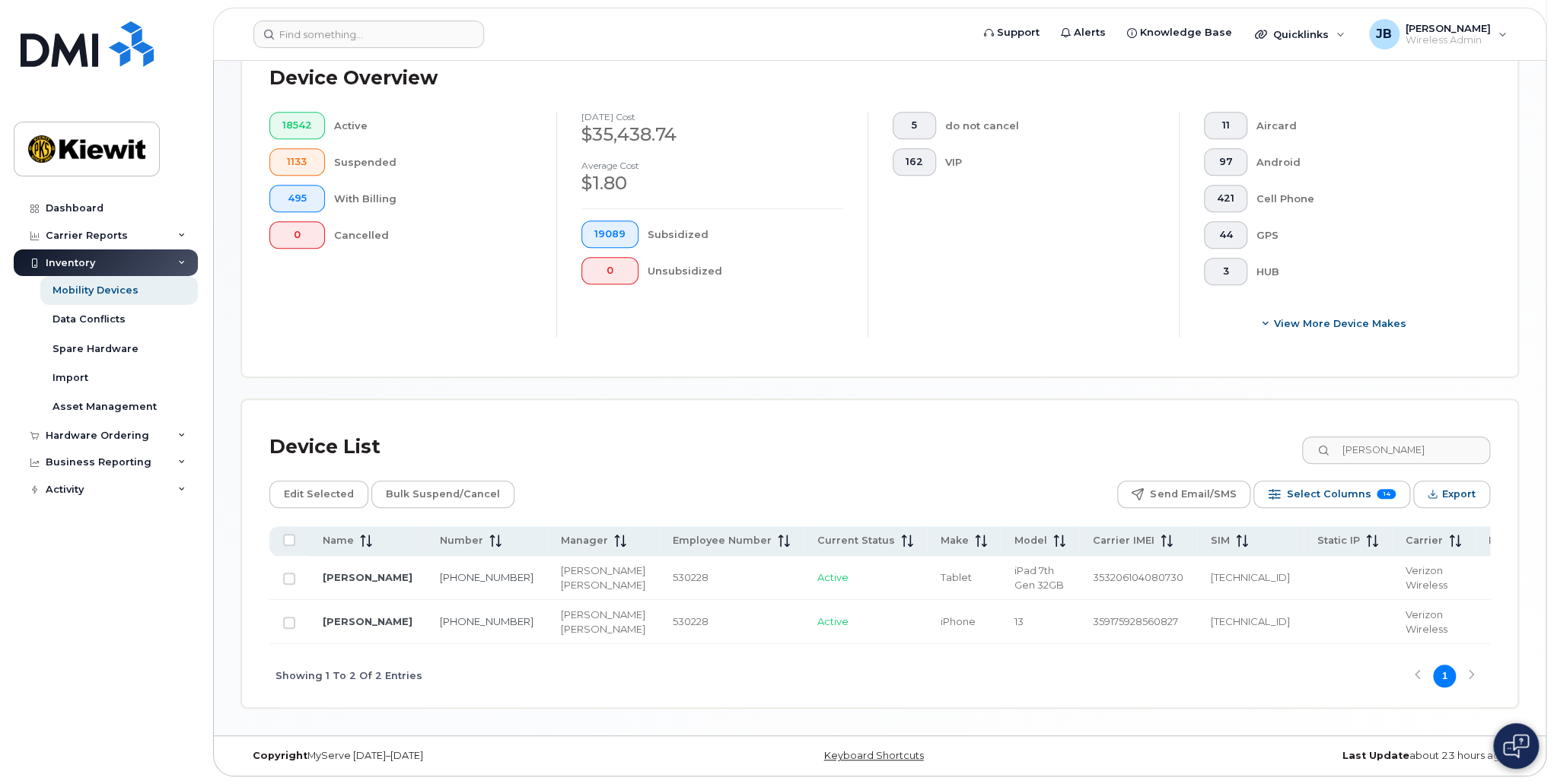
scroll to position [445, 0]
drag, startPoint x: 1446, startPoint y: 419, endPoint x: 1276, endPoint y: 416, distance: 170.0
click at [1276, 427] on div "Device List parker slade" at bounding box center [879, 447] width 1220 height 40
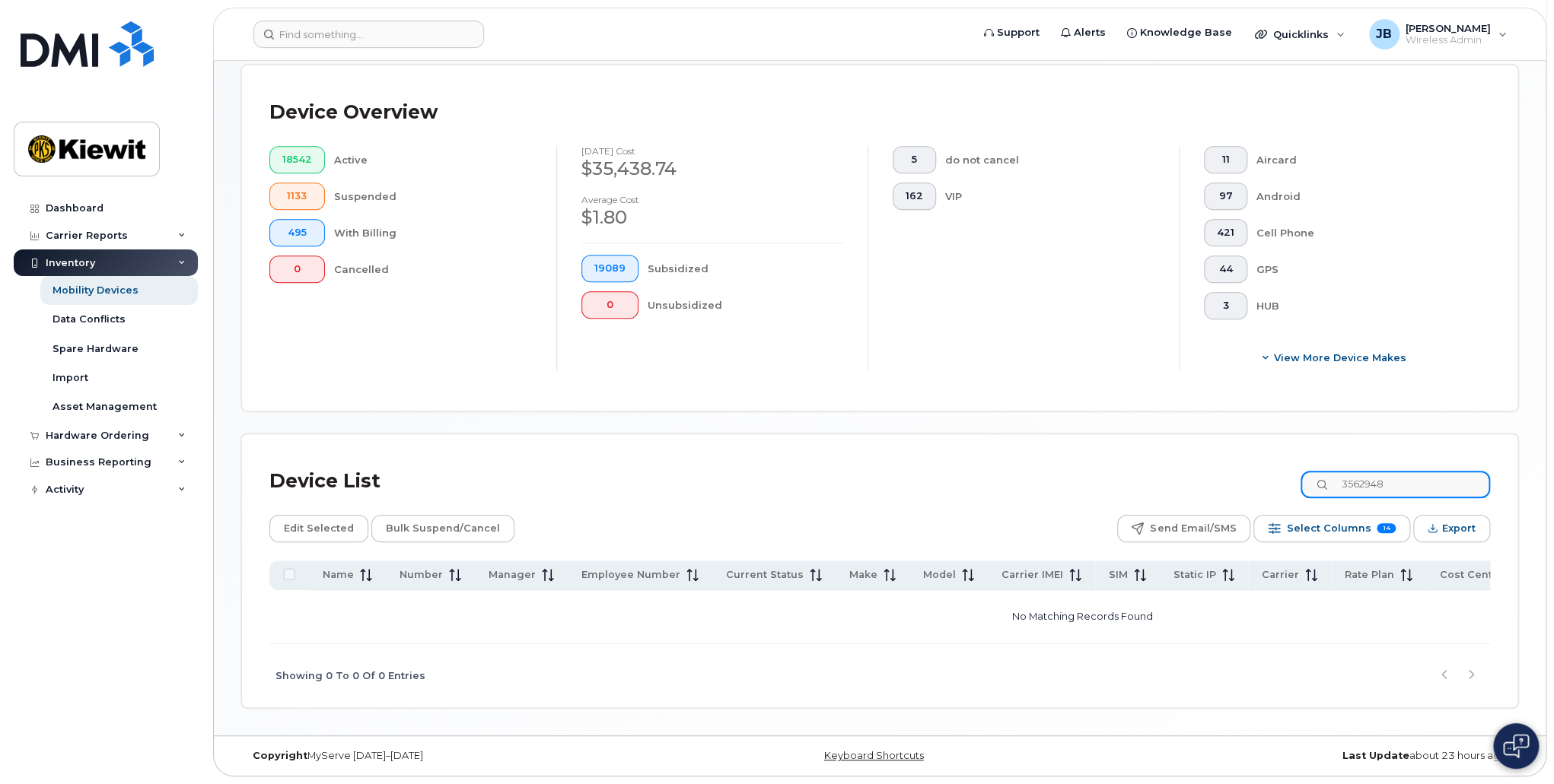
scroll to position [383, 0]
click at [1373, 480] on input "3562948" at bounding box center [1395, 484] width 189 height 28
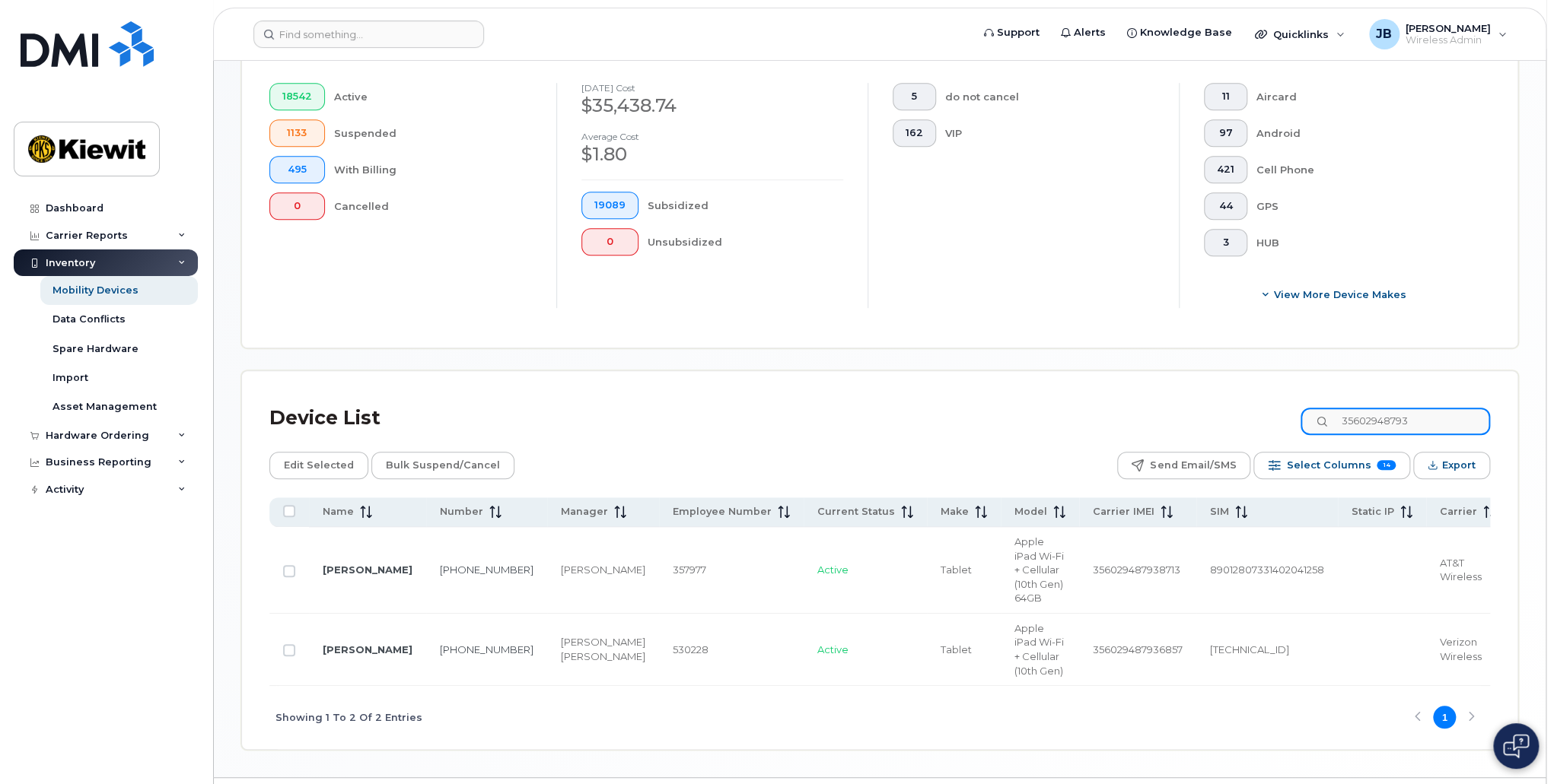
scroll to position [521, 0]
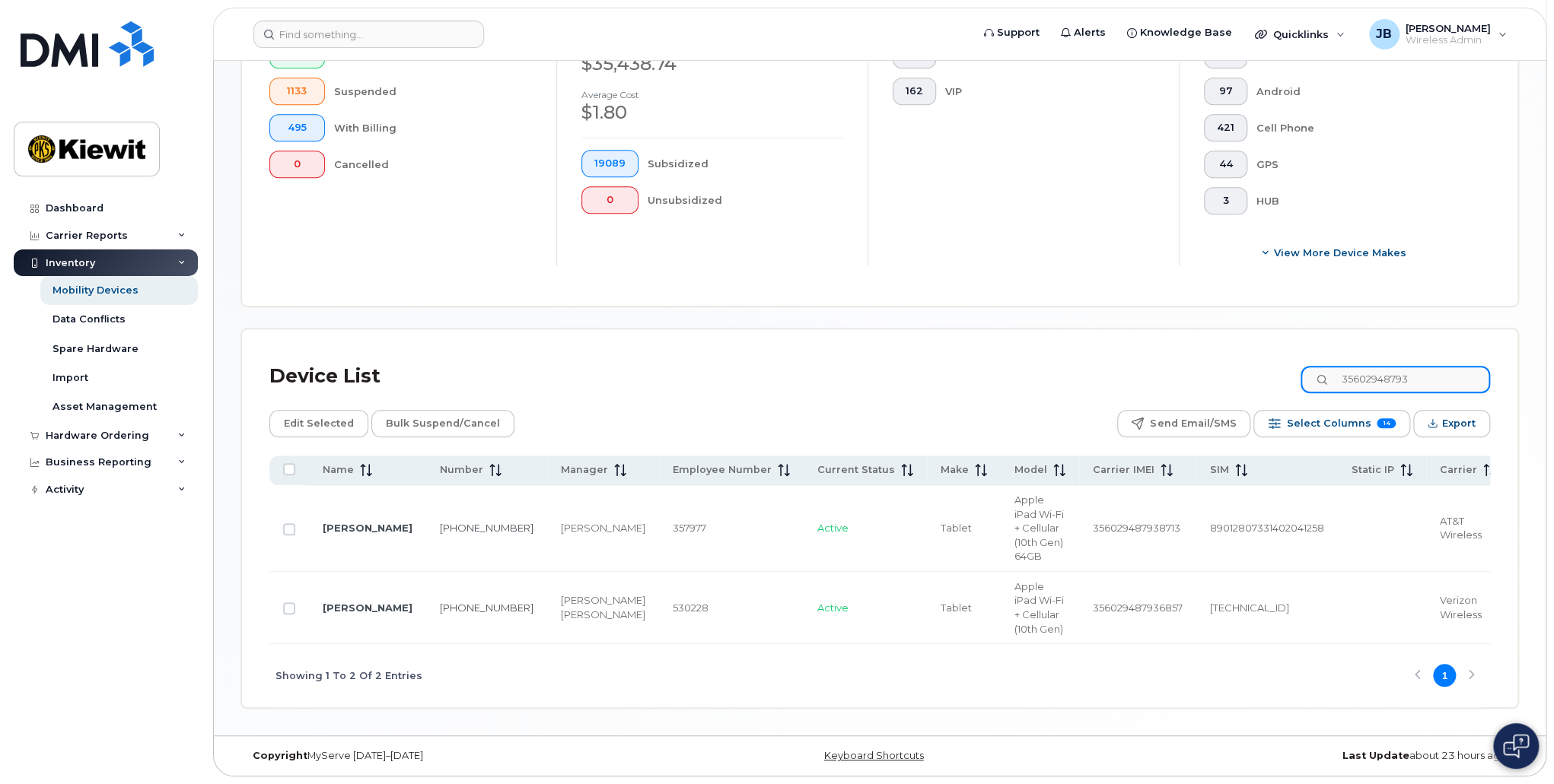
type input "35602948793"
click at [343, 614] on link "TIM UNGER" at bounding box center [368, 608] width 90 height 12
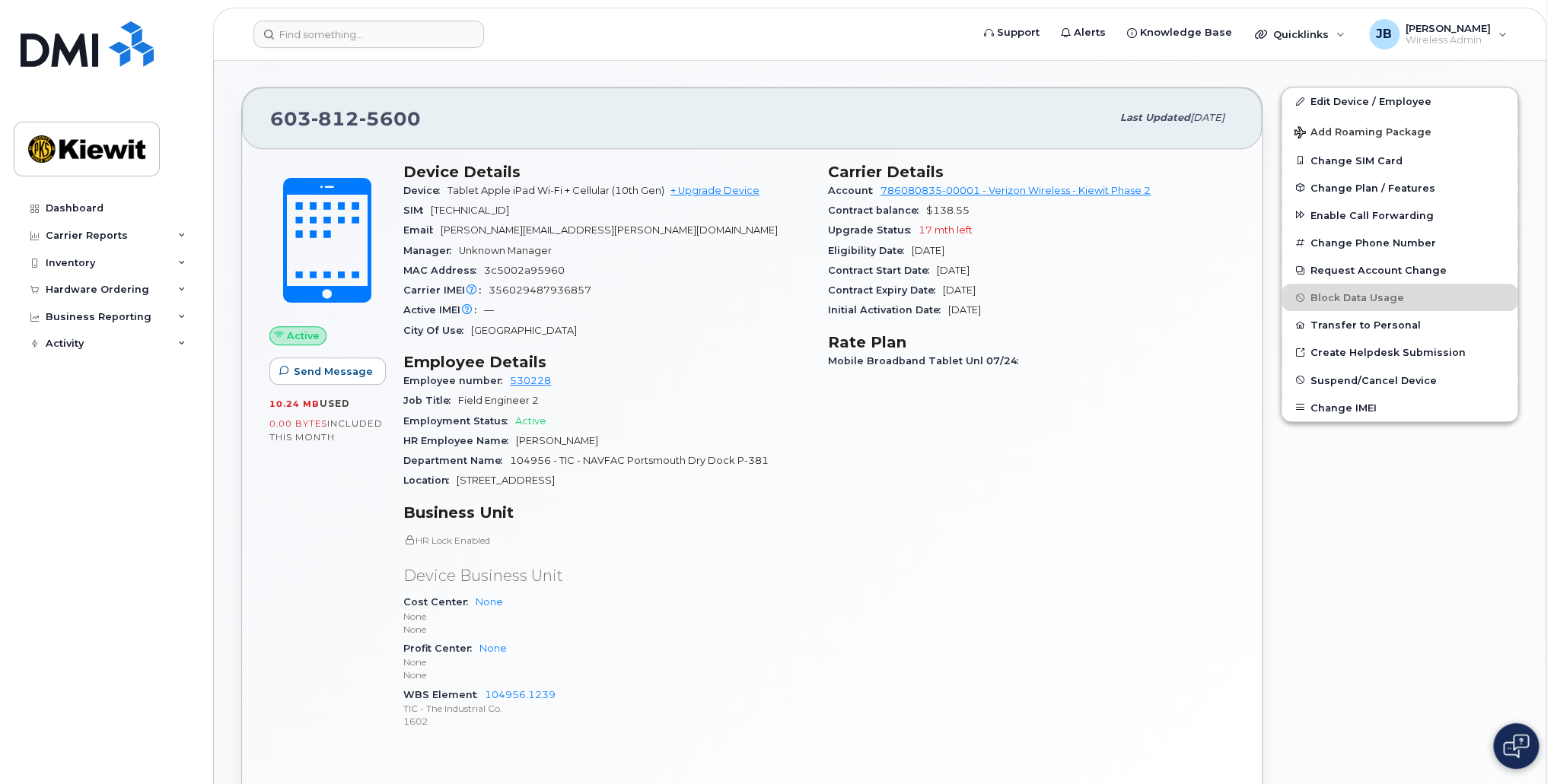
scroll to position [381, 0]
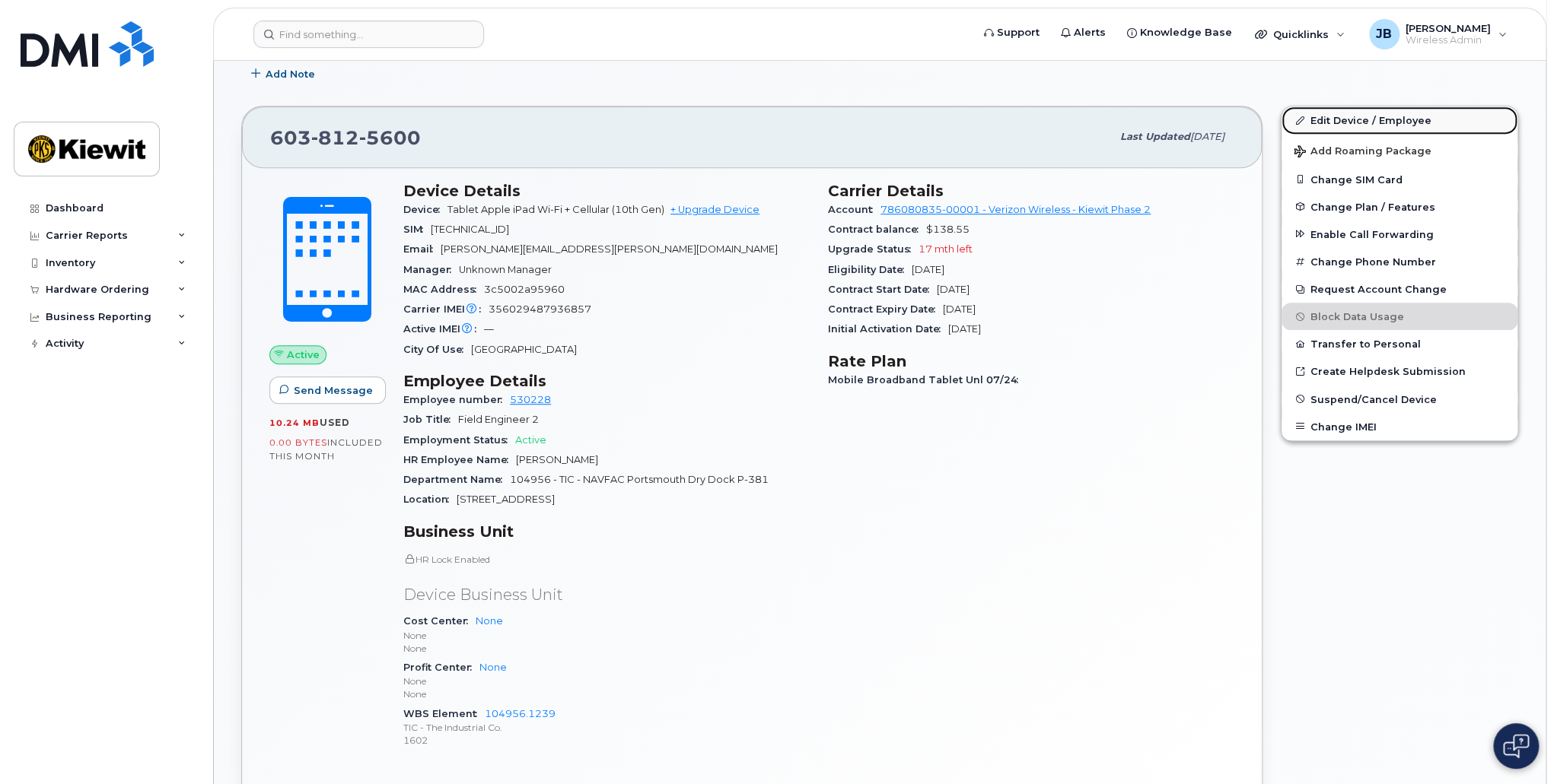
click at [1418, 117] on link "Edit Device / Employee" at bounding box center [1400, 120] width 236 height 28
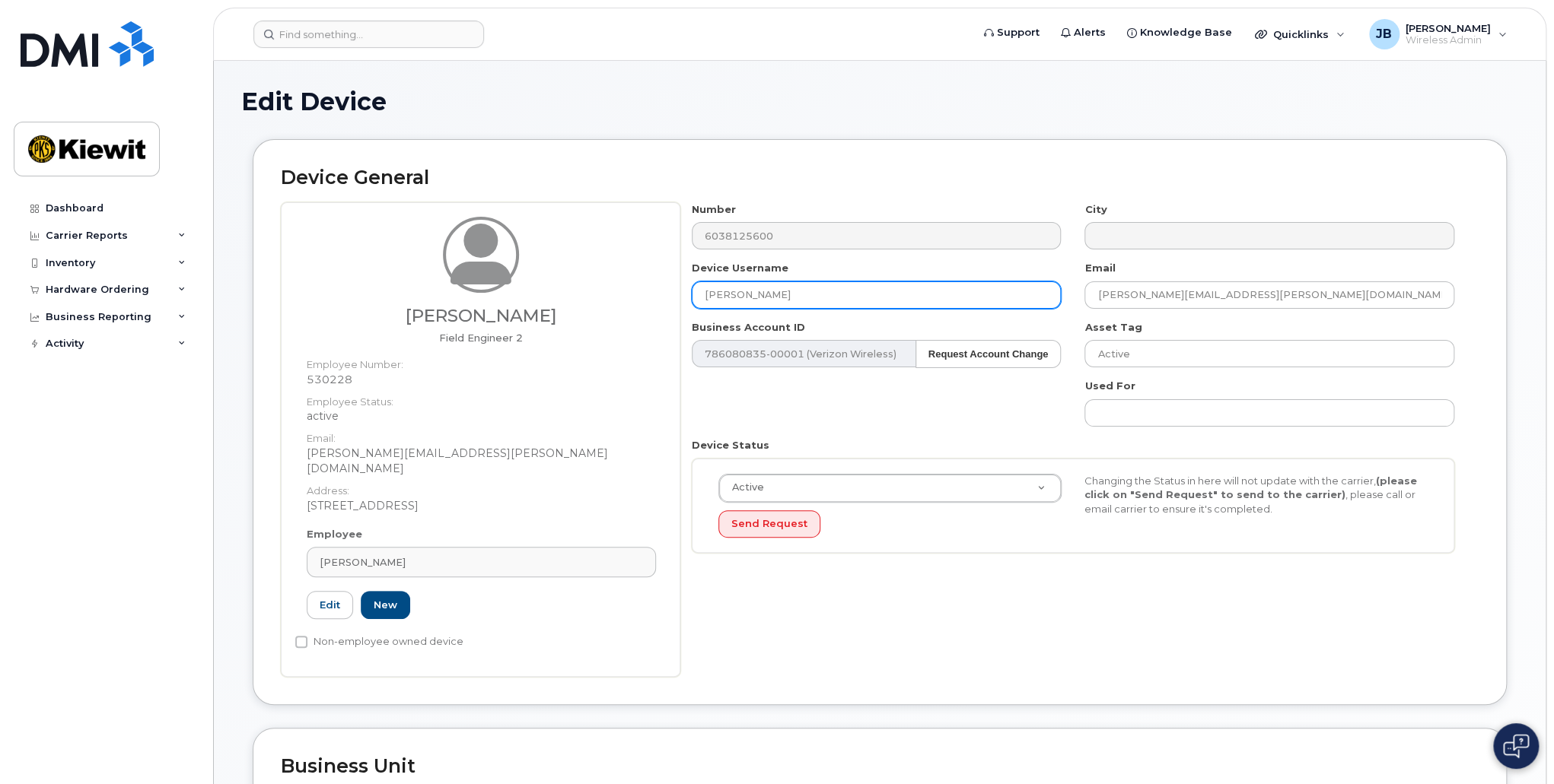
drag, startPoint x: 780, startPoint y: 302, endPoint x: 590, endPoint y: 302, distance: 190.0
click at [590, 302] on div "Parker Slade Field Engineer 2 Employee Number: 530228 Employee Status: active E…" at bounding box center [879, 439] width 1197 height 474
type input "Parker Slade"
click at [819, 602] on div "Number 6038125600 City Device Username Parker Slade Email PARKER.SLADE@381CONST…" at bounding box center [1080, 439] width 798 height 474
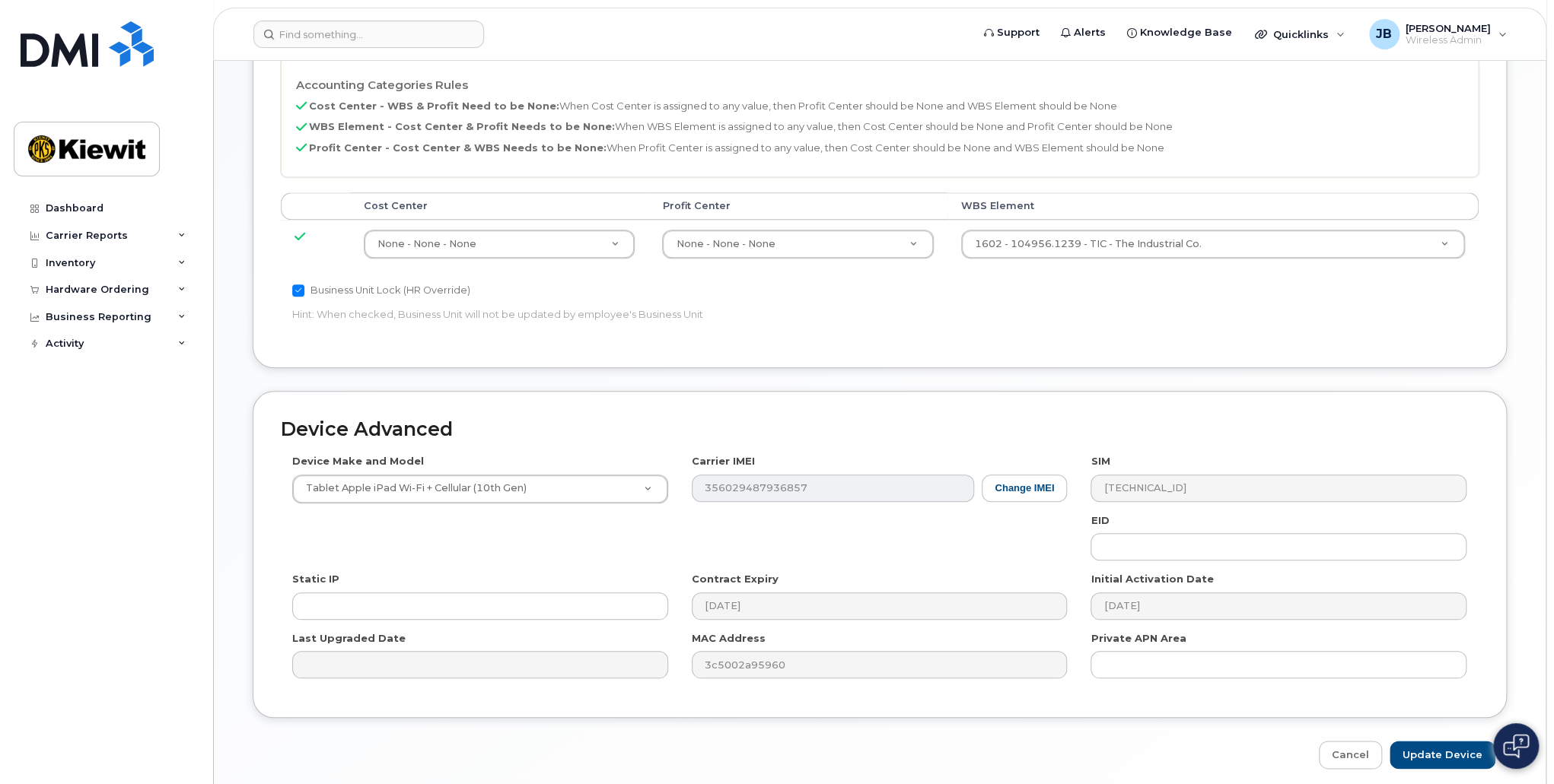
scroll to position [776, 0]
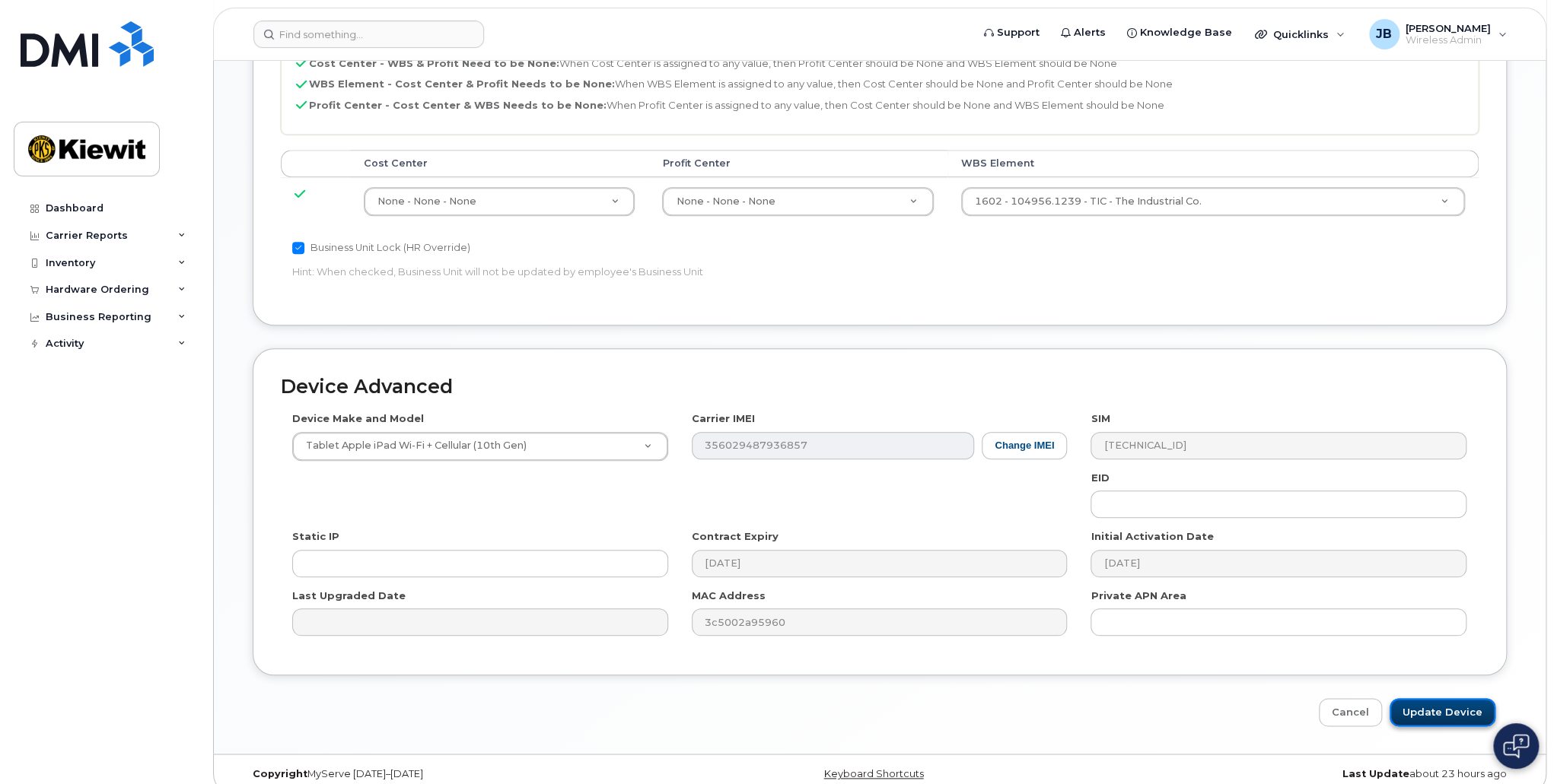
click at [1455, 699] on input "Update Device" at bounding box center [1442, 712] width 106 height 28
type input "Saving..."
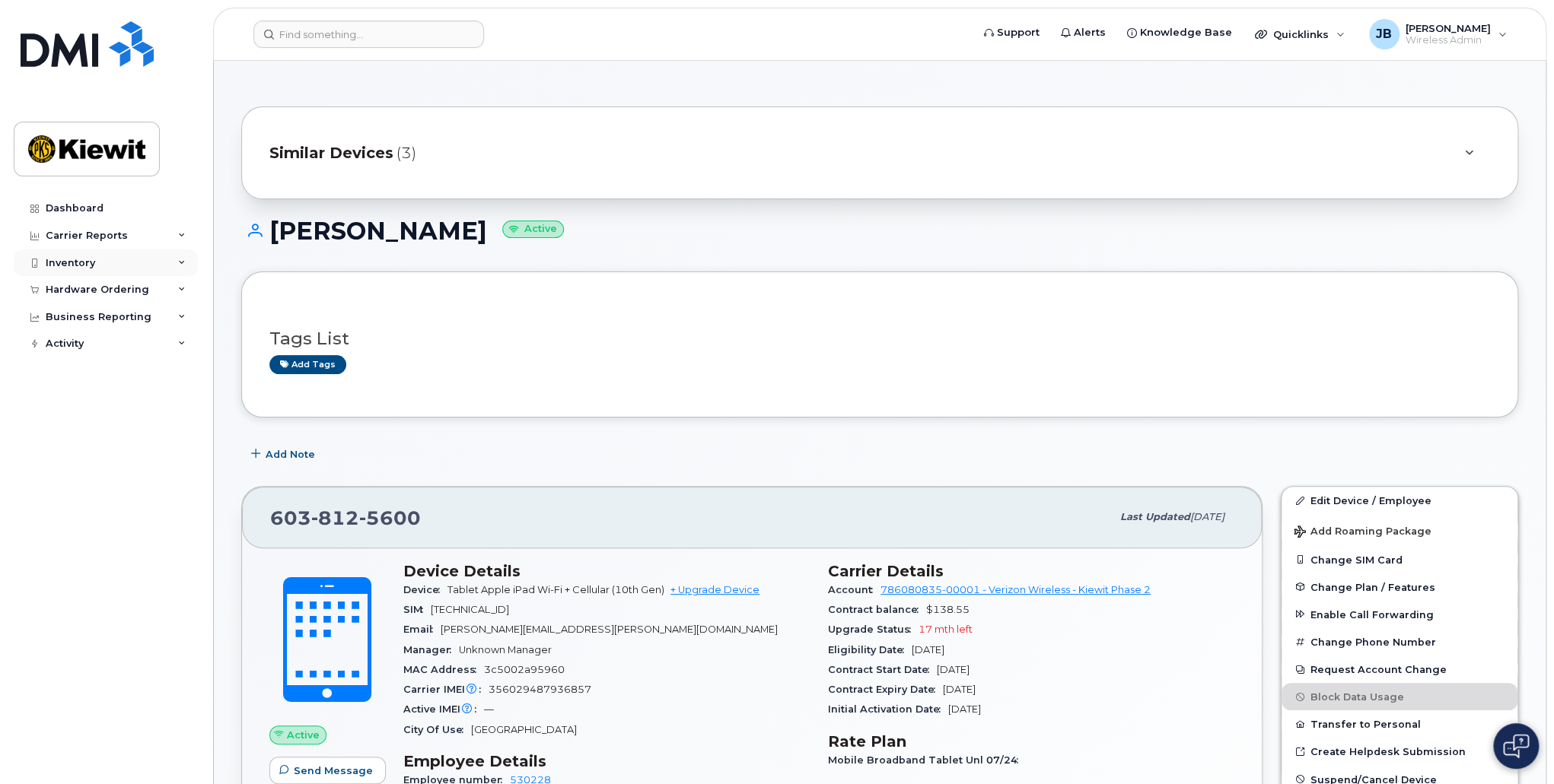
click at [152, 271] on div "Inventory" at bounding box center [106, 263] width 184 height 28
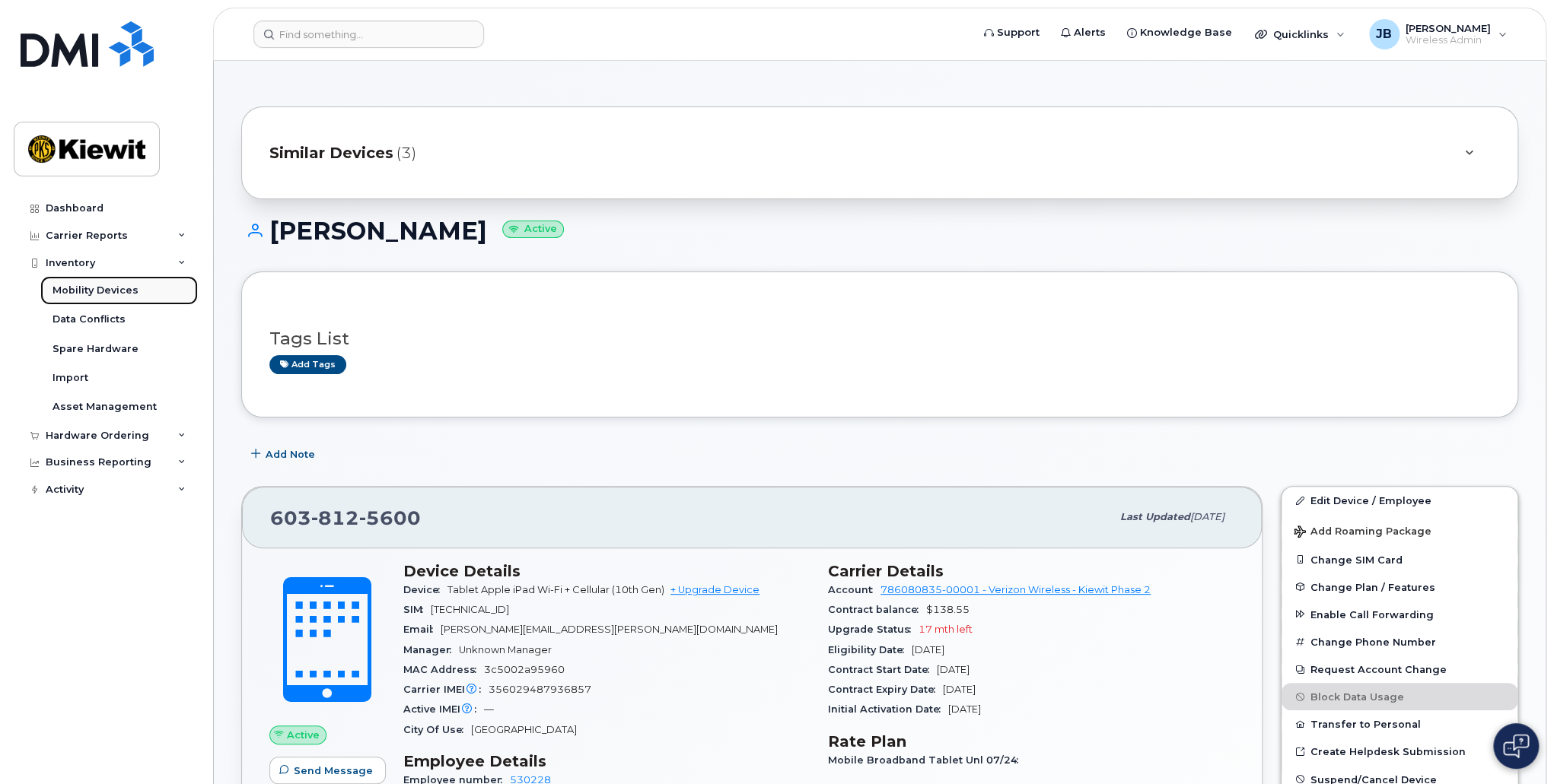
click at [145, 298] on link "Mobility Devices" at bounding box center [119, 290] width 157 height 28
